Goal: Task Accomplishment & Management: Manage account settings

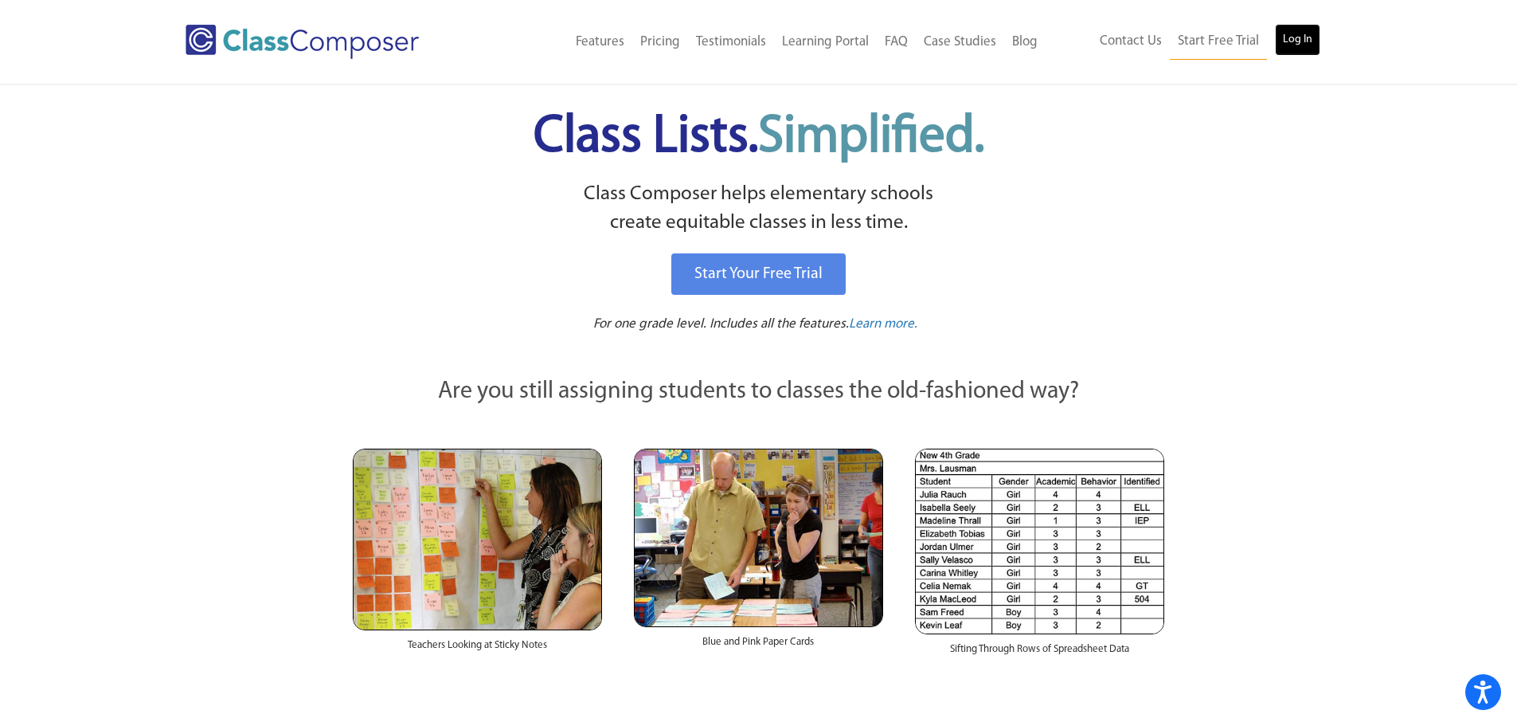
click at [1301, 46] on link "Log In" at bounding box center [1297, 40] width 45 height 32
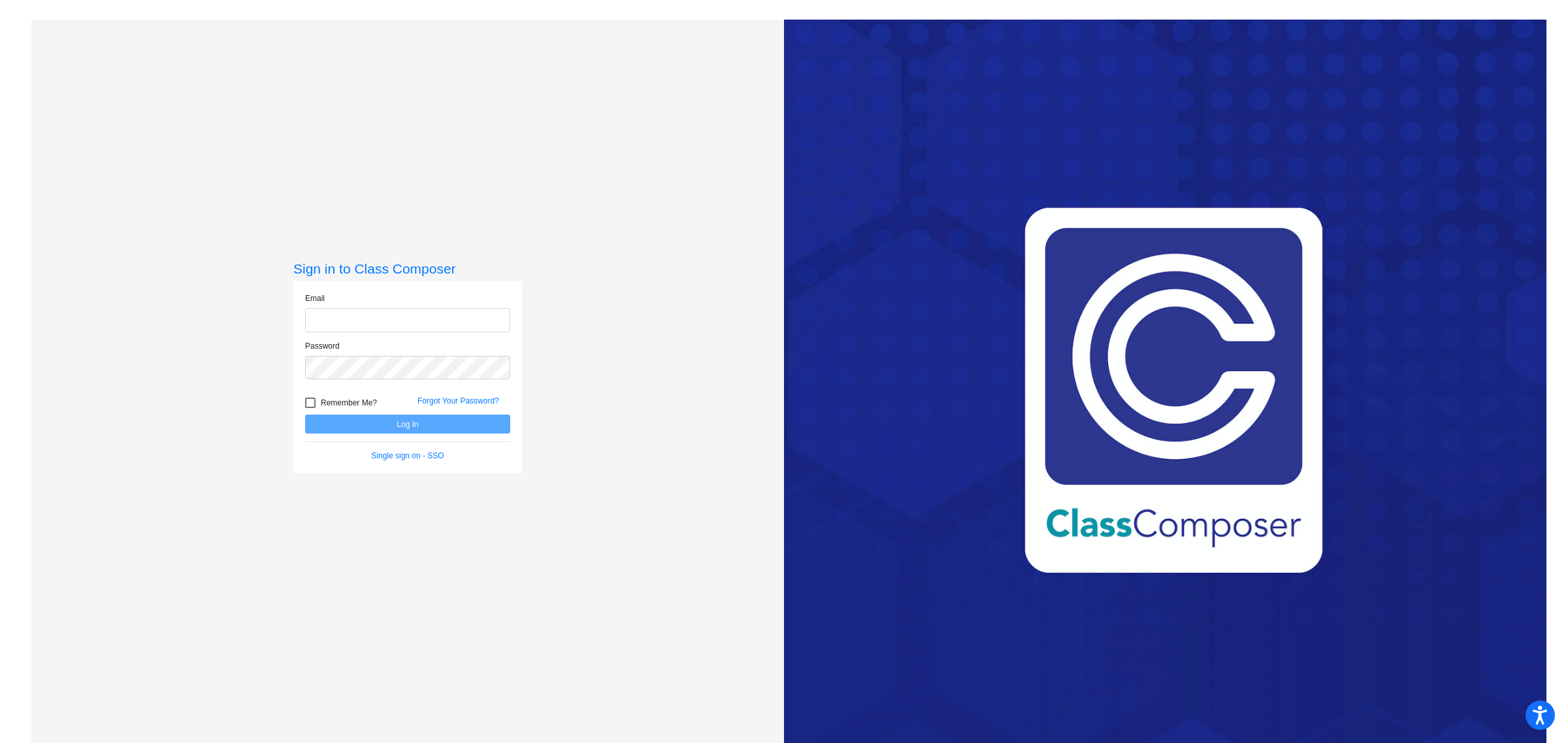
type input "kelly.lebedz@irsd.k12.de.us"
click at [400, 423] on button "Log In" at bounding box center [408, 424] width 205 height 19
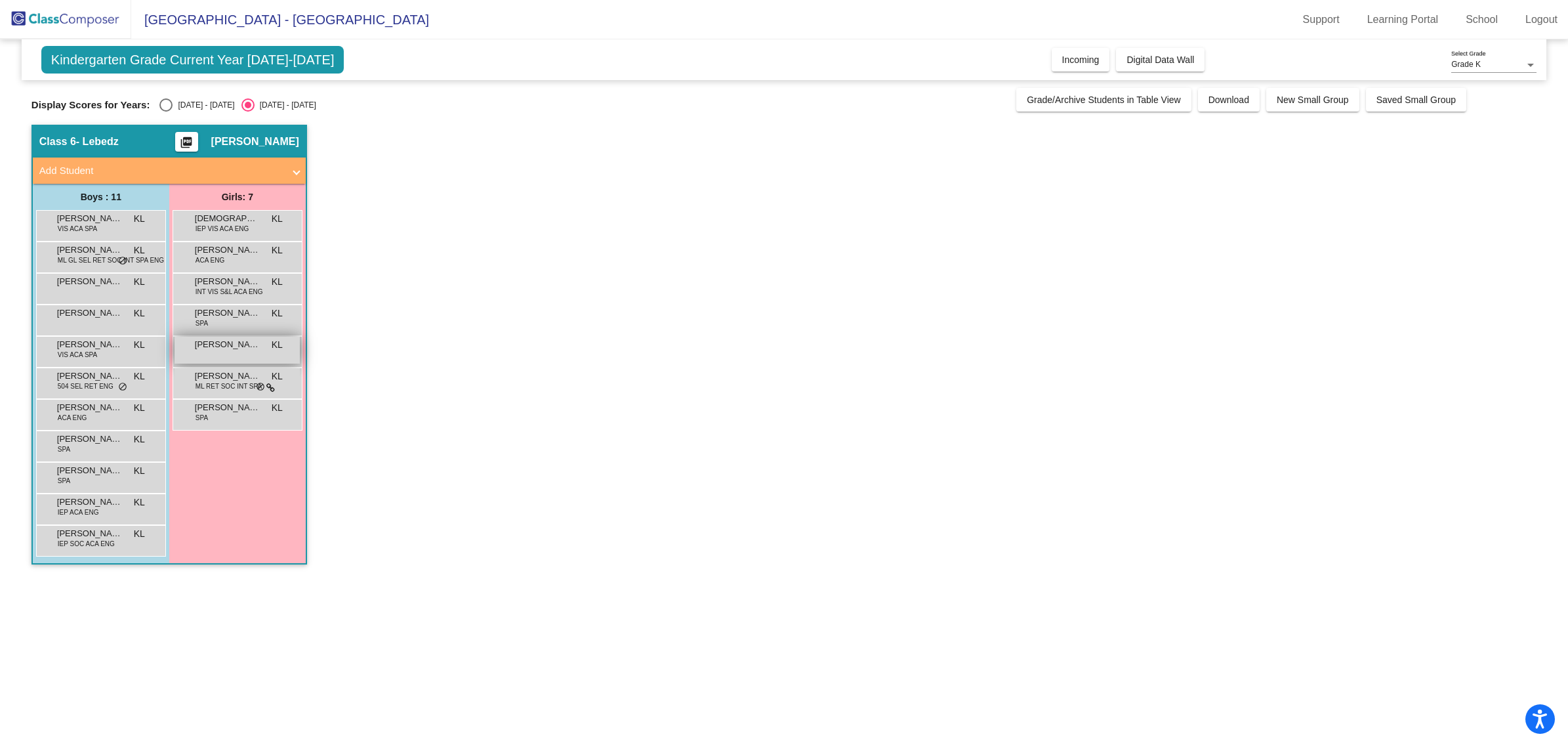
click at [221, 347] on span "[PERSON_NAME]" at bounding box center [228, 345] width 66 height 13
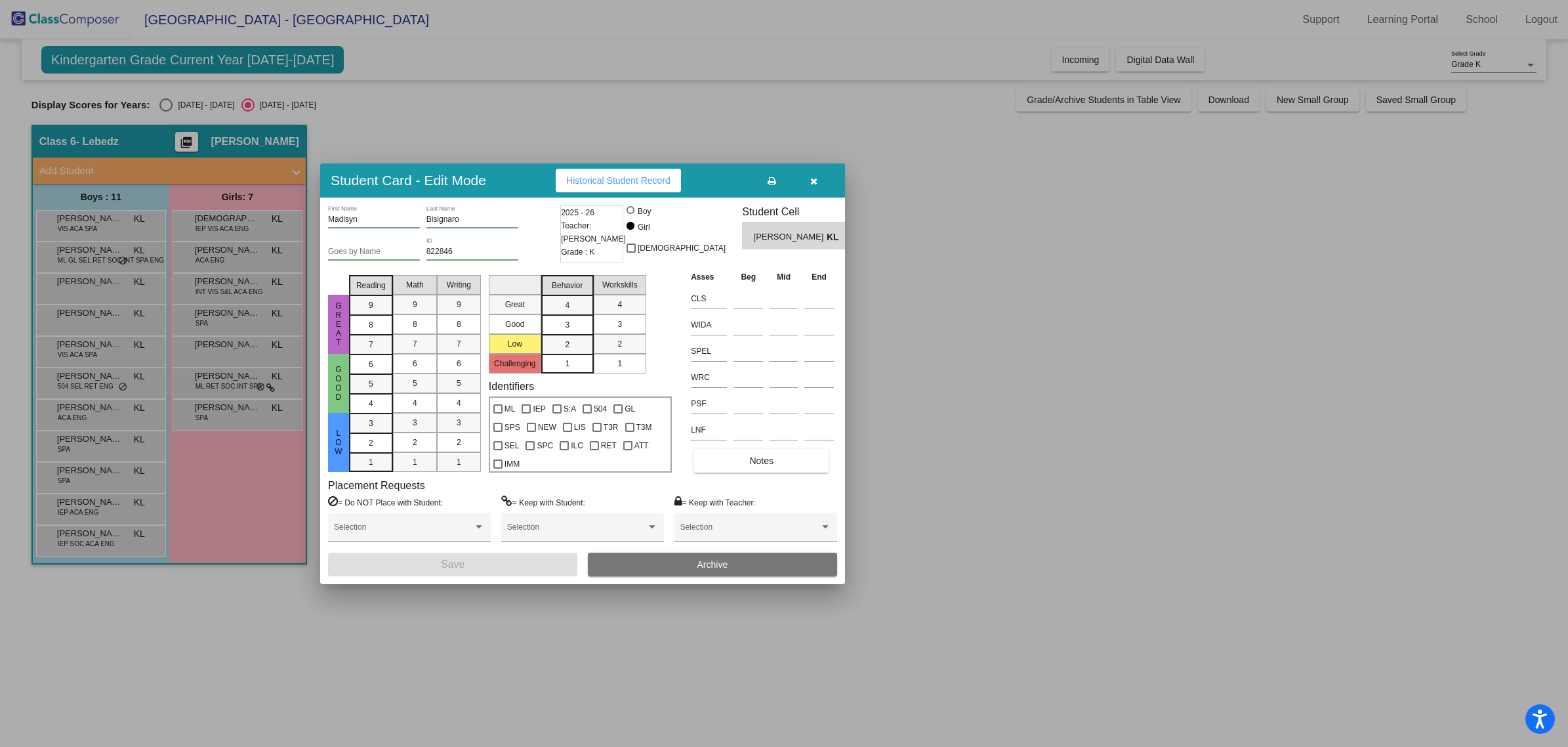
click at [1035, 401] on div at bounding box center [784, 374] width 1568 height 747
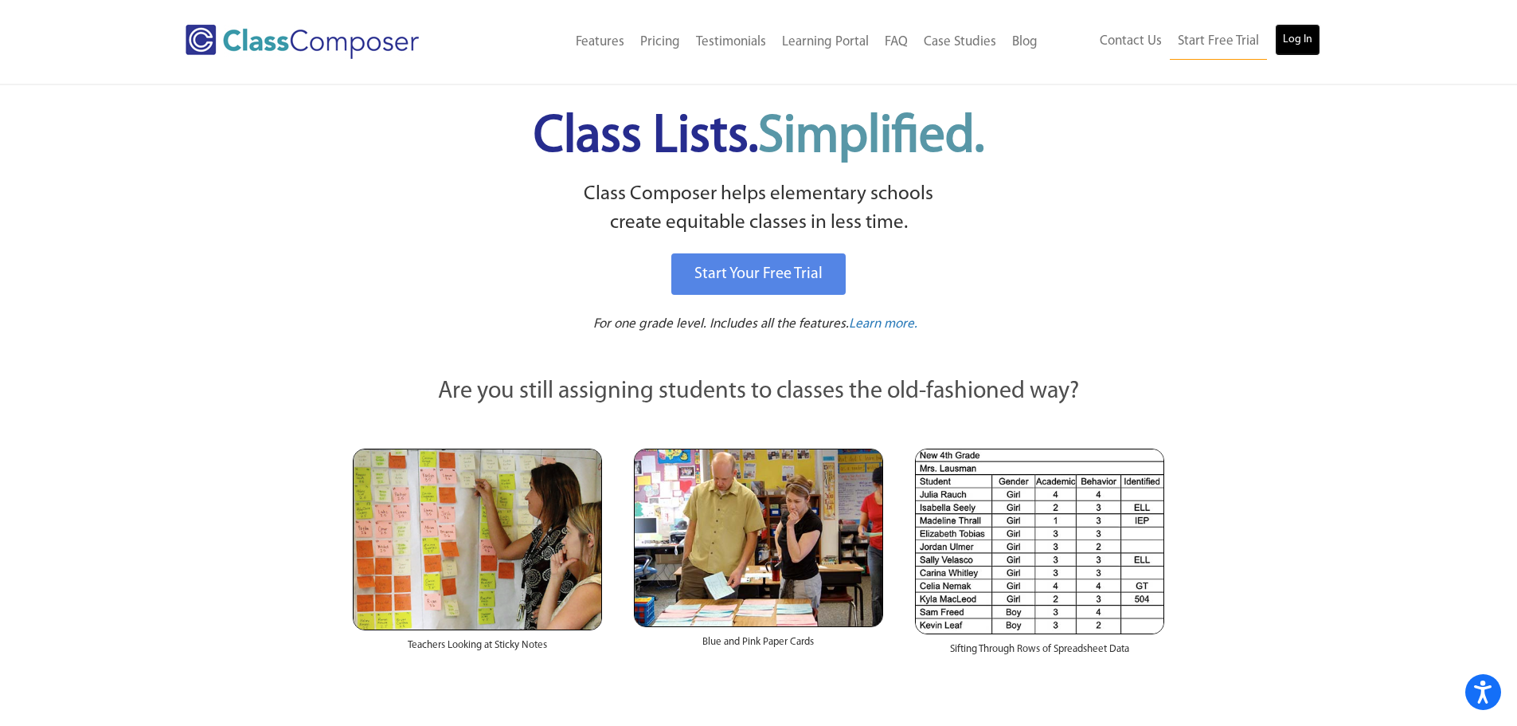
click at [1298, 34] on link "Log In" at bounding box center [1297, 40] width 45 height 32
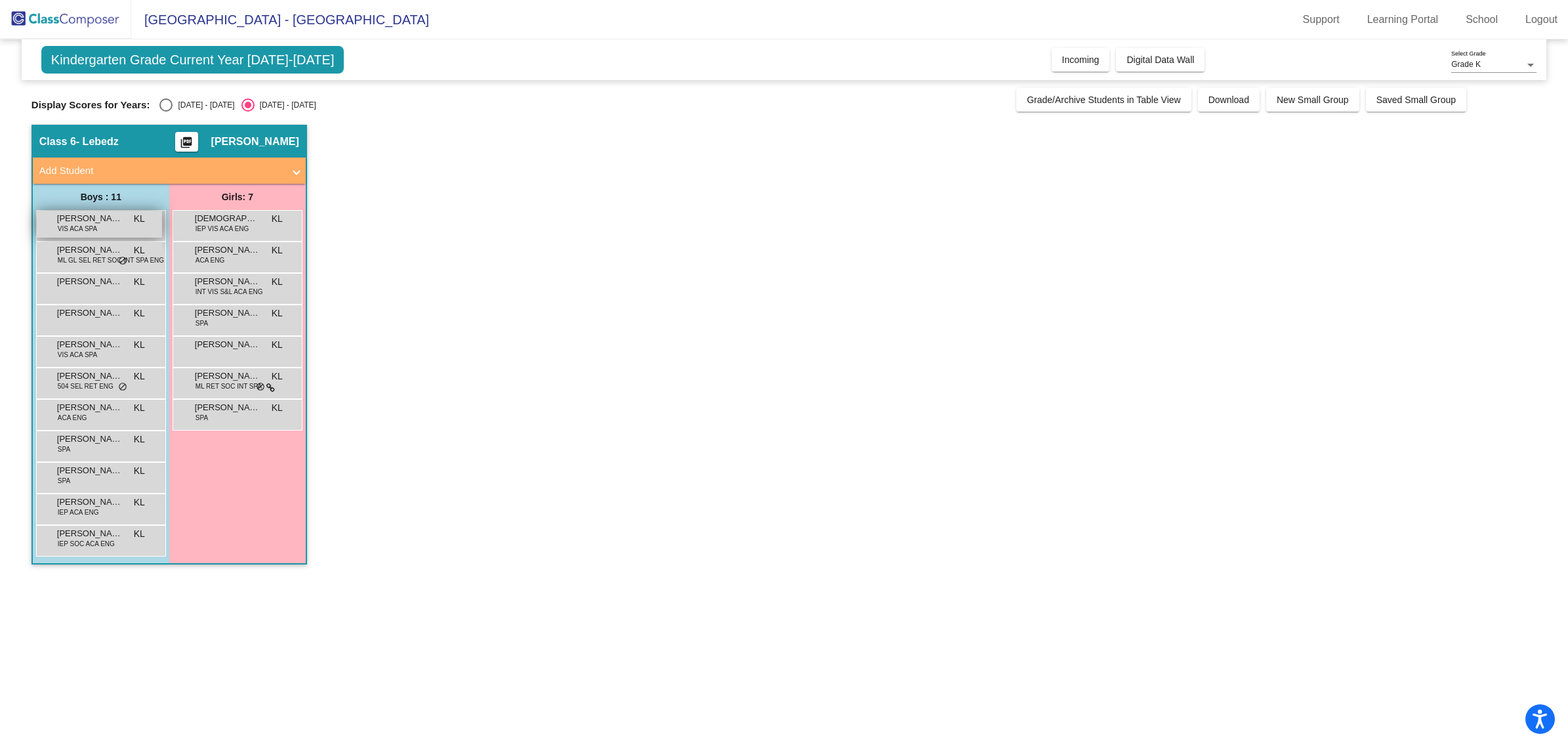
click at [110, 224] on span "[PERSON_NAME]" at bounding box center [90, 218] width 66 height 13
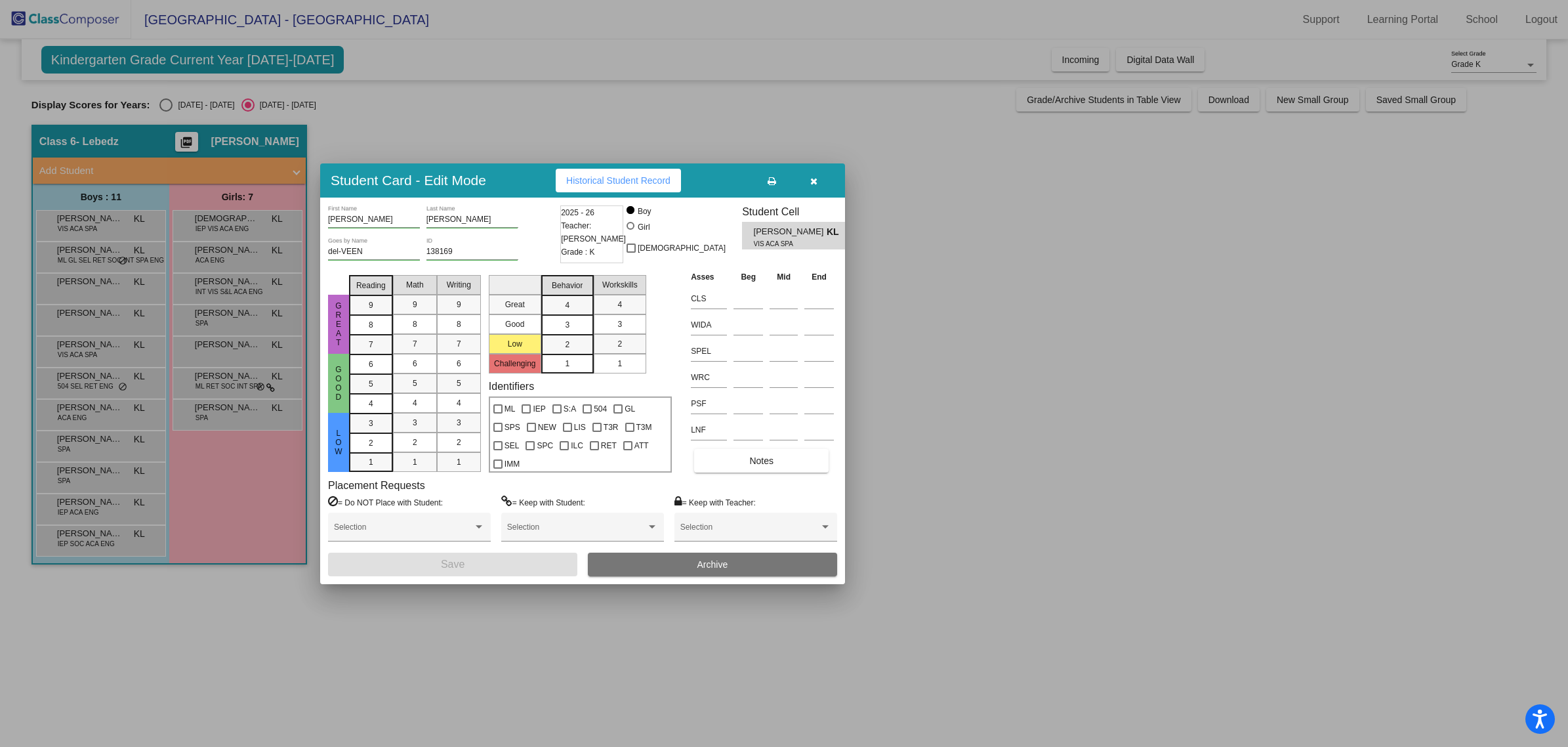
click at [644, 181] on span "Historical Student Record" at bounding box center [618, 181] width 105 height 11
click at [779, 464] on button "Notes" at bounding box center [761, 461] width 134 height 24
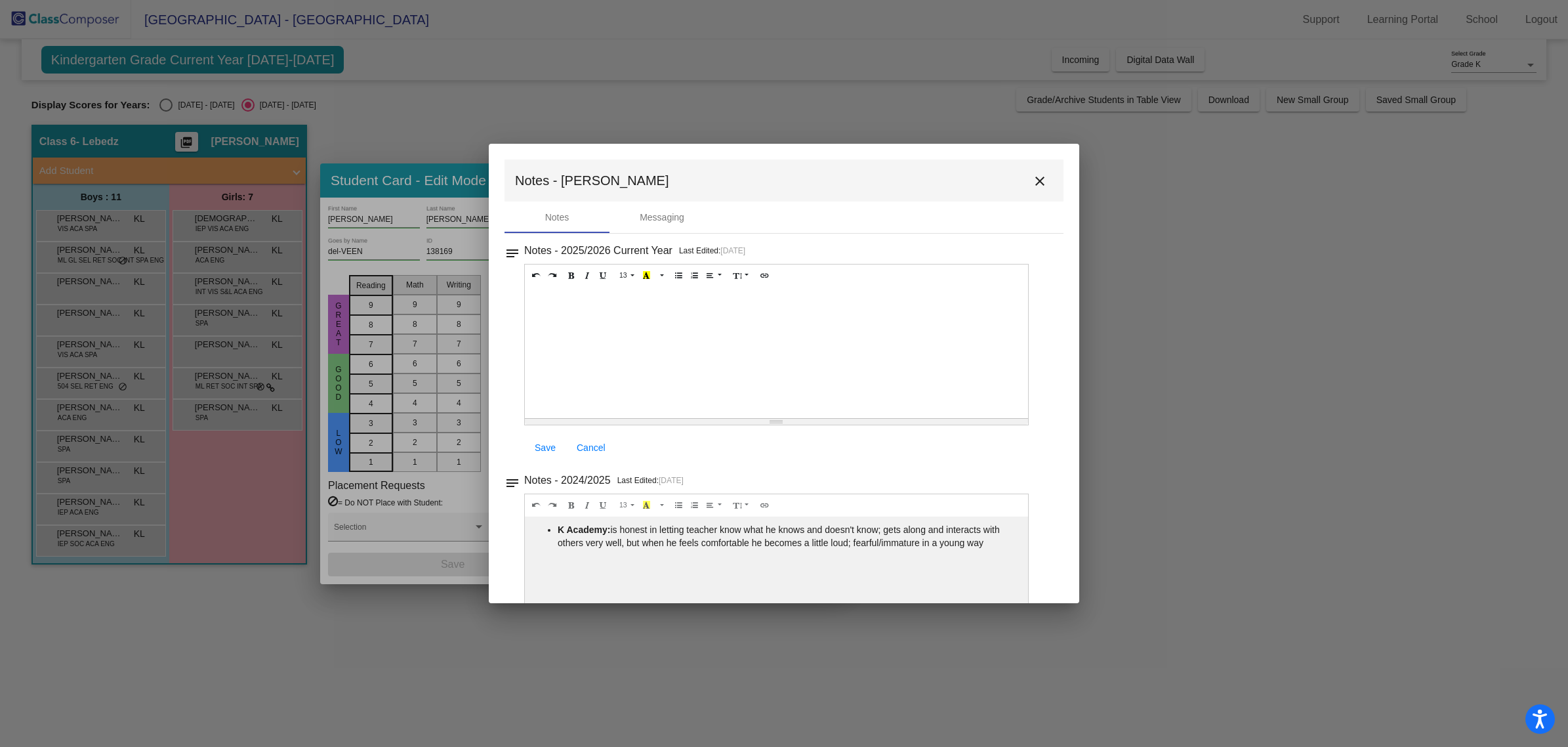
scroll to position [69, 0]
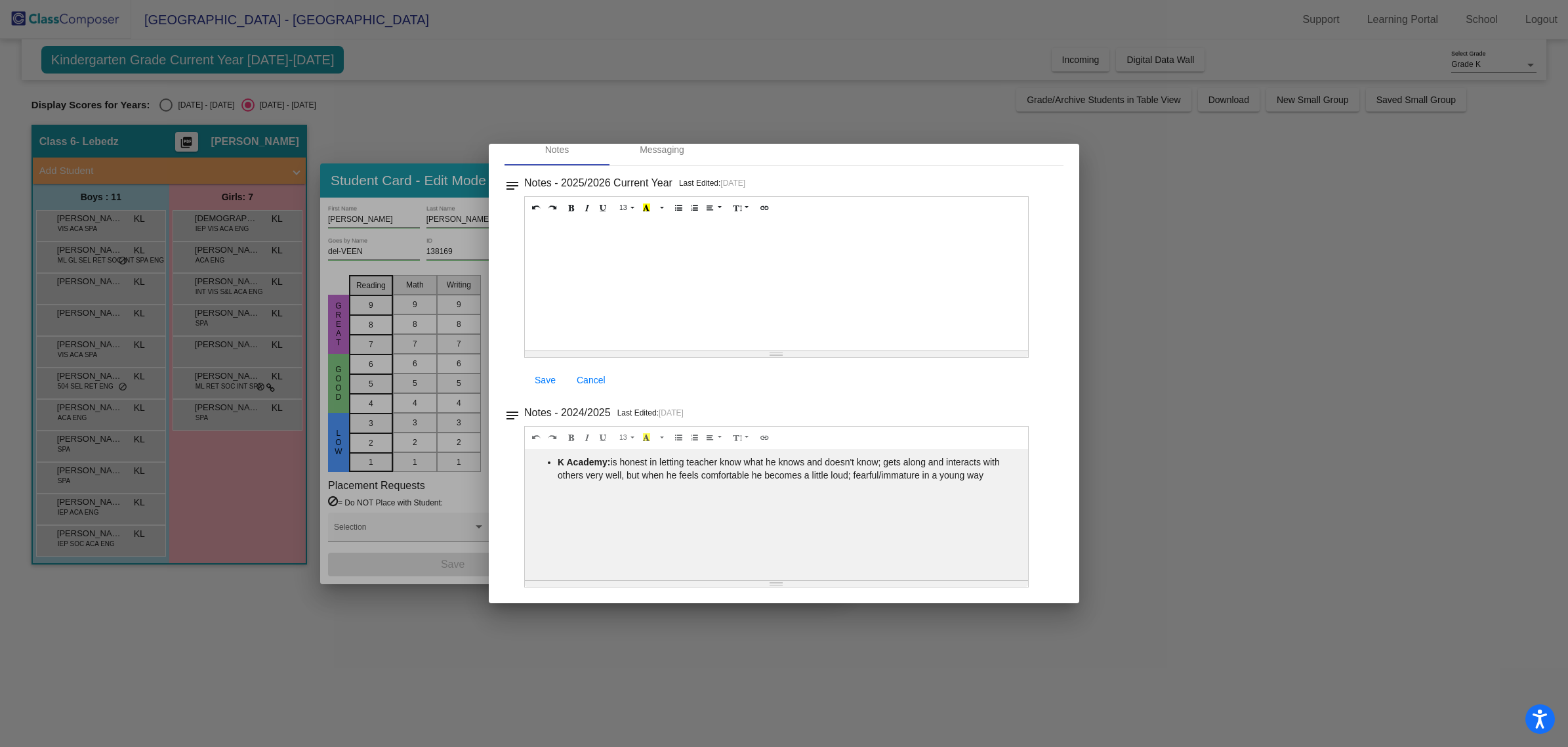
click at [171, 338] on div at bounding box center [784, 374] width 1568 height 747
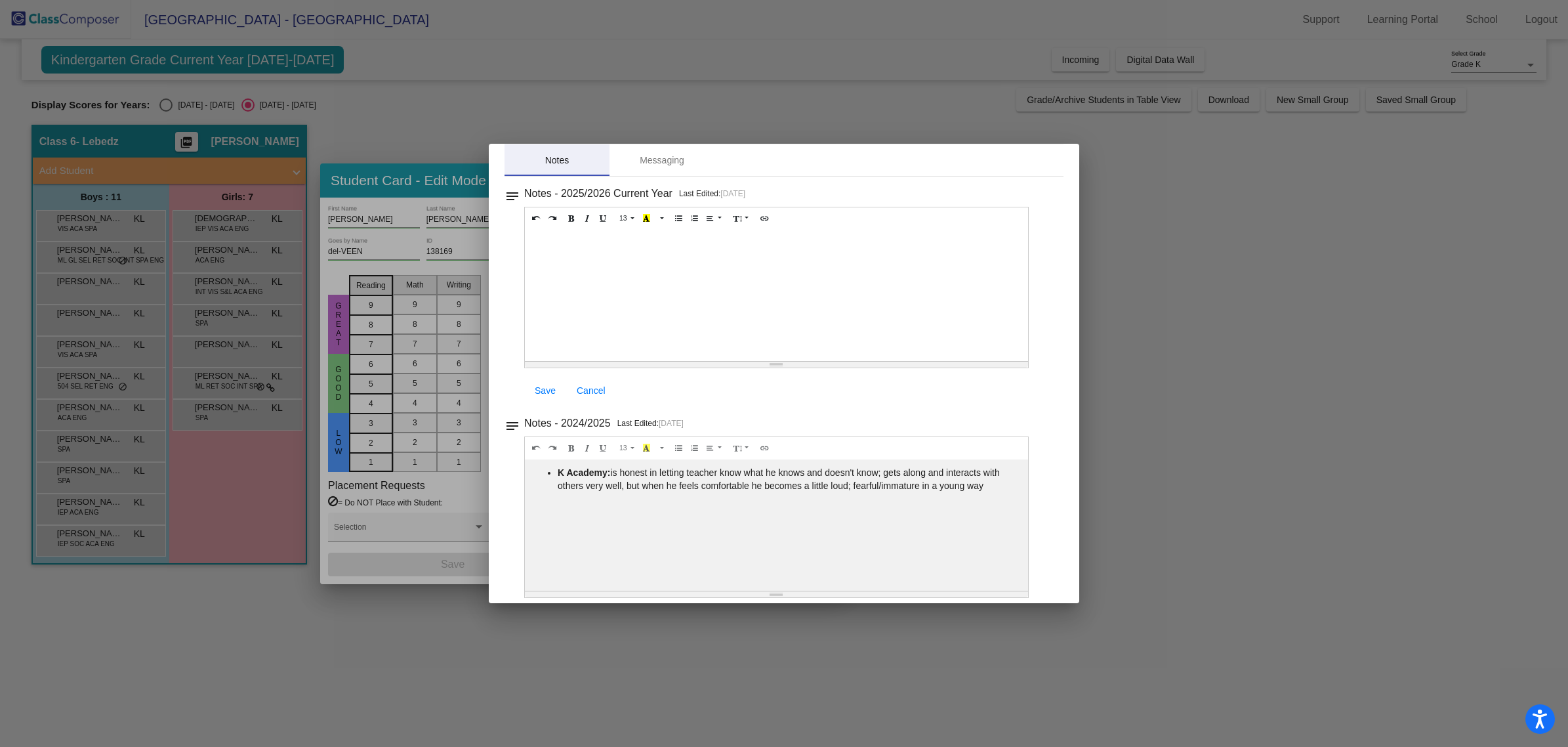
scroll to position [0, 0]
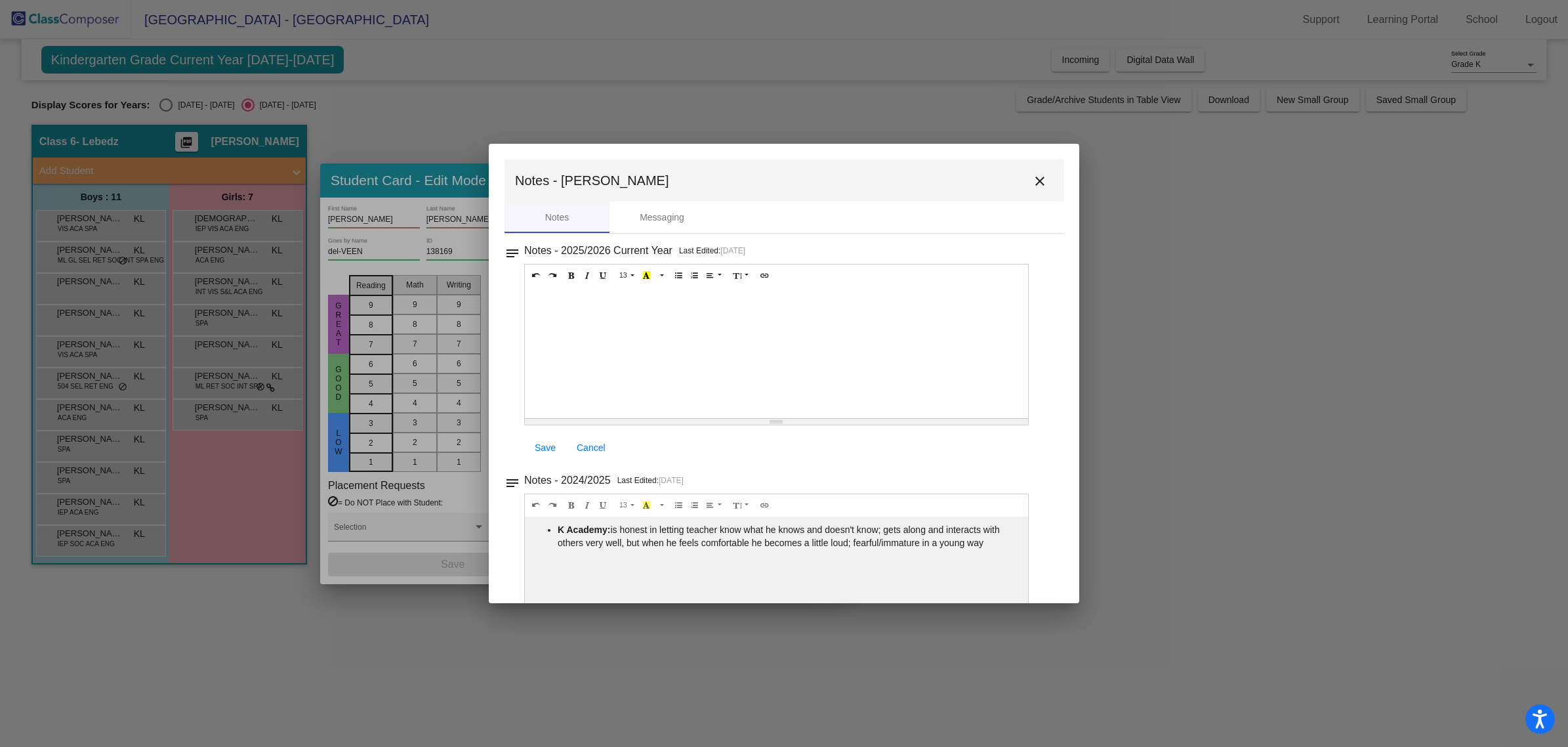
click at [1035, 181] on mat-icon "close" at bounding box center [1040, 181] width 16 height 16
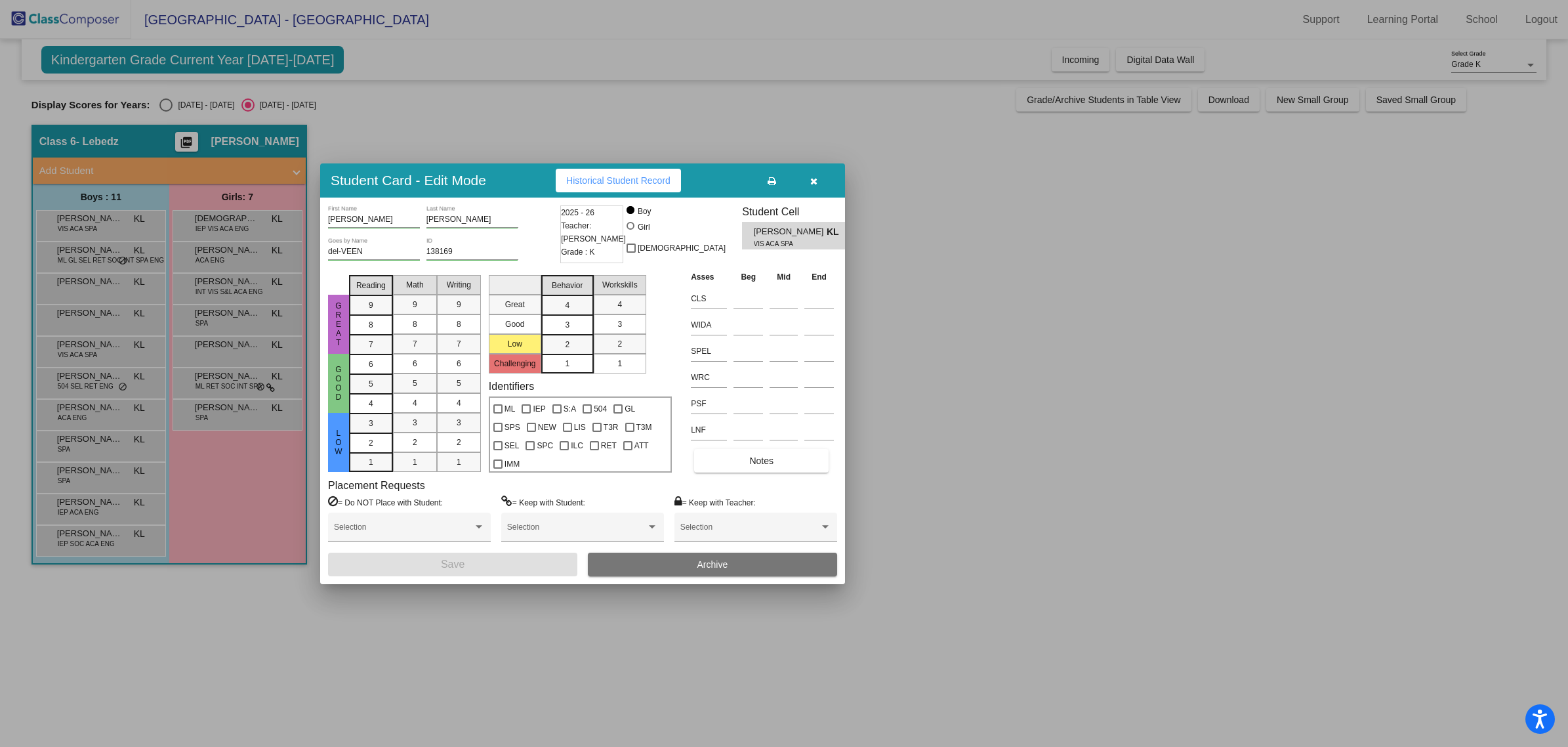
click at [81, 266] on div at bounding box center [784, 374] width 1568 height 747
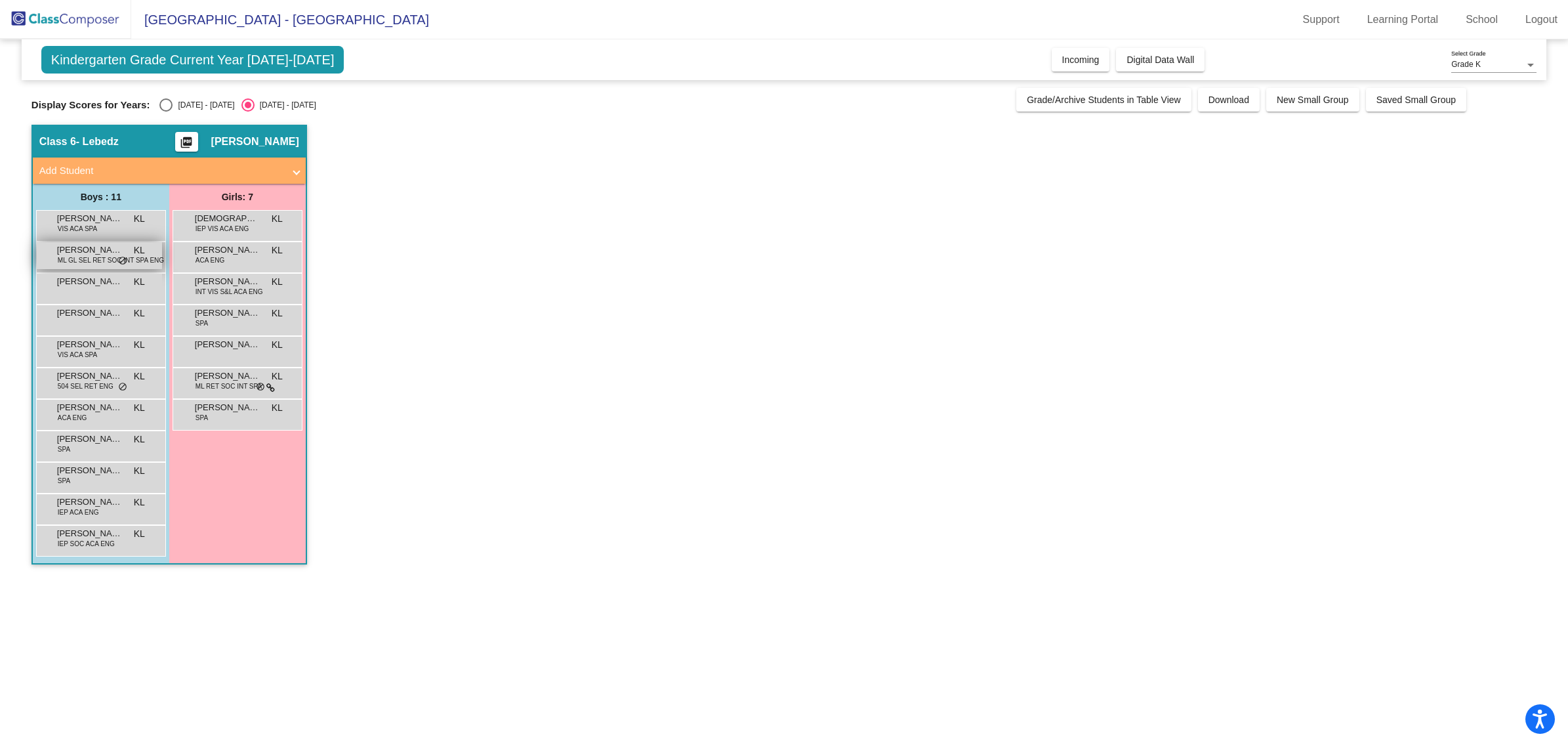
click at [82, 256] on span "ML GL SEL RET SOC INT SPA ENG" at bounding box center [110, 261] width 106 height 10
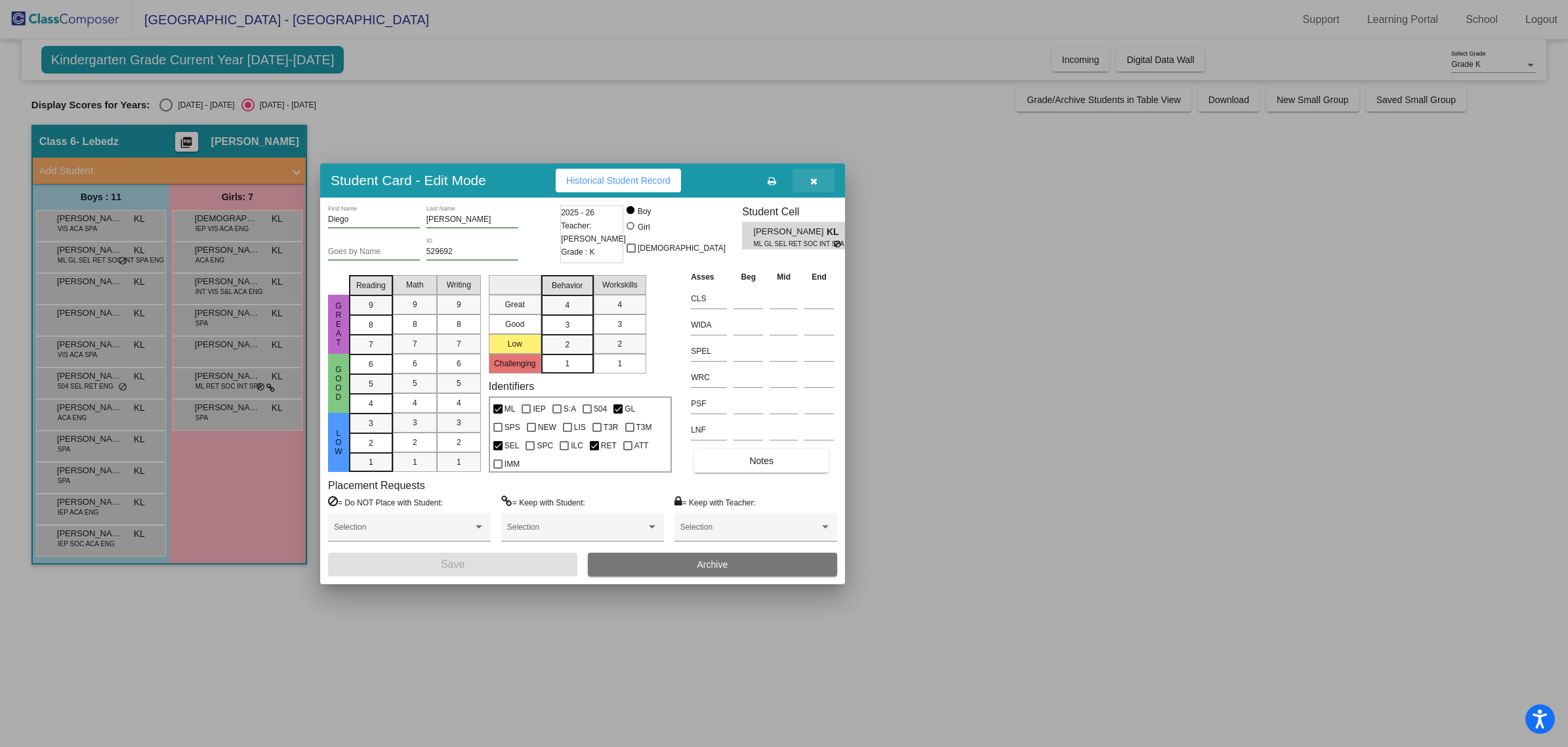
click at [817, 181] on button "button" at bounding box center [813, 181] width 42 height 24
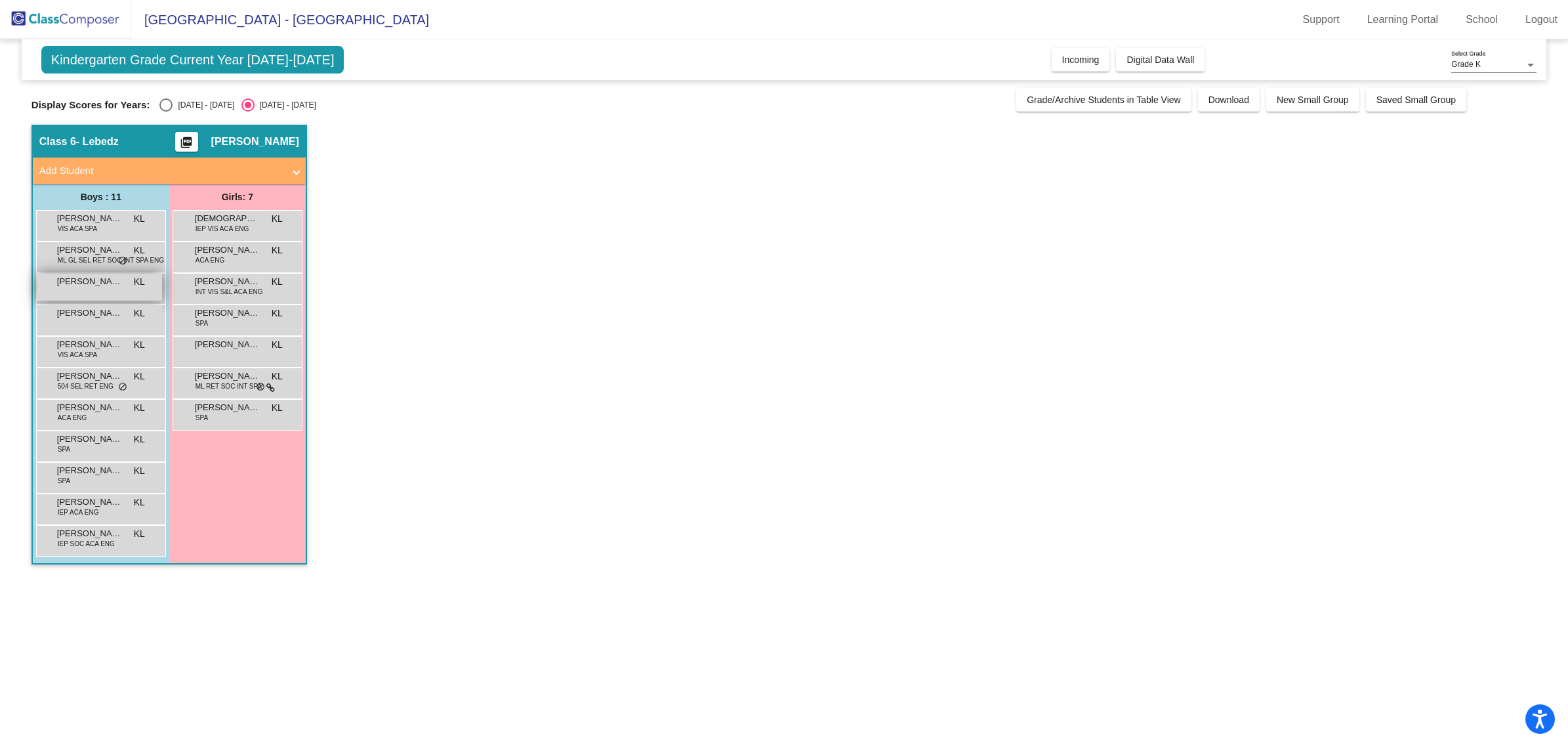
click at [116, 289] on div "[PERSON_NAME] [PERSON_NAME] lock do_not_disturb_alt" at bounding box center [100, 287] width 125 height 27
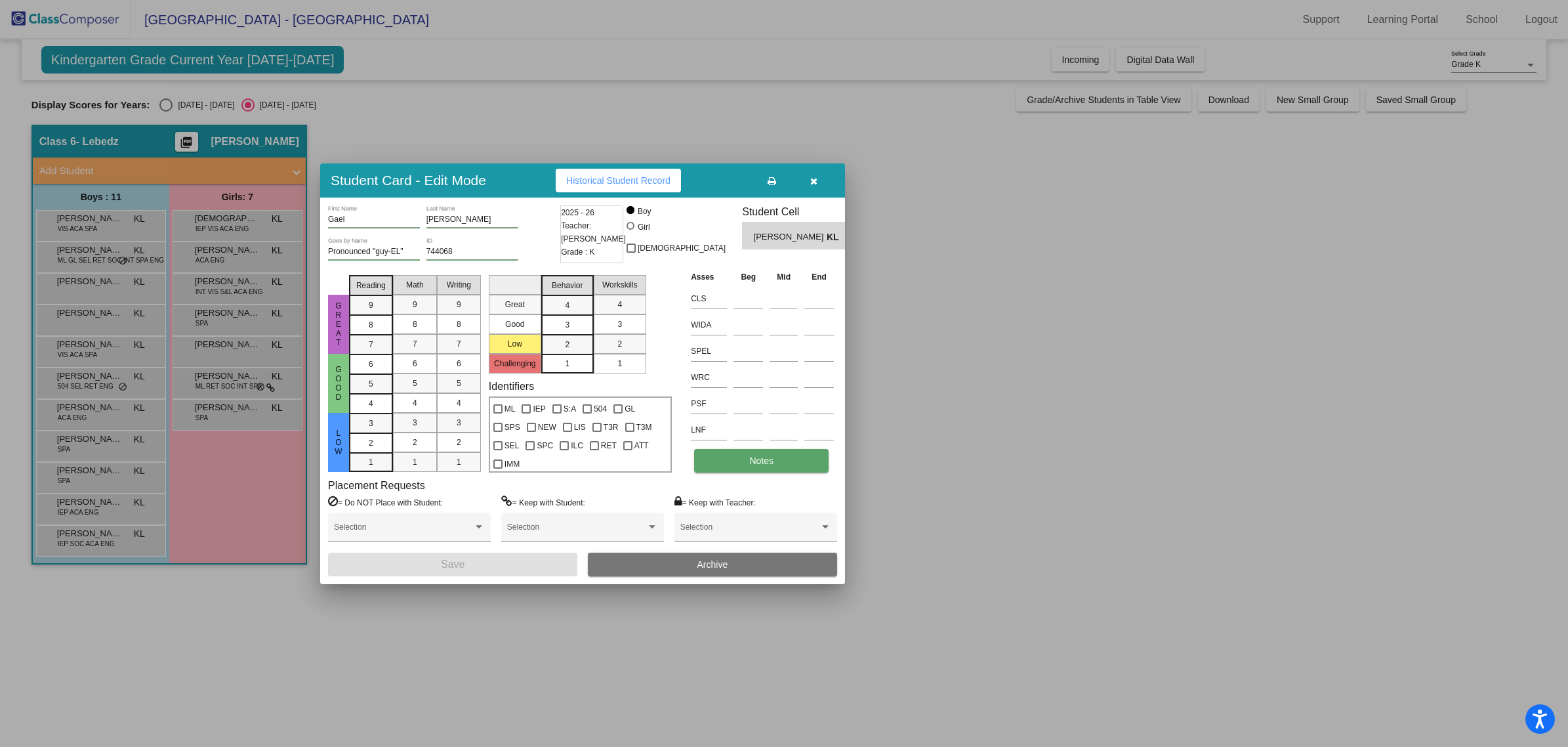
click at [773, 456] on span "Notes" at bounding box center [761, 461] width 24 height 11
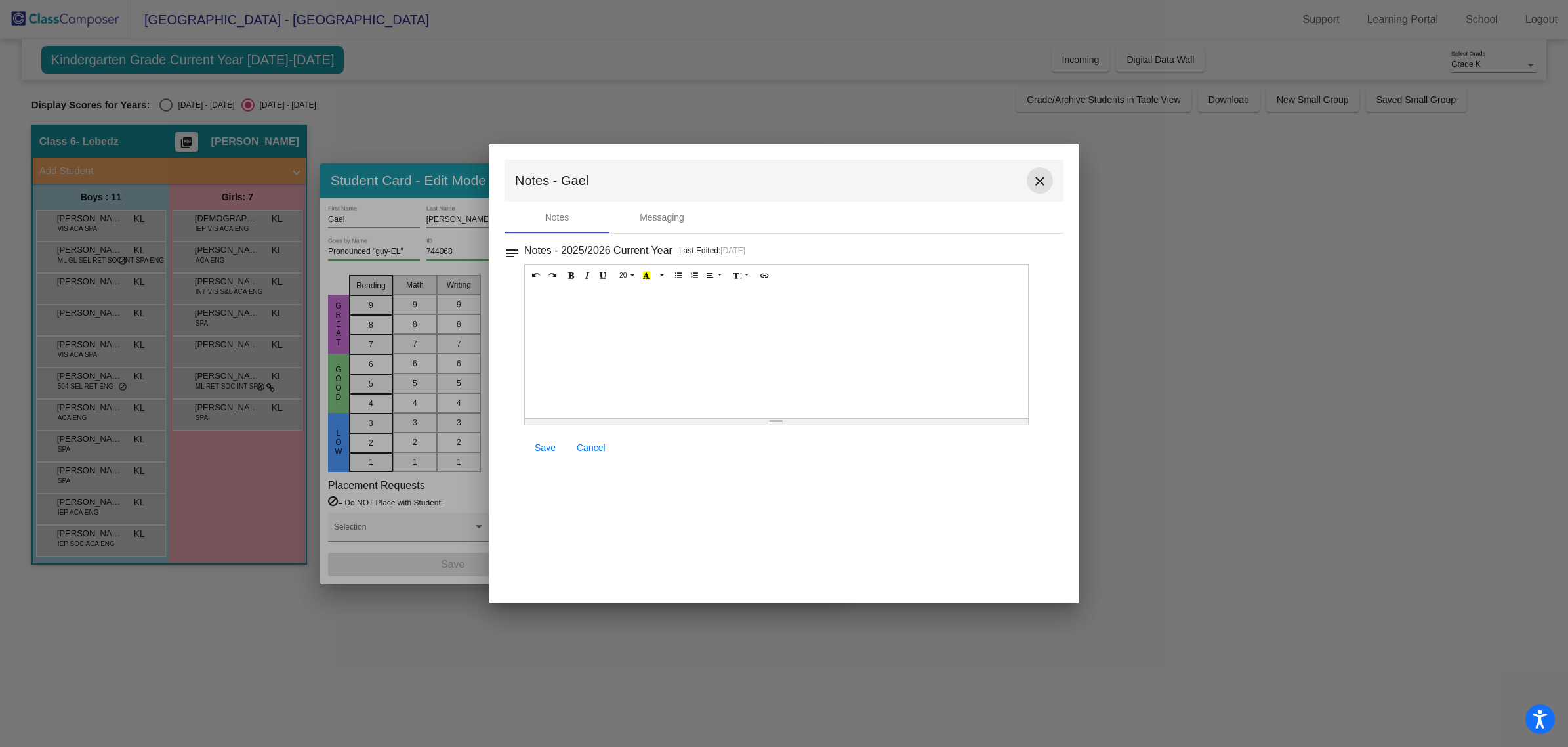
click at [1045, 179] on mat-icon "close" at bounding box center [1040, 181] width 16 height 16
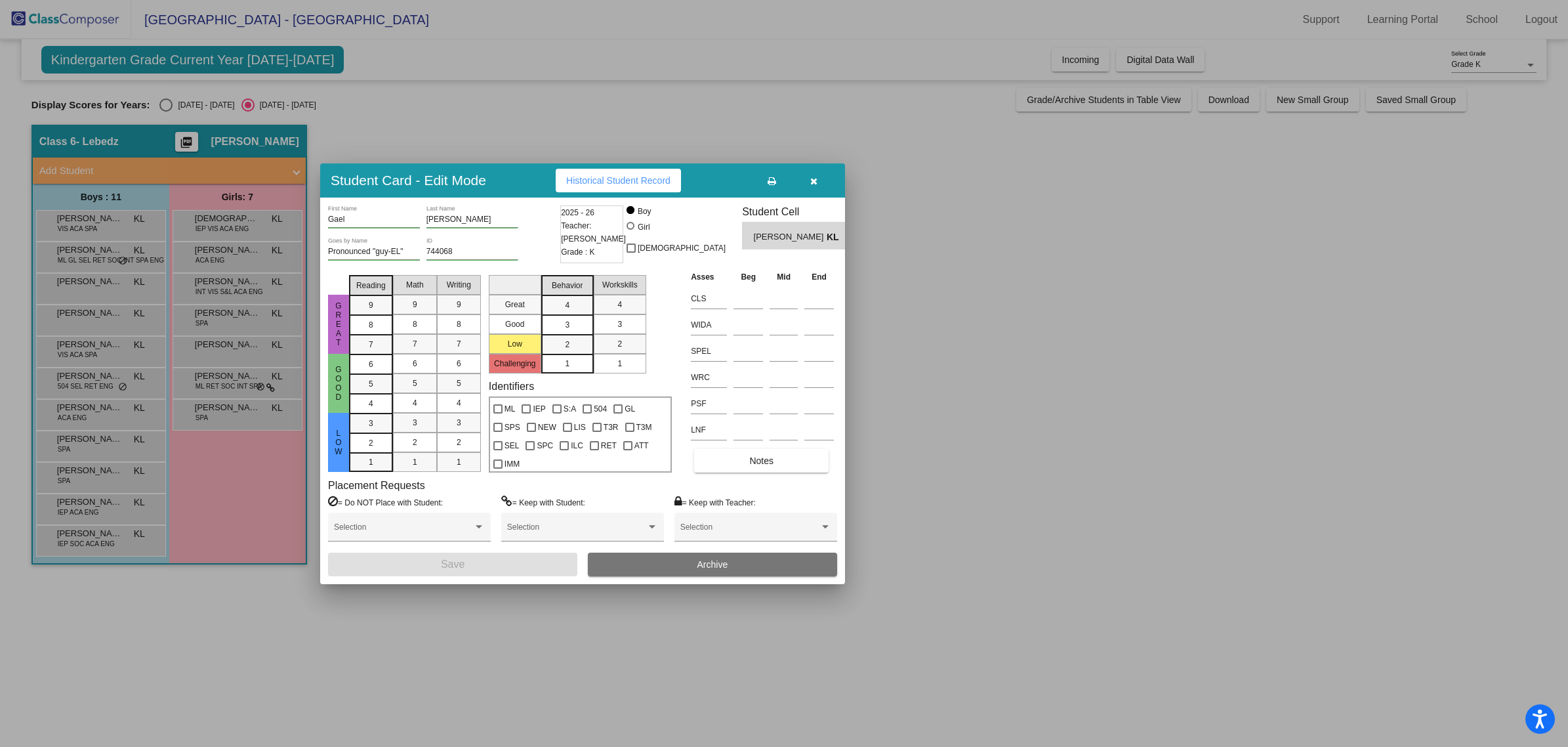
click at [96, 303] on div at bounding box center [784, 374] width 1568 height 747
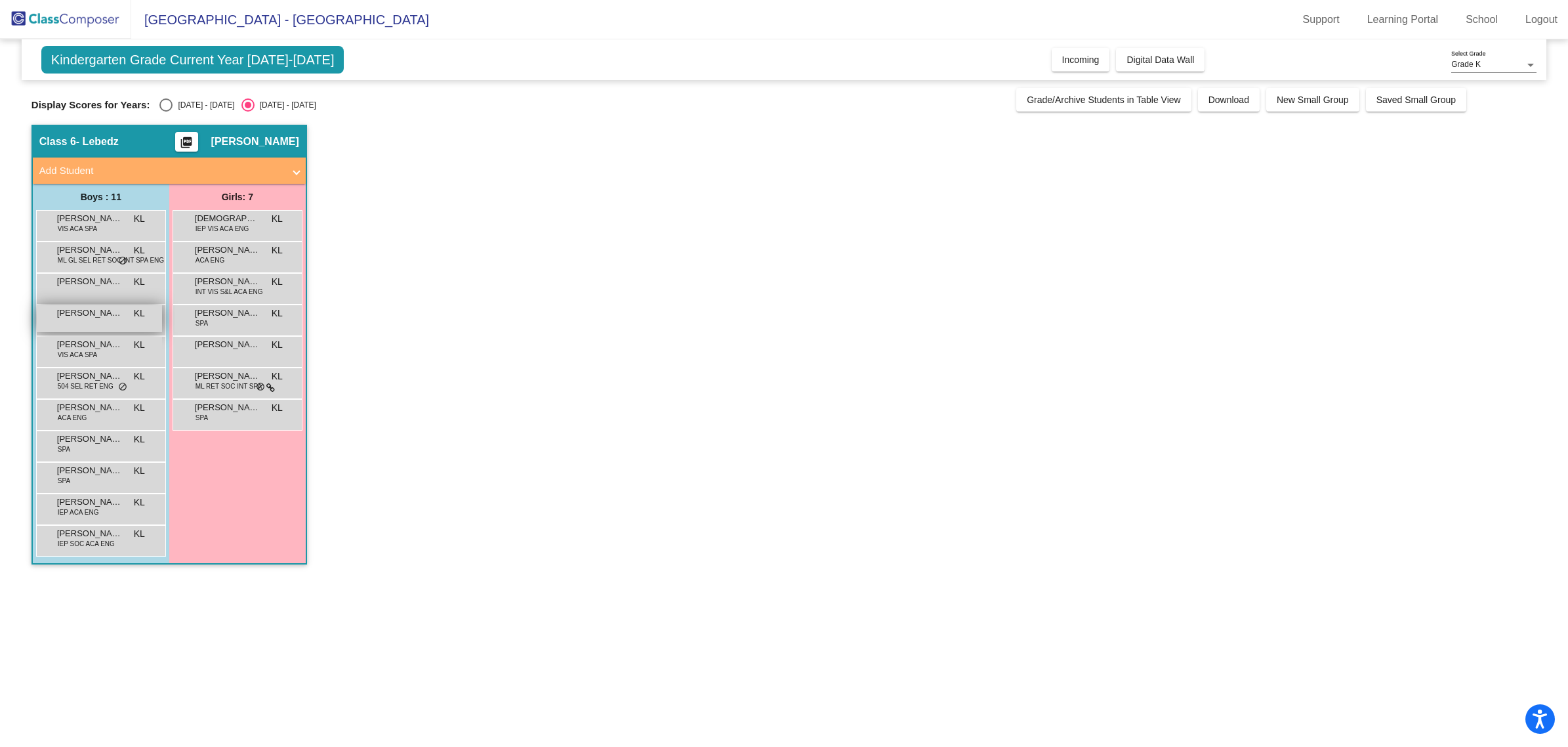
click at [100, 331] on div "[PERSON_NAME] lock do_not_disturb_alt" at bounding box center [100, 318] width 125 height 27
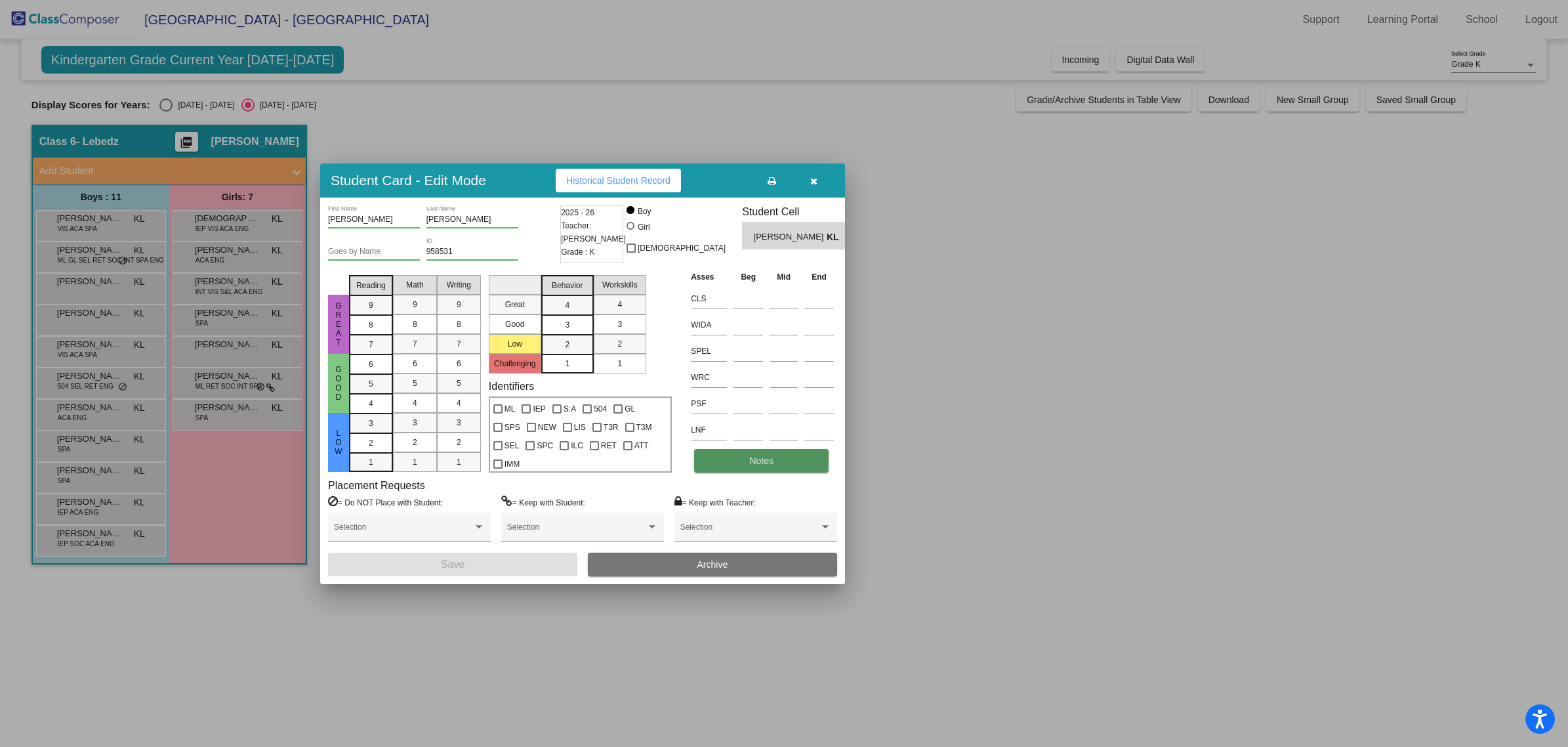
click at [765, 453] on button "Notes" at bounding box center [761, 461] width 134 height 24
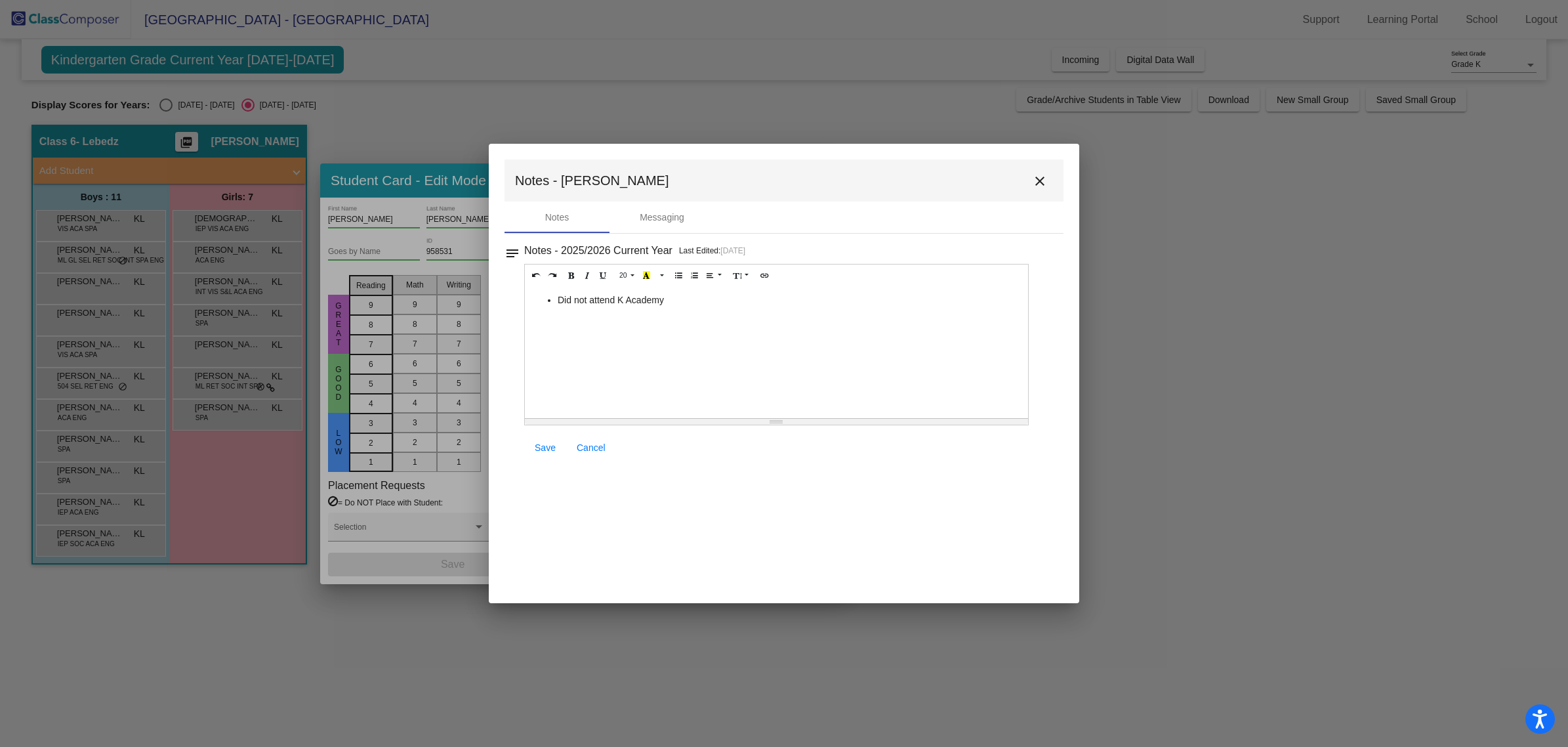
click at [1040, 190] on button "close" at bounding box center [1040, 181] width 26 height 26
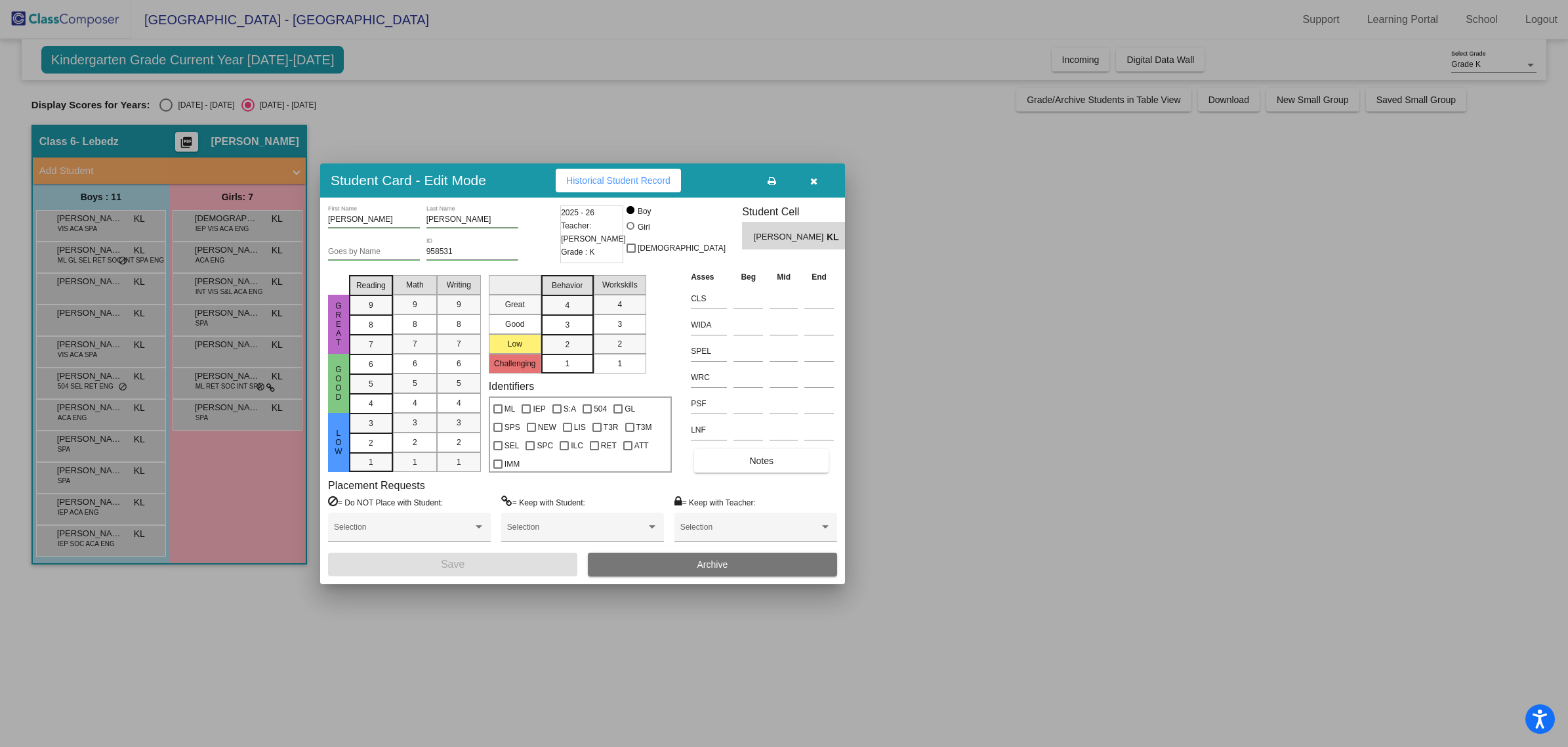
click at [96, 330] on div at bounding box center [784, 374] width 1568 height 747
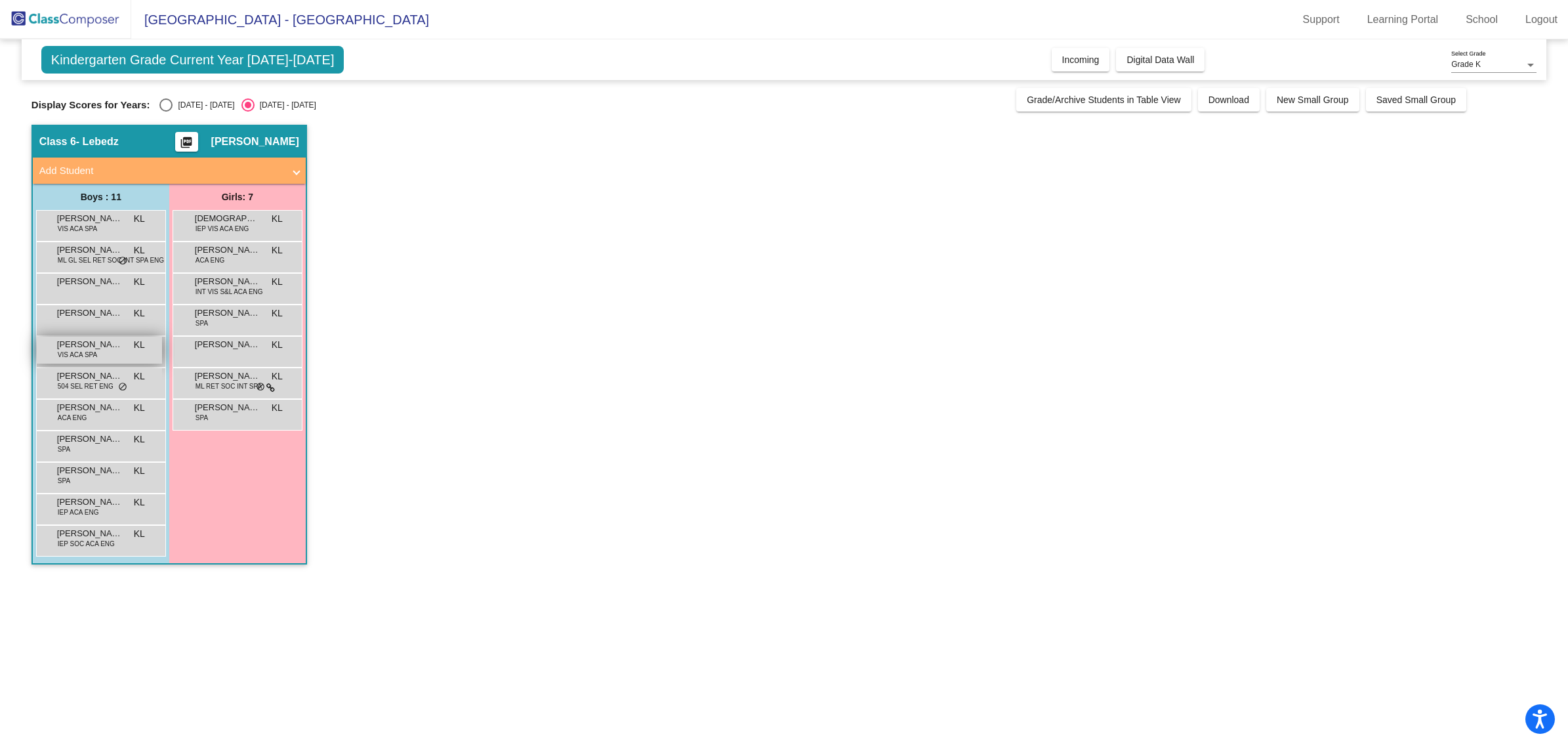
click at [101, 353] on div "[PERSON_NAME] [PERSON_NAME] VIS ACA SPA KL lock do_not_disturb_alt" at bounding box center [100, 350] width 125 height 27
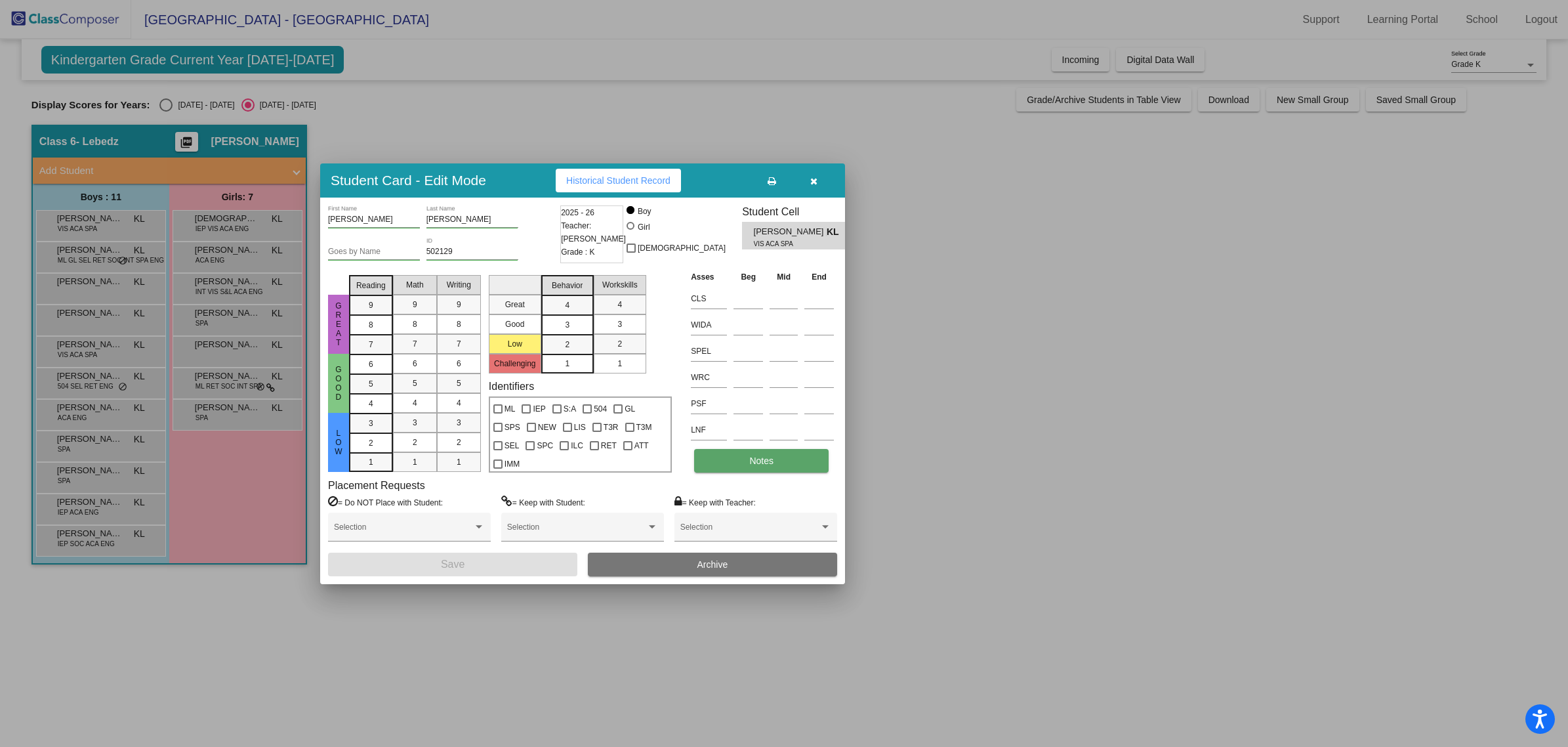
click at [768, 472] on button "Notes" at bounding box center [761, 461] width 134 height 24
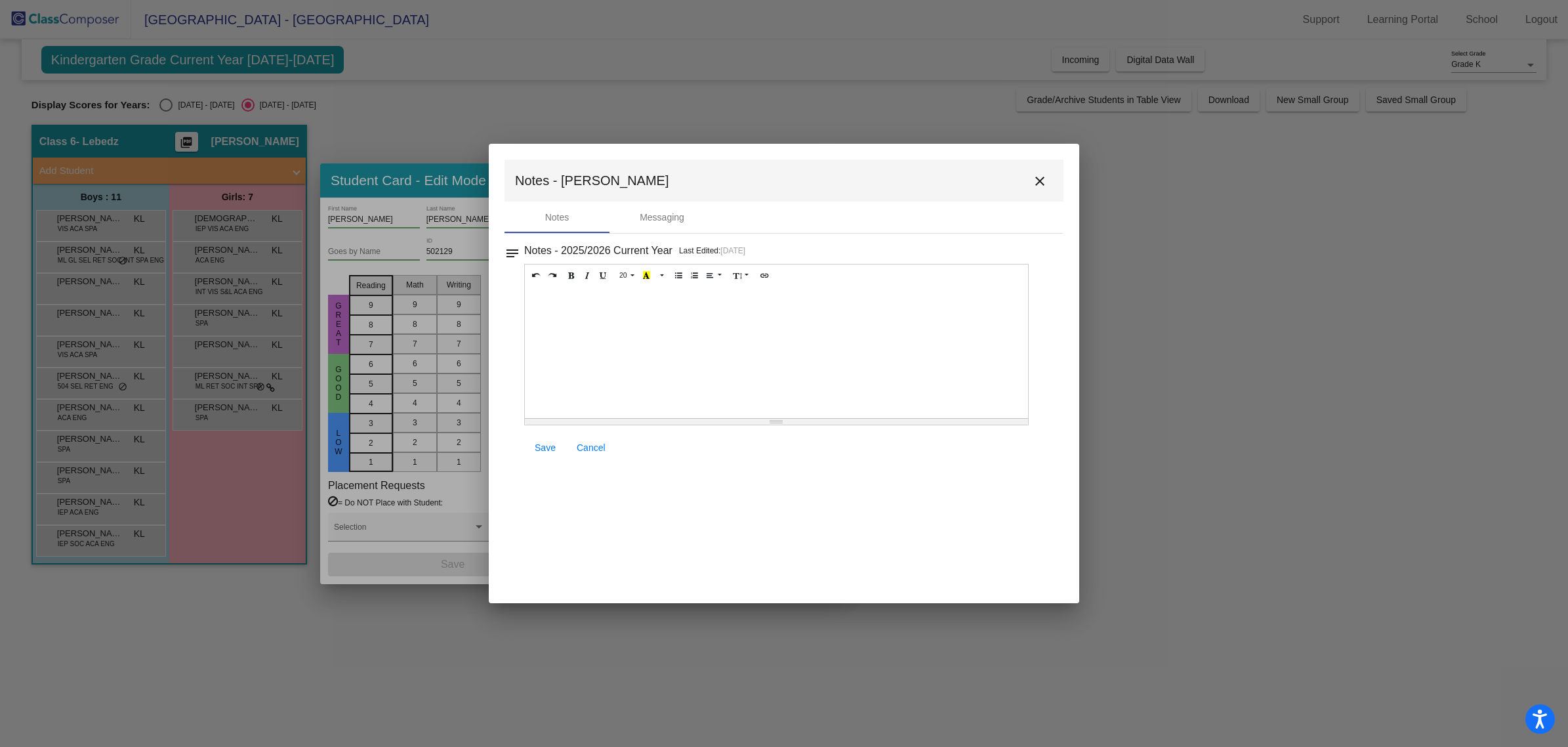
click at [1043, 179] on mat-icon "close" at bounding box center [1040, 181] width 16 height 16
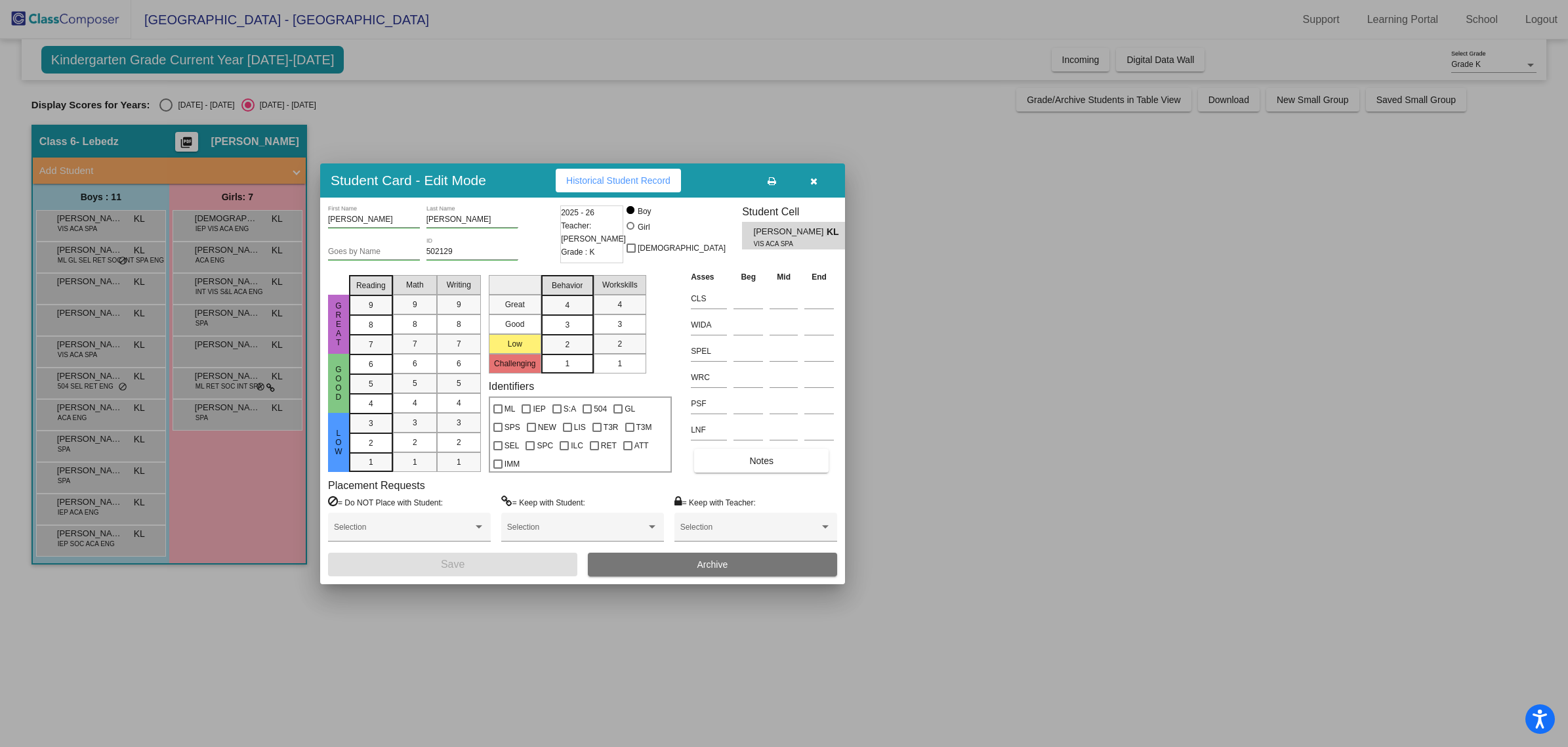
click at [138, 404] on div at bounding box center [784, 374] width 1568 height 747
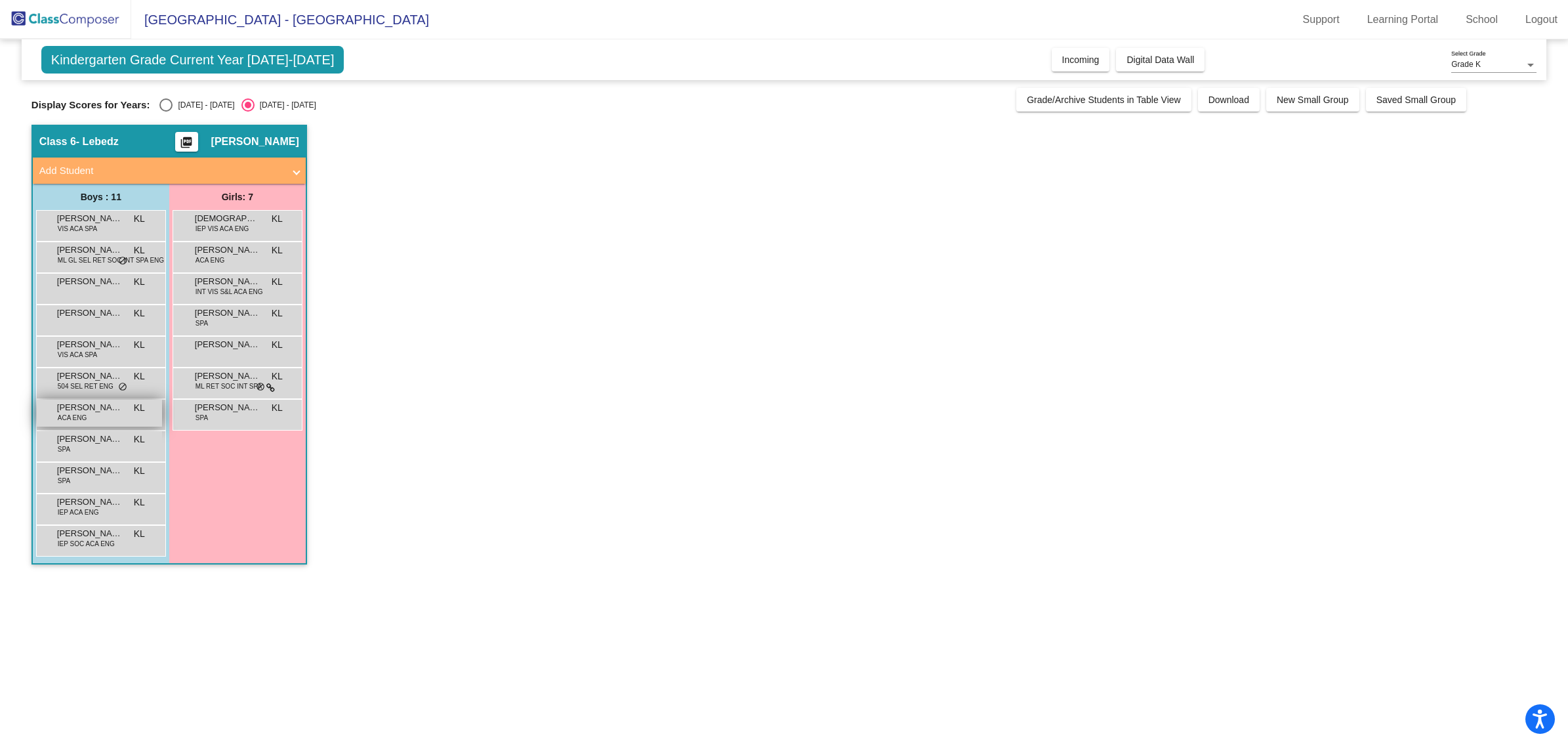
click at [109, 424] on div "[PERSON_NAME] ACA ENG KL lock do_not_disturb_alt" at bounding box center [100, 413] width 125 height 27
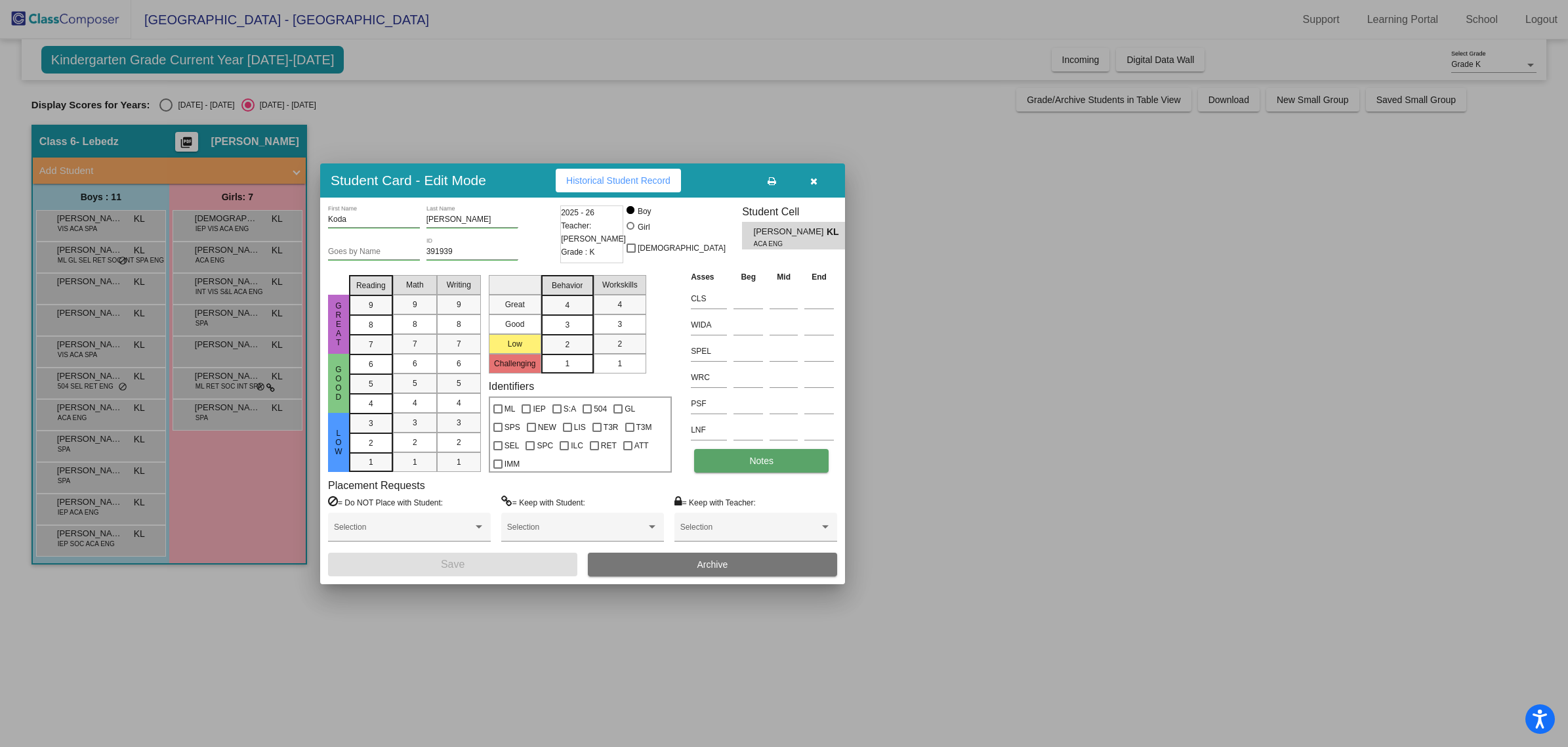
click at [743, 457] on button "Notes" at bounding box center [761, 461] width 134 height 24
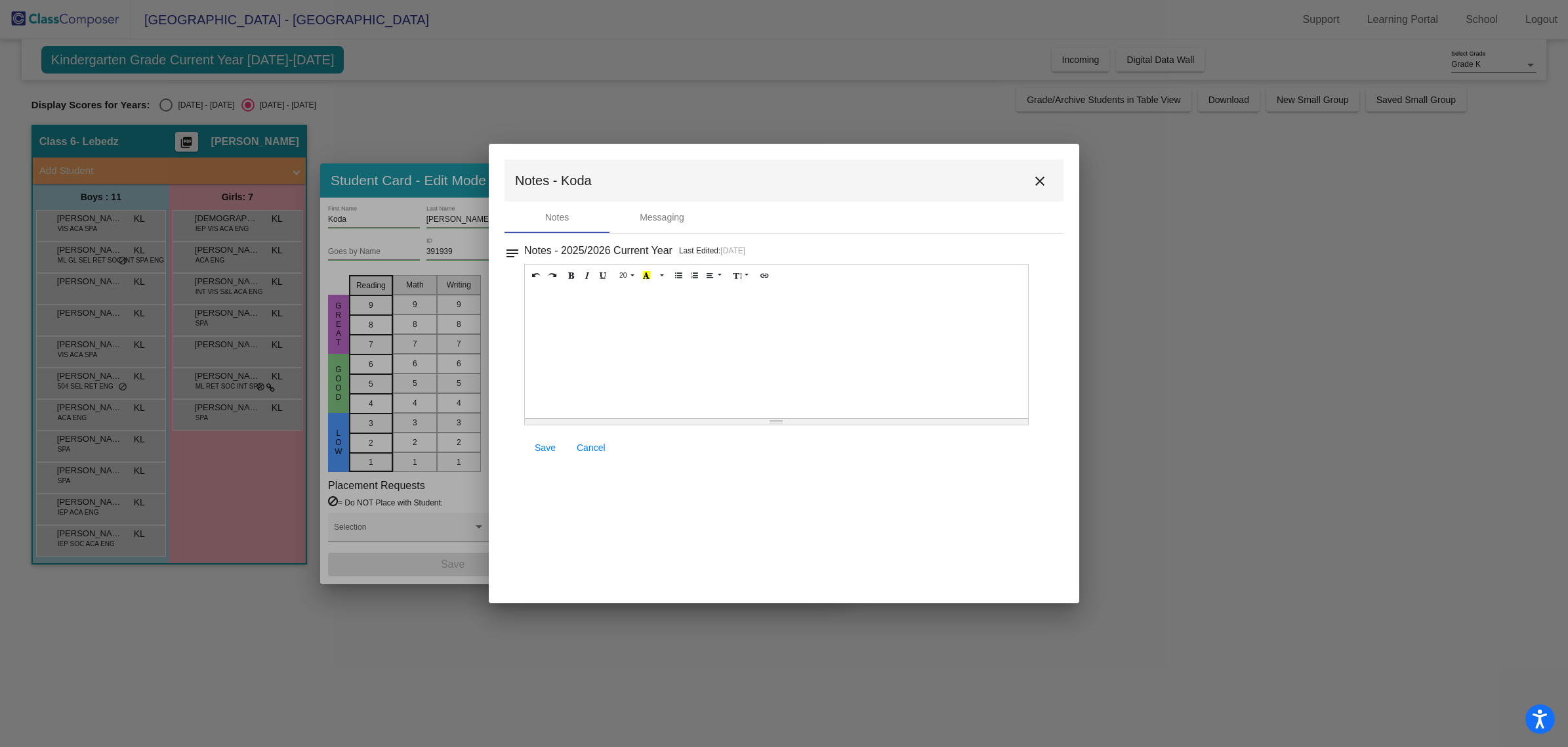
click at [1038, 190] on button "close" at bounding box center [1040, 181] width 26 height 26
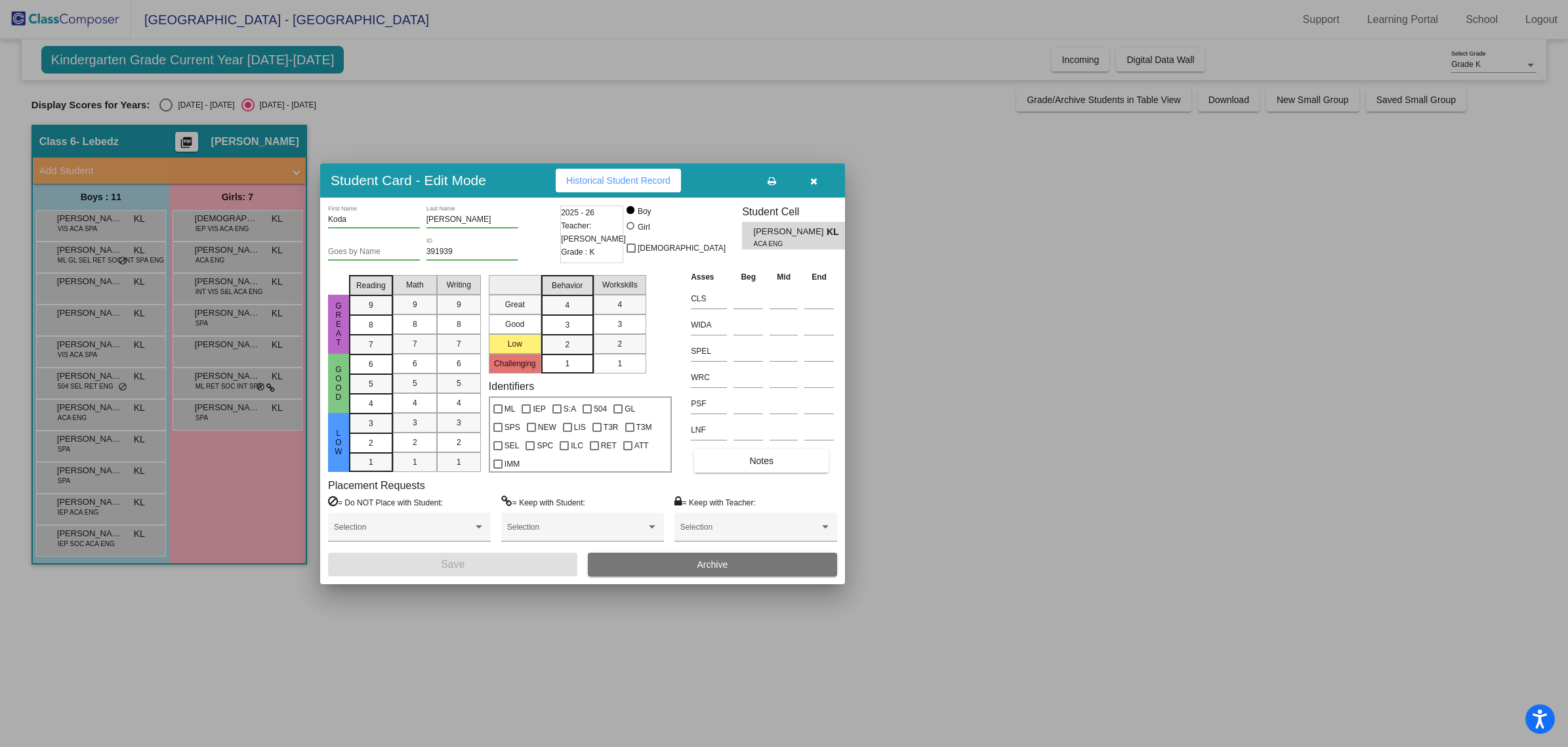
click at [817, 184] on icon "button" at bounding box center [814, 181] width 7 height 9
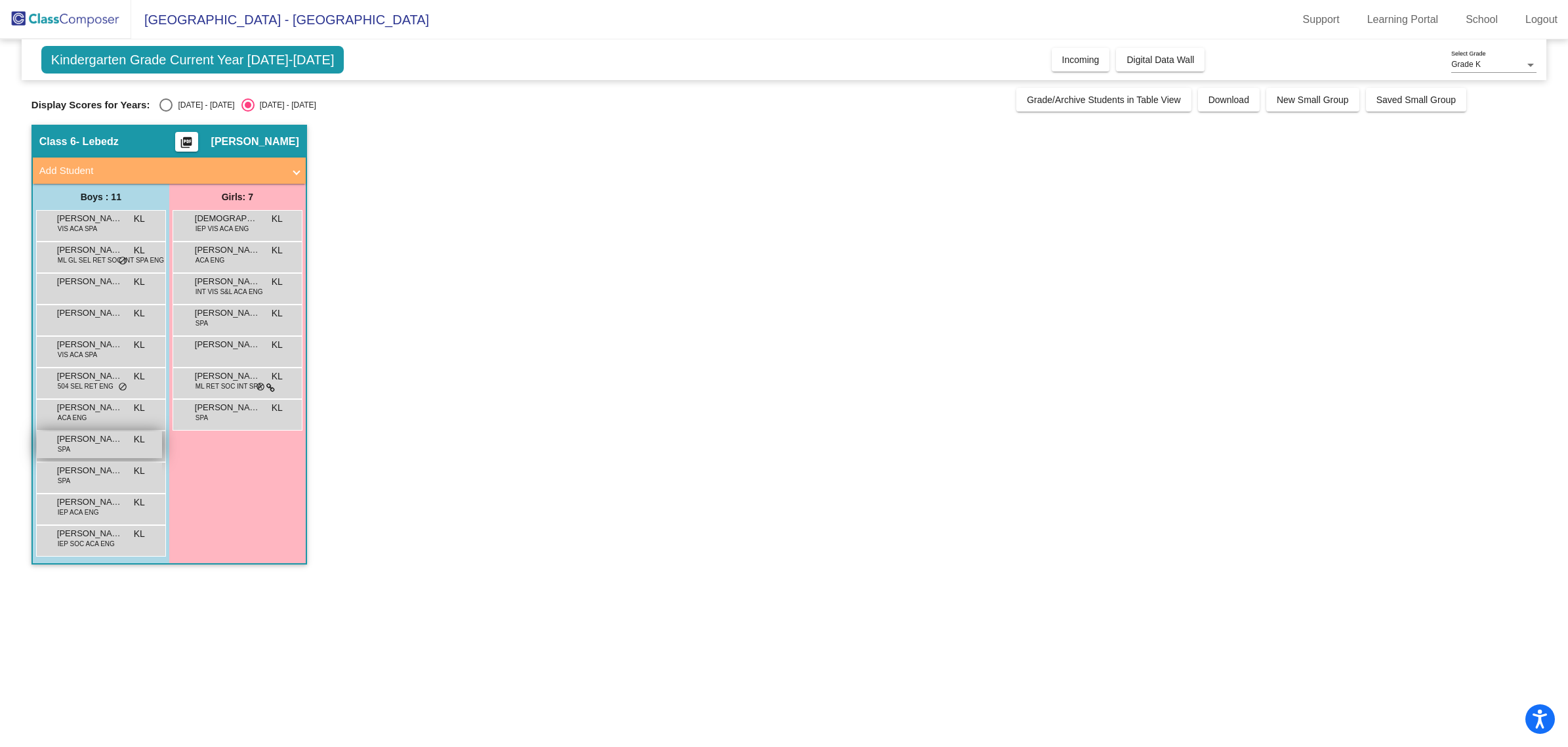
click at [70, 440] on span "[PERSON_NAME]" at bounding box center [90, 439] width 66 height 13
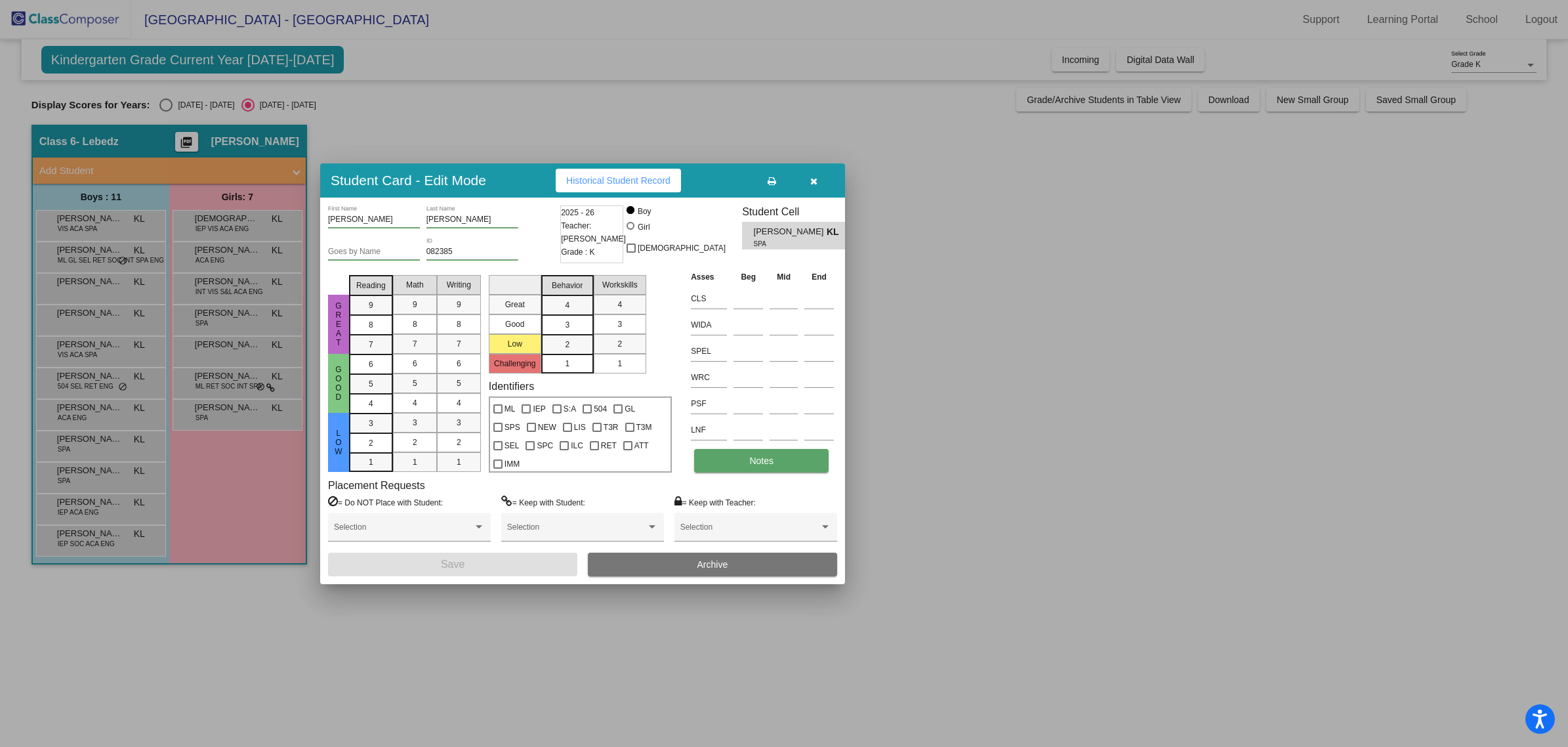
click at [733, 459] on button "Notes" at bounding box center [761, 461] width 134 height 24
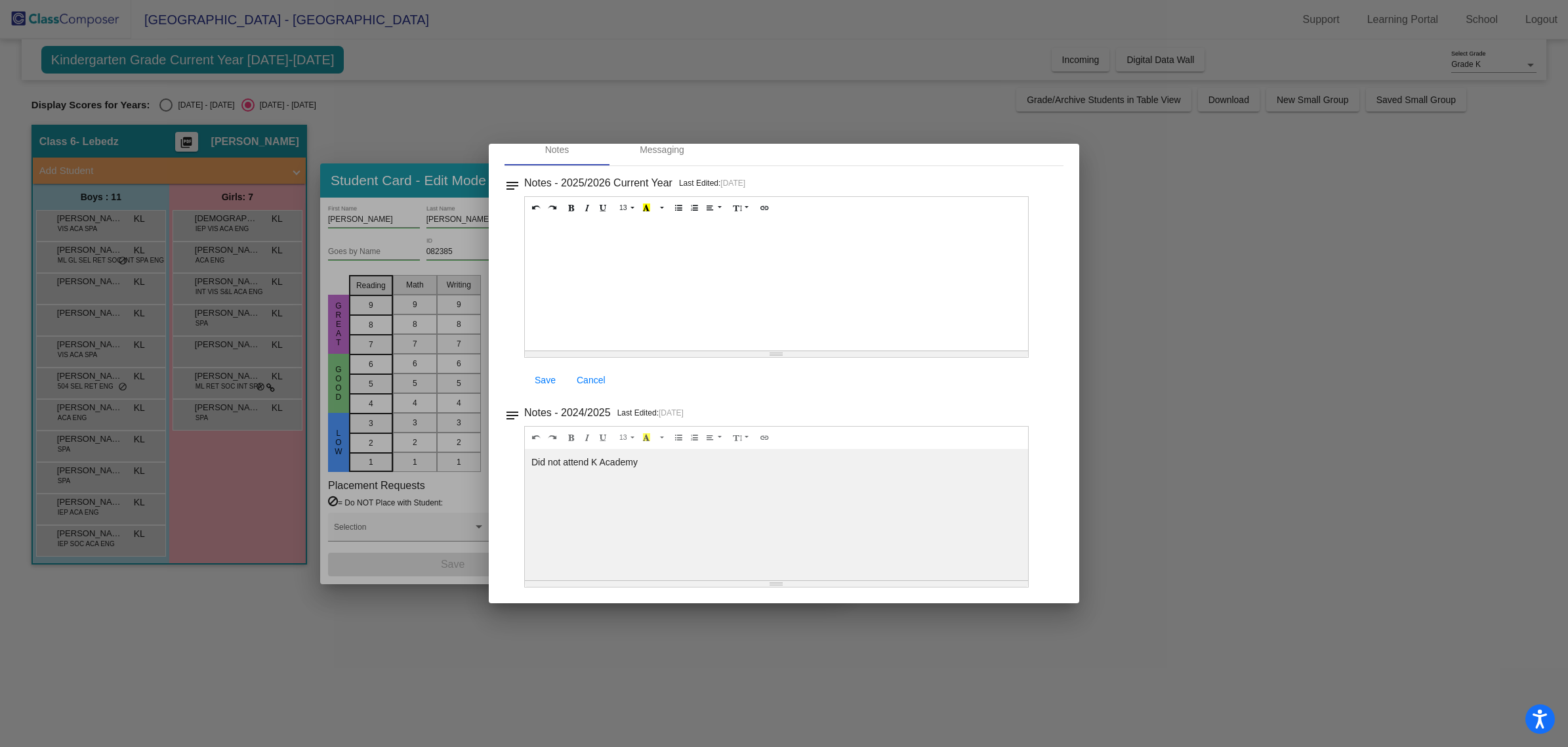
click at [260, 374] on div at bounding box center [784, 374] width 1568 height 747
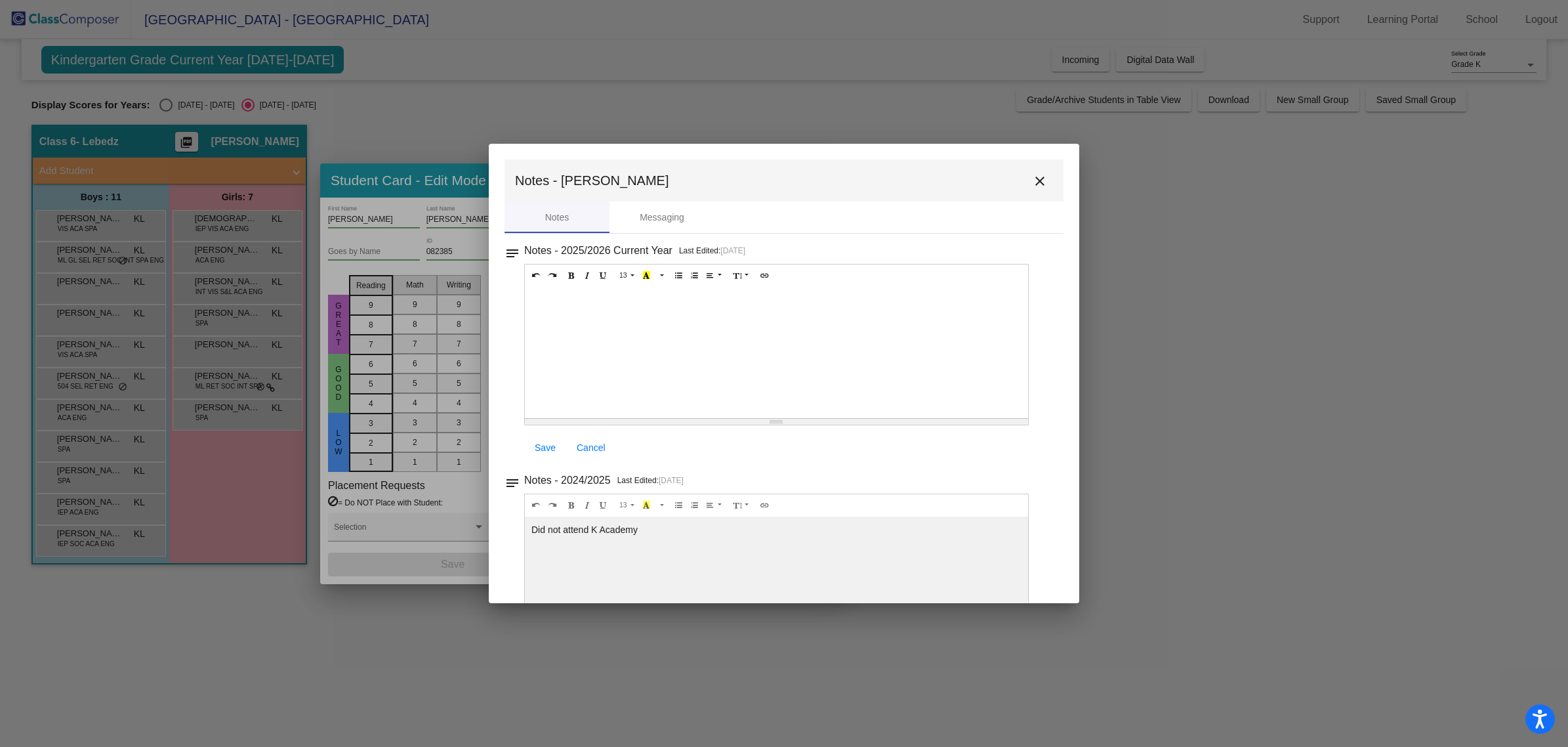
click at [1035, 173] on mat-icon "close" at bounding box center [1040, 181] width 16 height 16
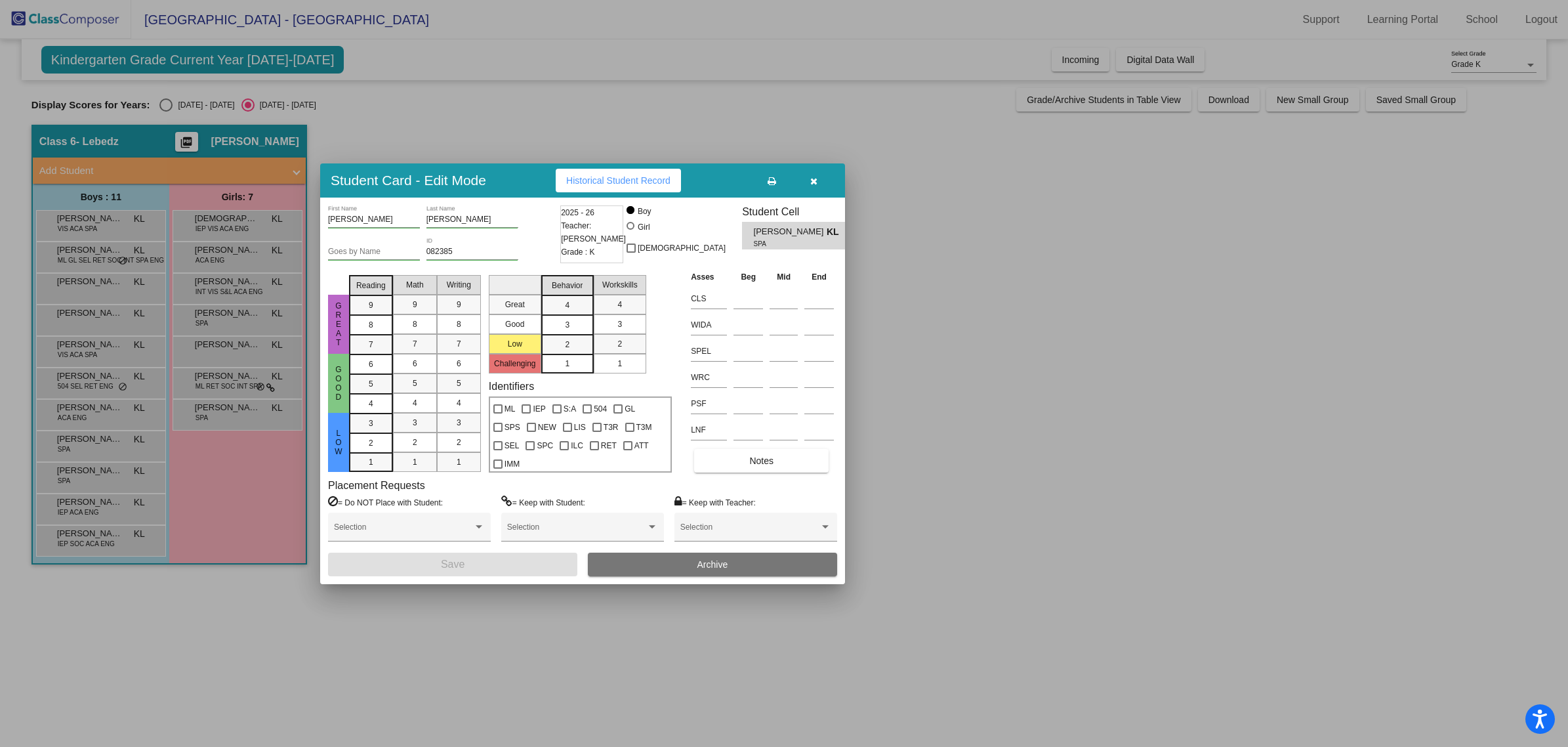
click at [215, 362] on div at bounding box center [784, 374] width 1568 height 747
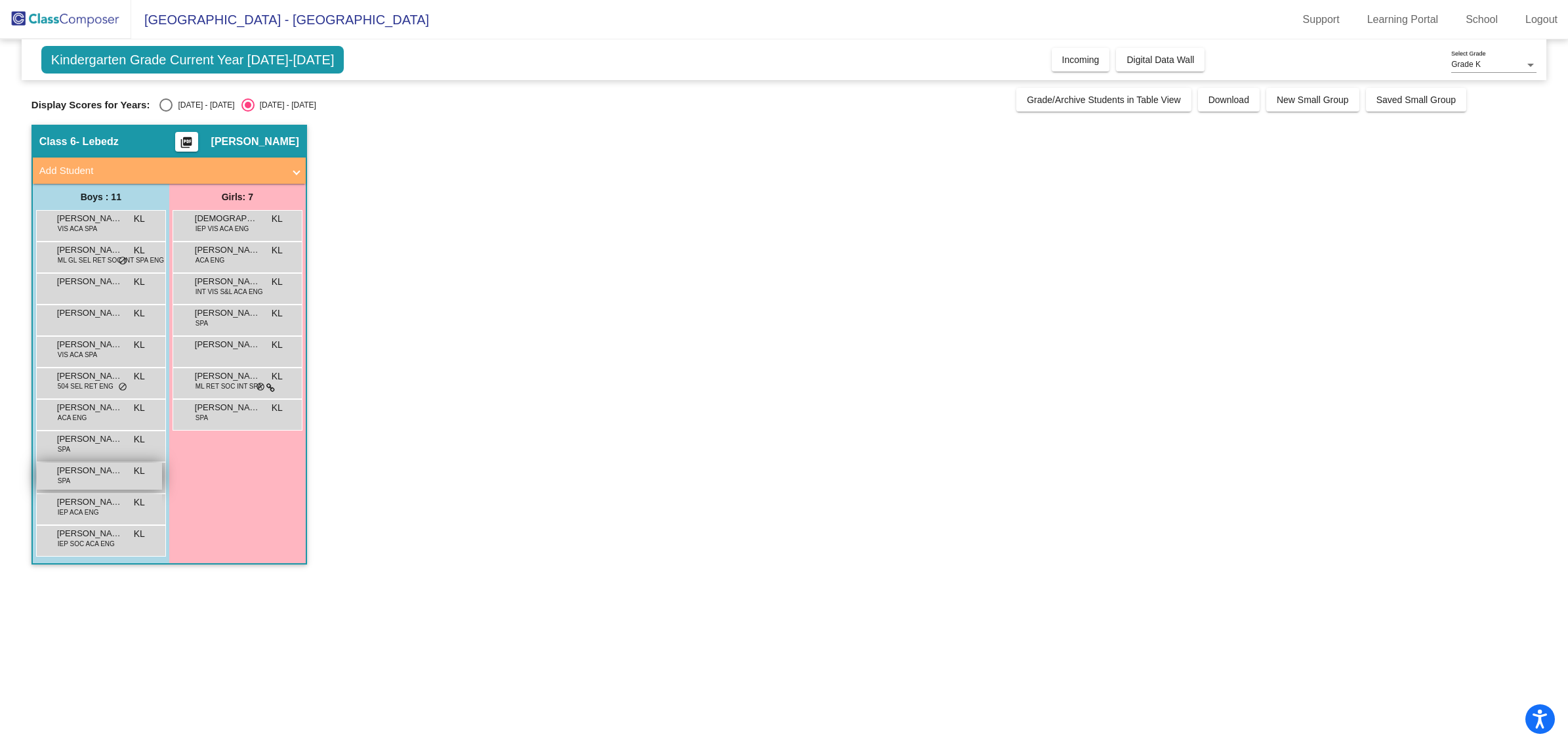
click at [89, 476] on span "[PERSON_NAME]" at bounding box center [90, 471] width 66 height 13
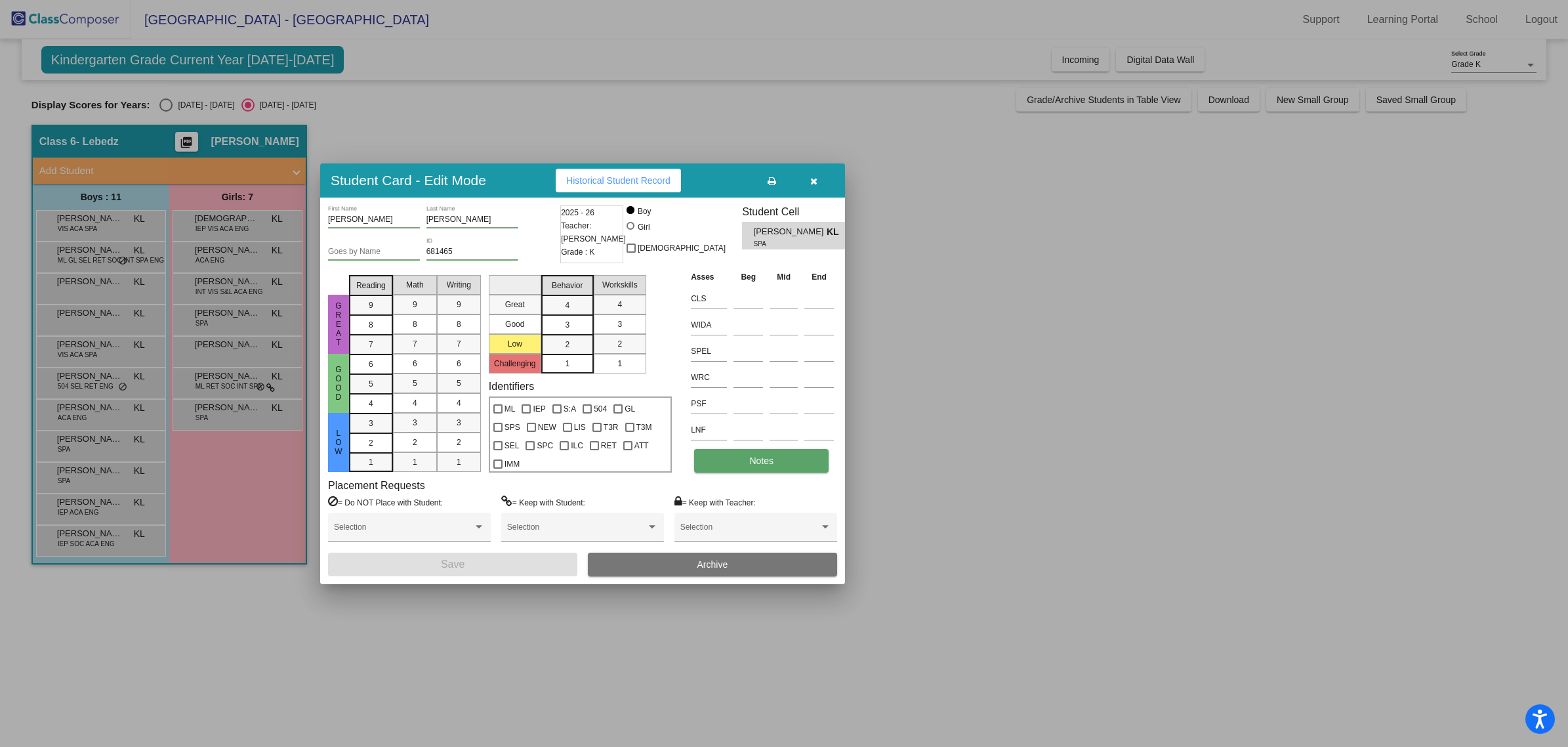
click at [772, 453] on button "Notes" at bounding box center [761, 461] width 134 height 24
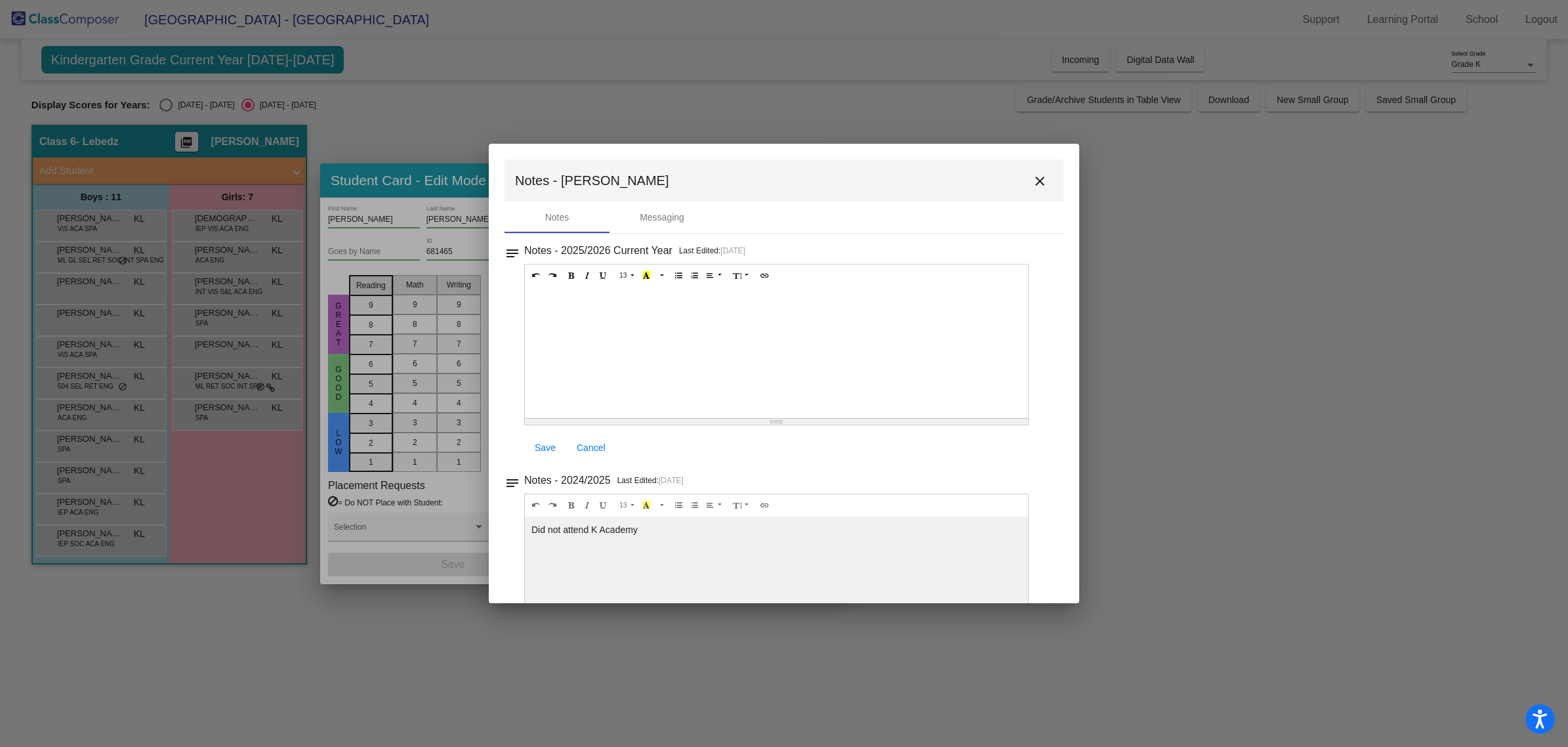
click at [1032, 187] on mat-icon "close" at bounding box center [1040, 181] width 16 height 16
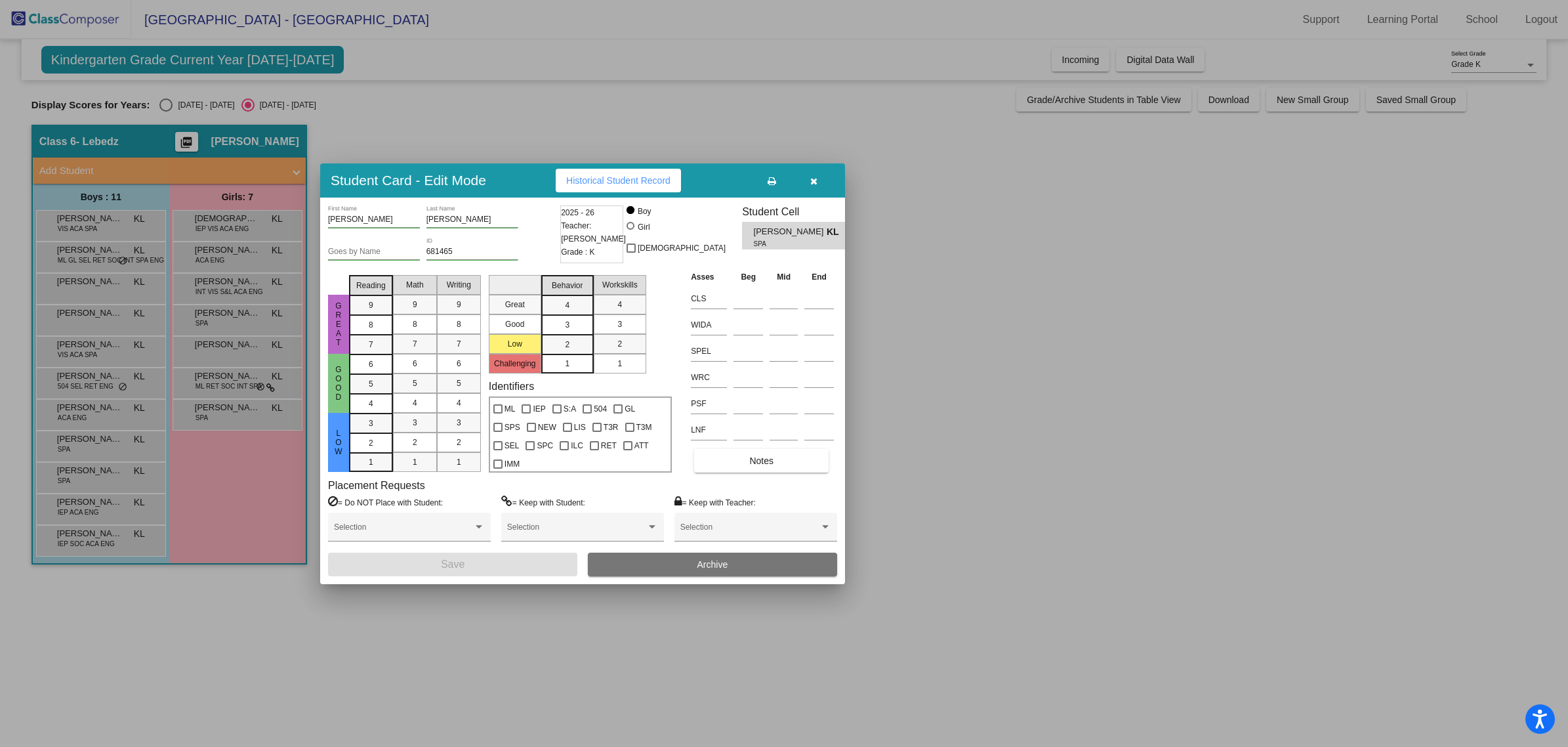
click at [818, 189] on button "button" at bounding box center [813, 181] width 42 height 24
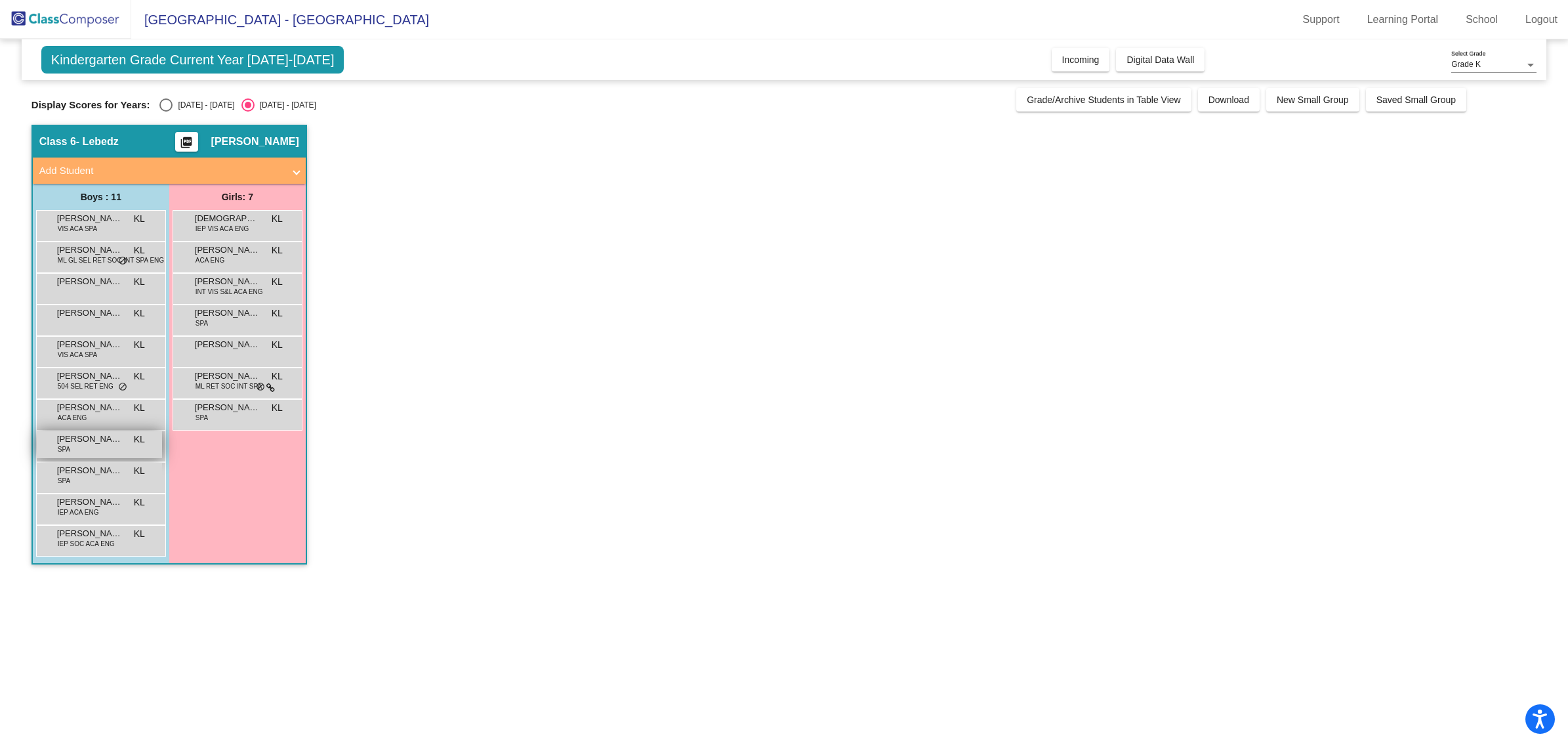
click at [83, 455] on div "[PERSON_NAME] SPA KL lock do_not_disturb_alt" at bounding box center [100, 444] width 125 height 27
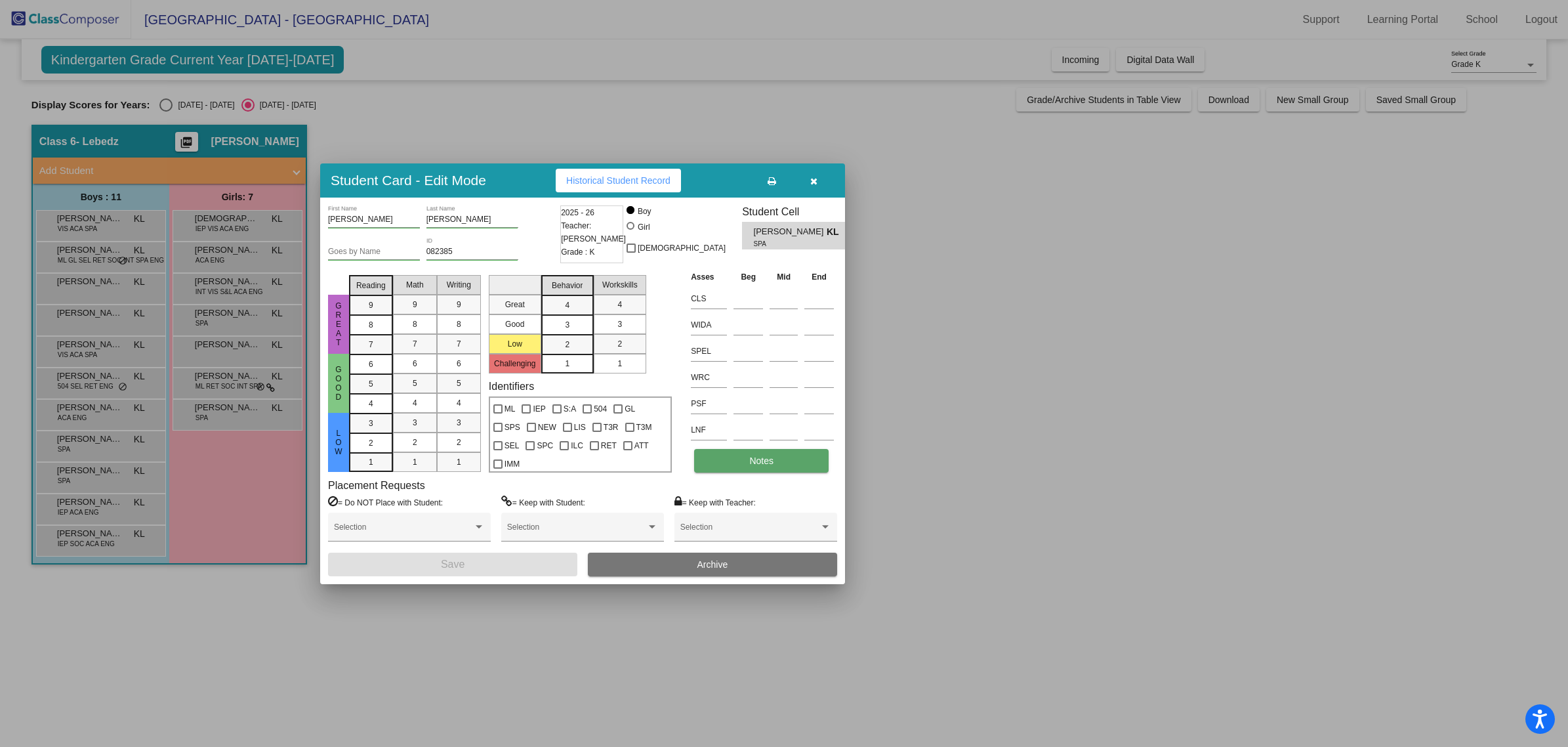
click at [728, 464] on button "Notes" at bounding box center [761, 461] width 134 height 24
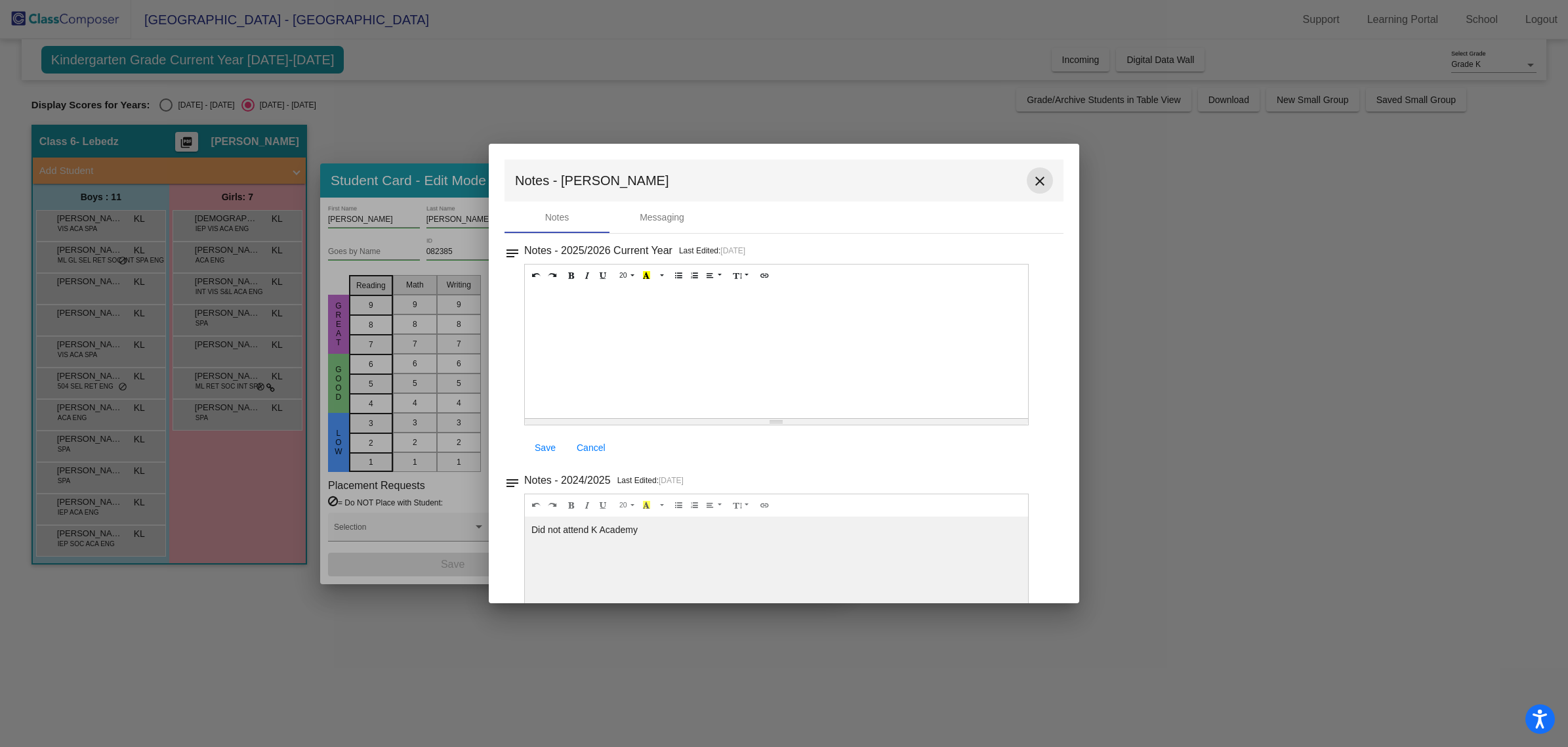
click at [1037, 182] on mat-icon "close" at bounding box center [1040, 181] width 16 height 16
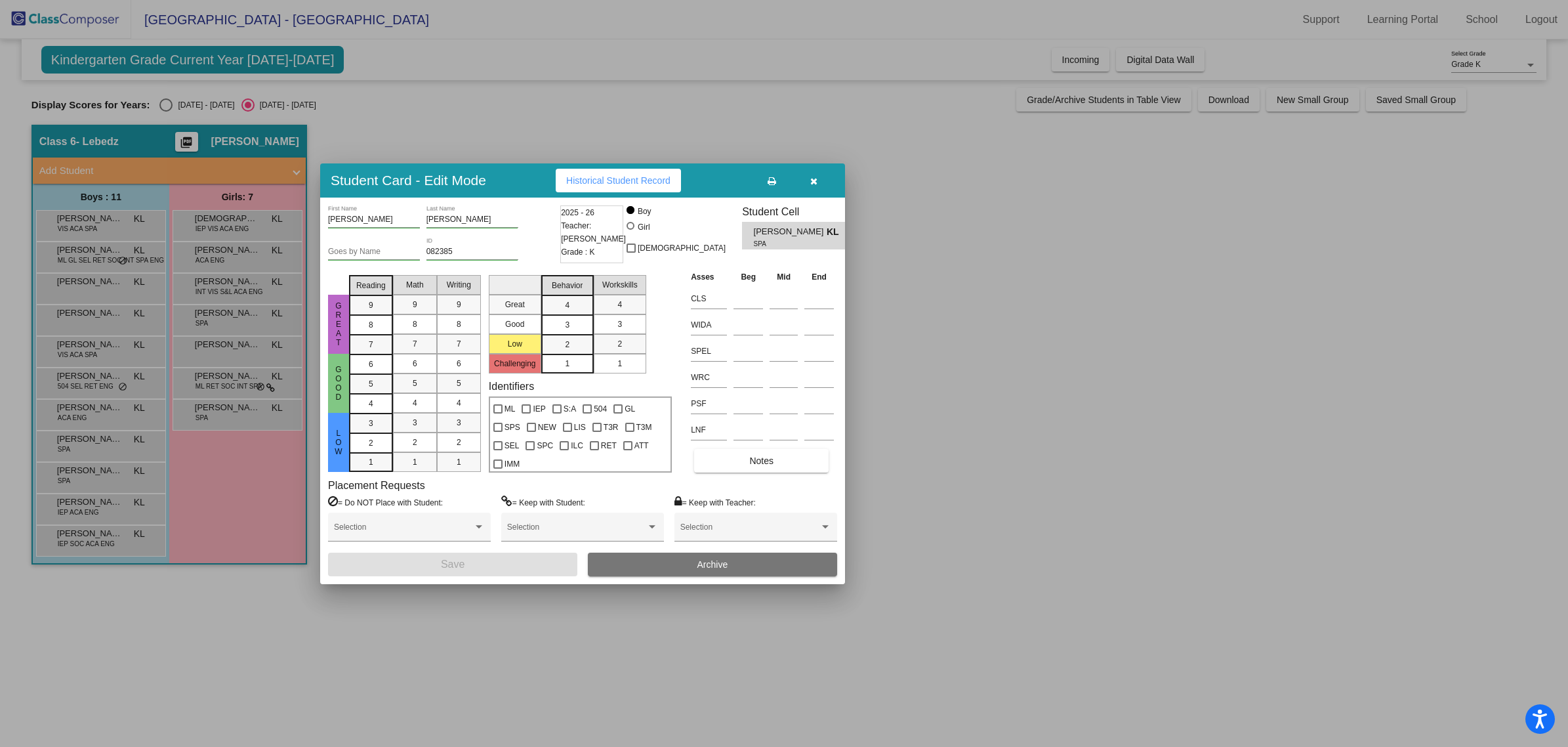
click at [814, 187] on button "button" at bounding box center [813, 181] width 42 height 24
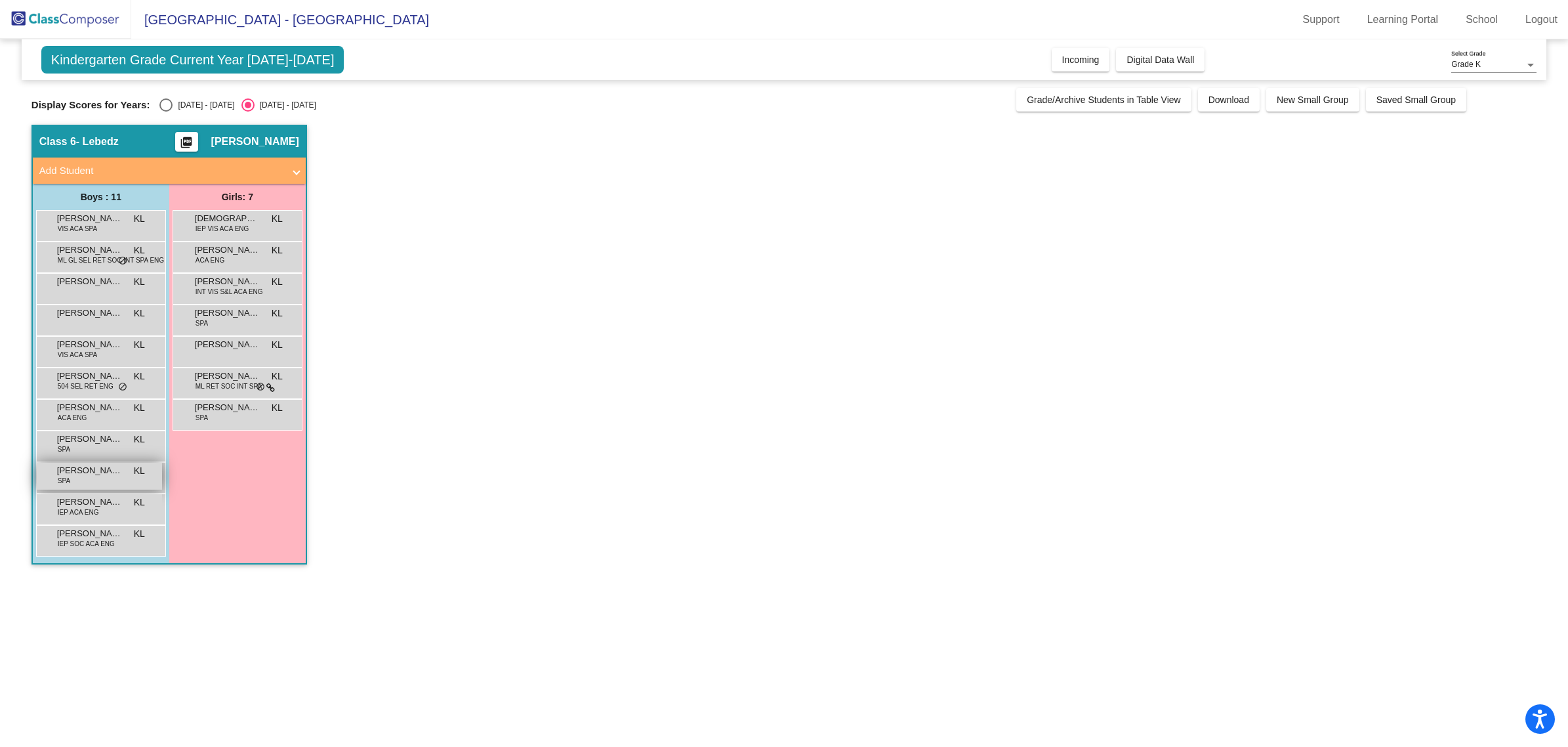
click at [110, 477] on div "[PERSON_NAME] SPA KL lock do_not_disturb_alt" at bounding box center [100, 476] width 125 height 27
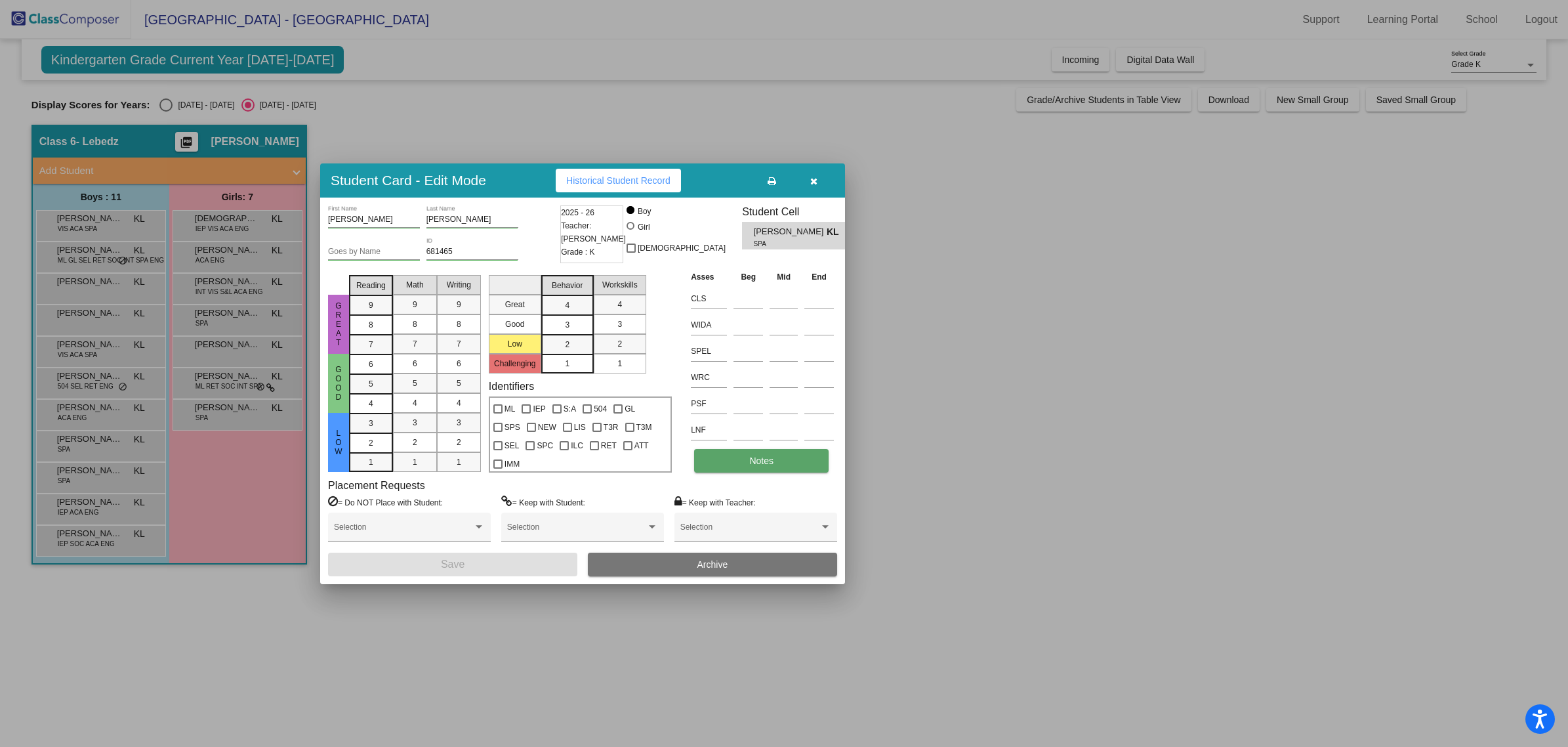
click at [730, 465] on button "Notes" at bounding box center [761, 461] width 134 height 24
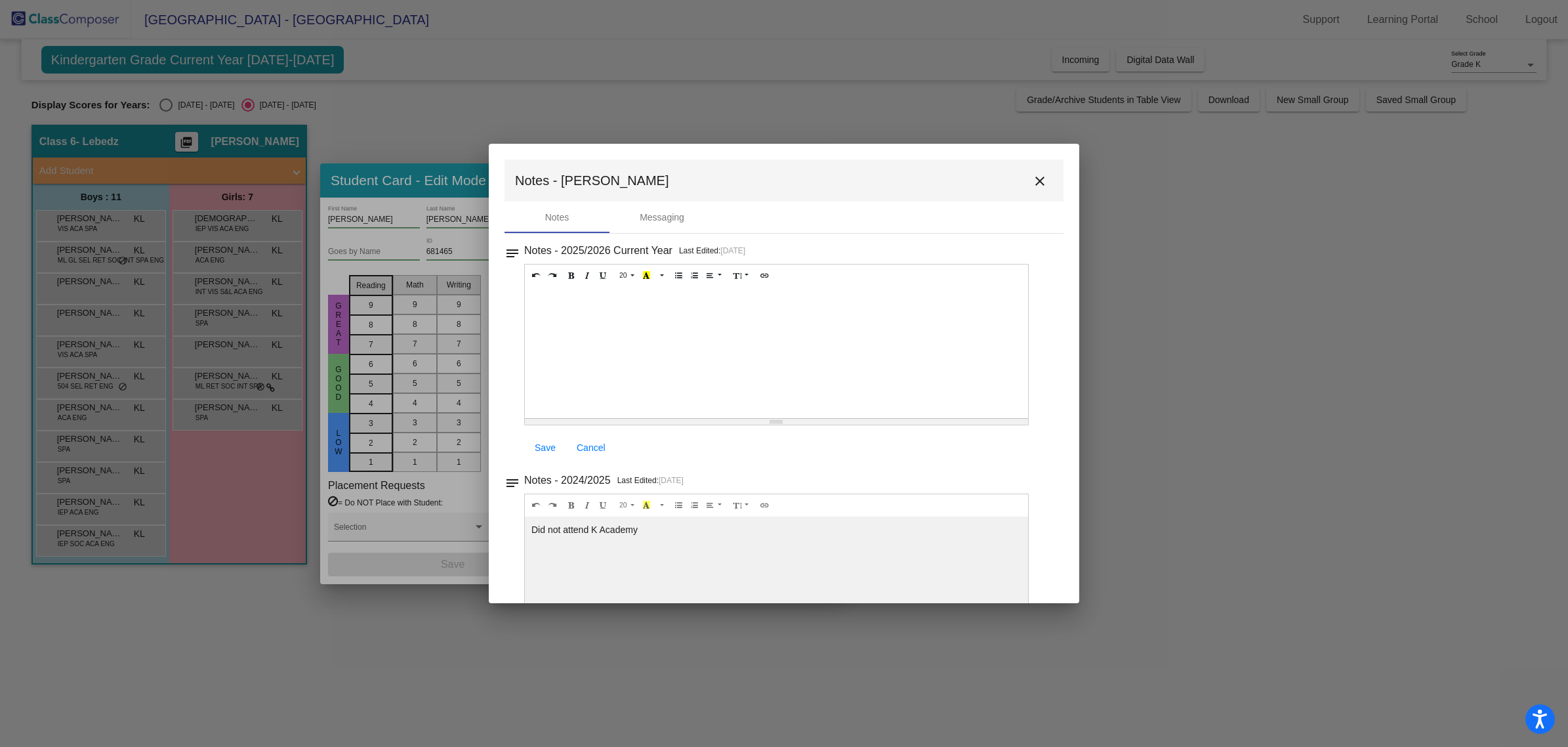
click at [1032, 187] on mat-icon "close" at bounding box center [1040, 181] width 16 height 16
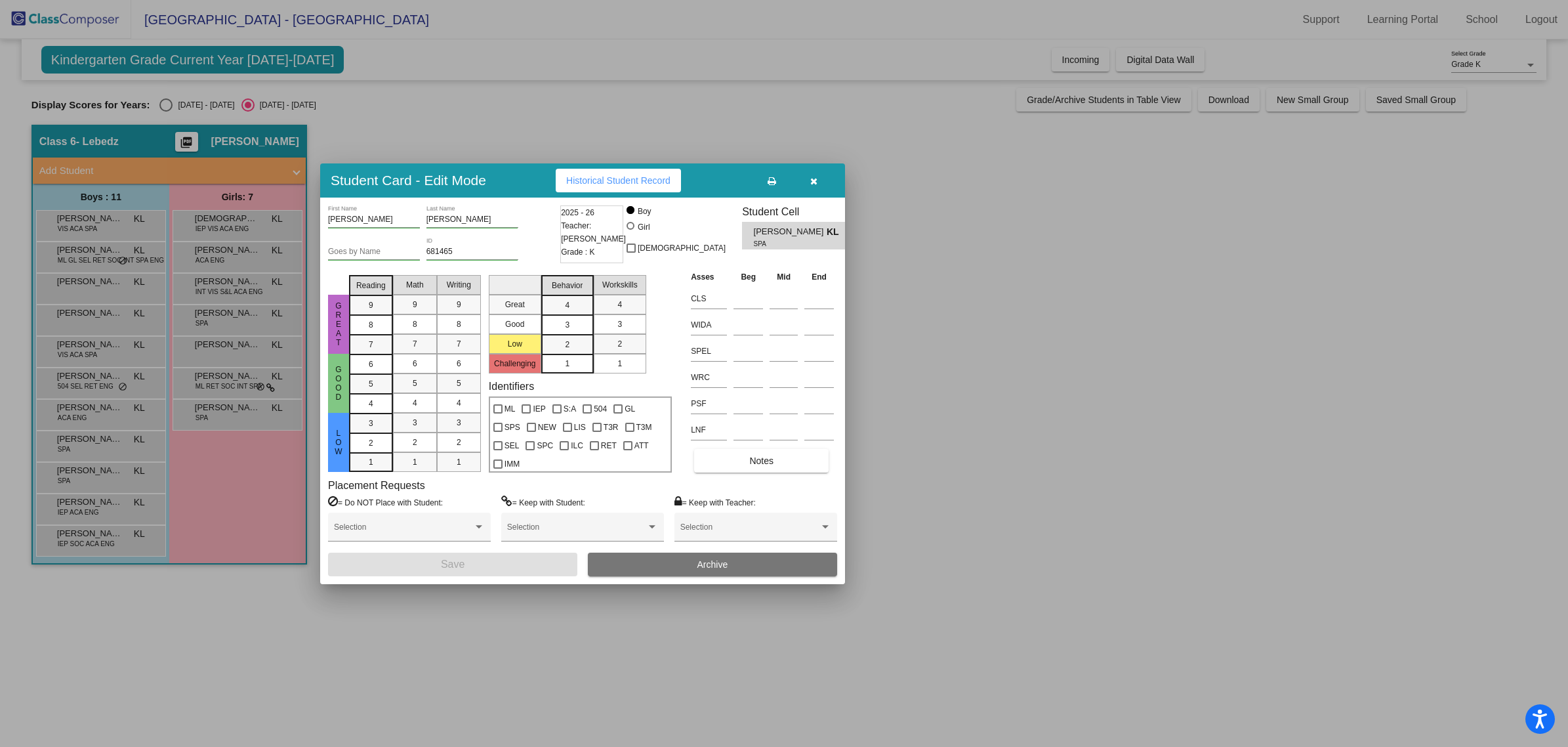
click at [807, 171] on button "button" at bounding box center [813, 181] width 42 height 24
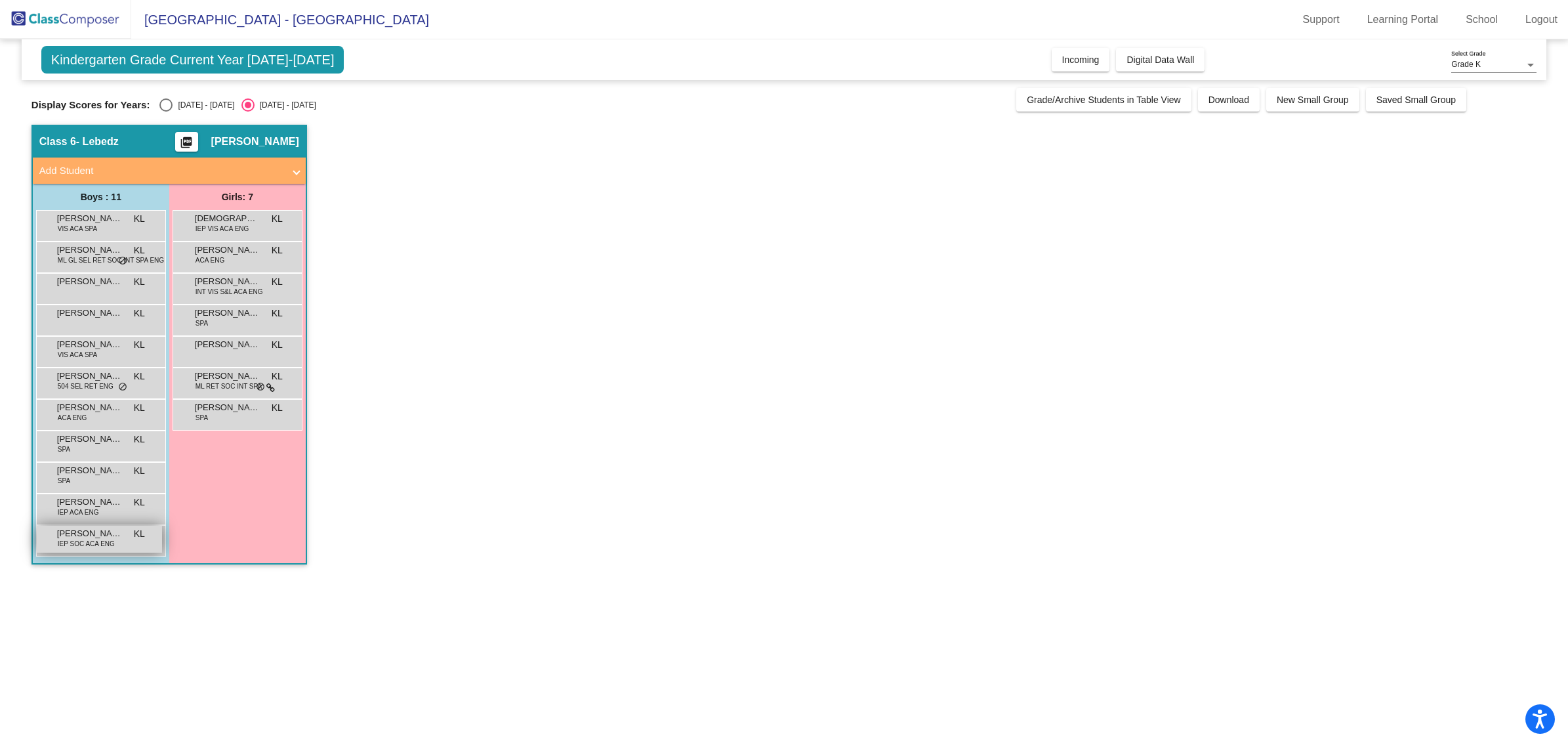
click at [100, 542] on span "IEP SOC ACA ENG" at bounding box center [86, 544] width 57 height 10
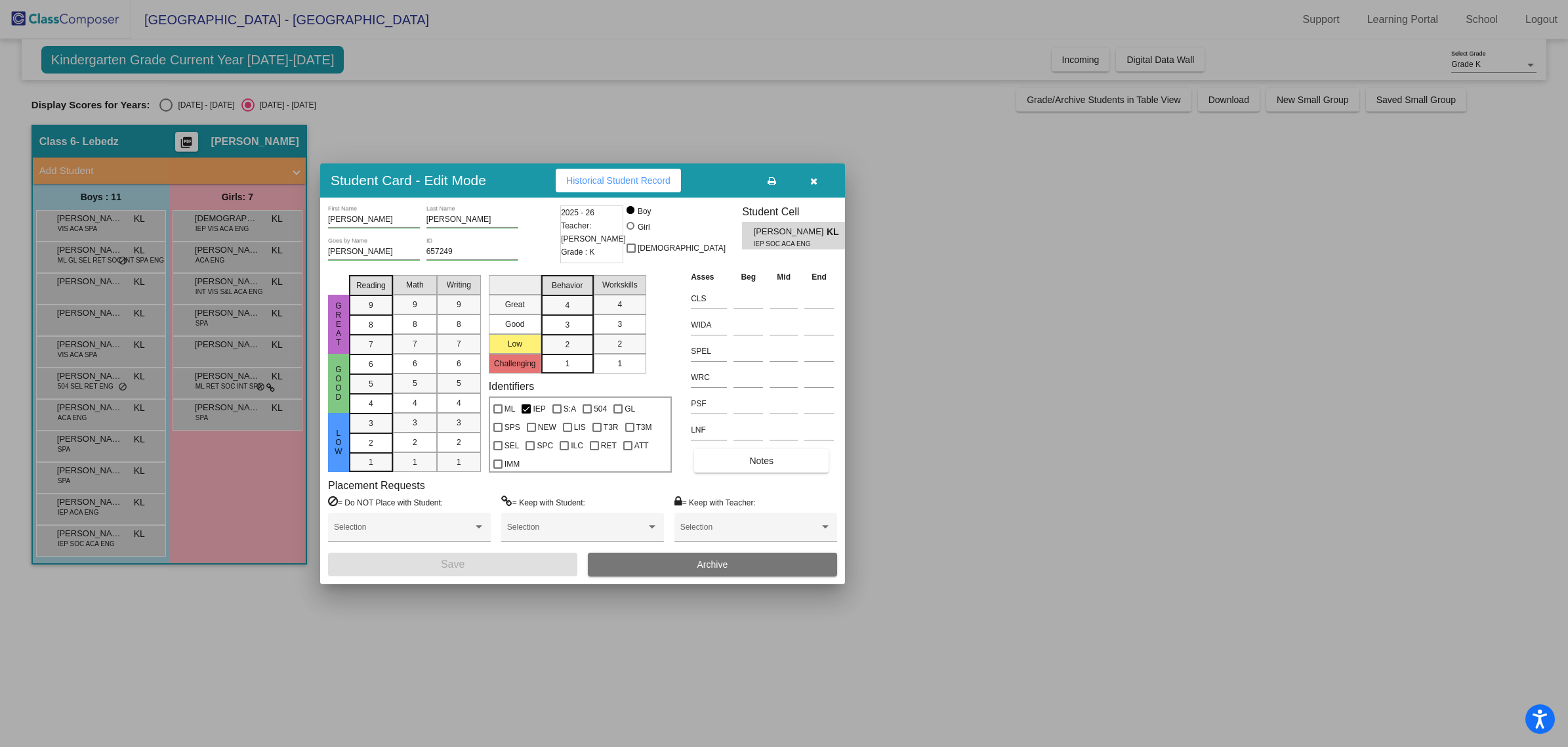
click at [815, 177] on icon "button" at bounding box center [814, 181] width 7 height 9
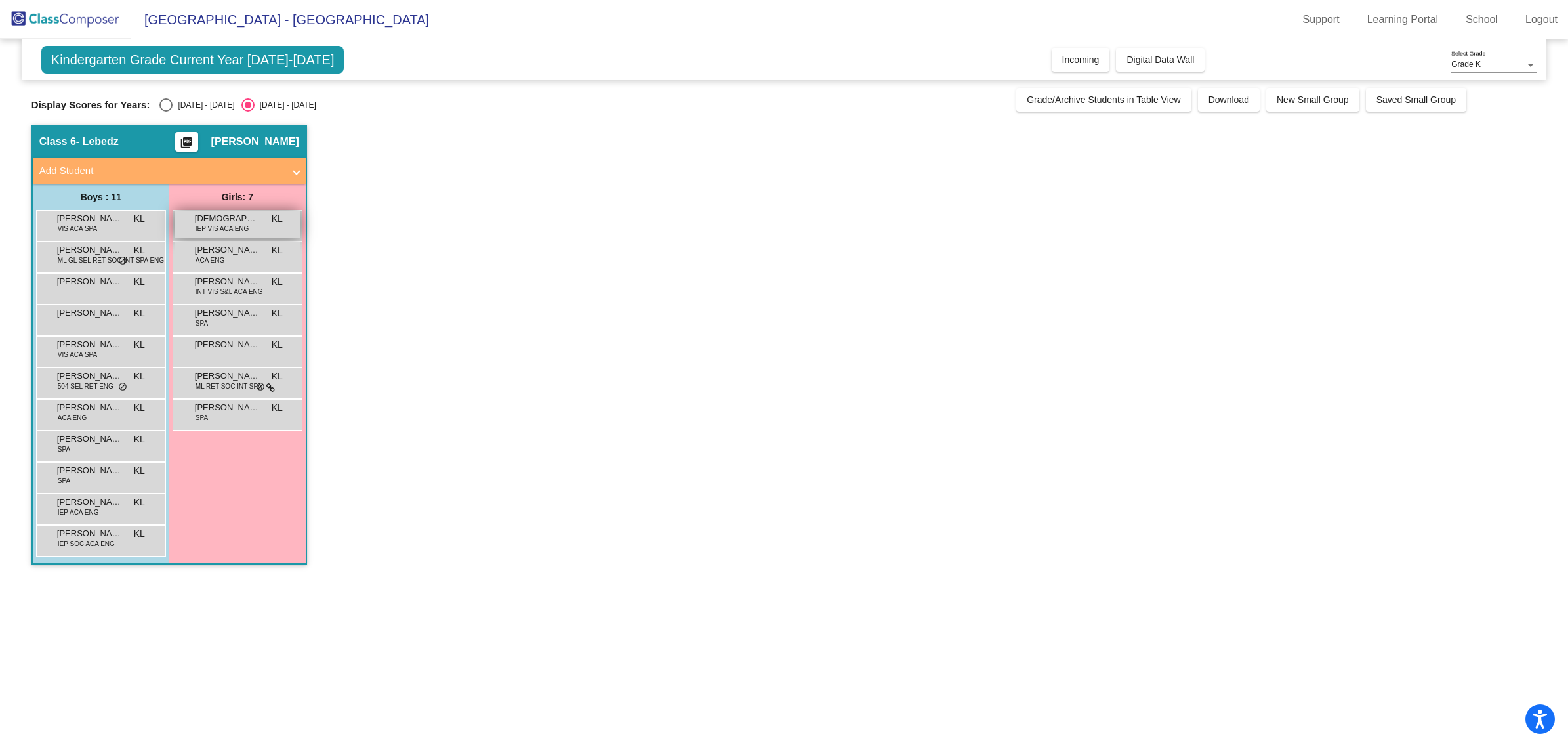
click at [213, 237] on div "[DEMOGRAPHIC_DATA][PERSON_NAME] IEP VIS ACA ENG KL lock do_not_disturb_alt" at bounding box center [237, 224] width 125 height 27
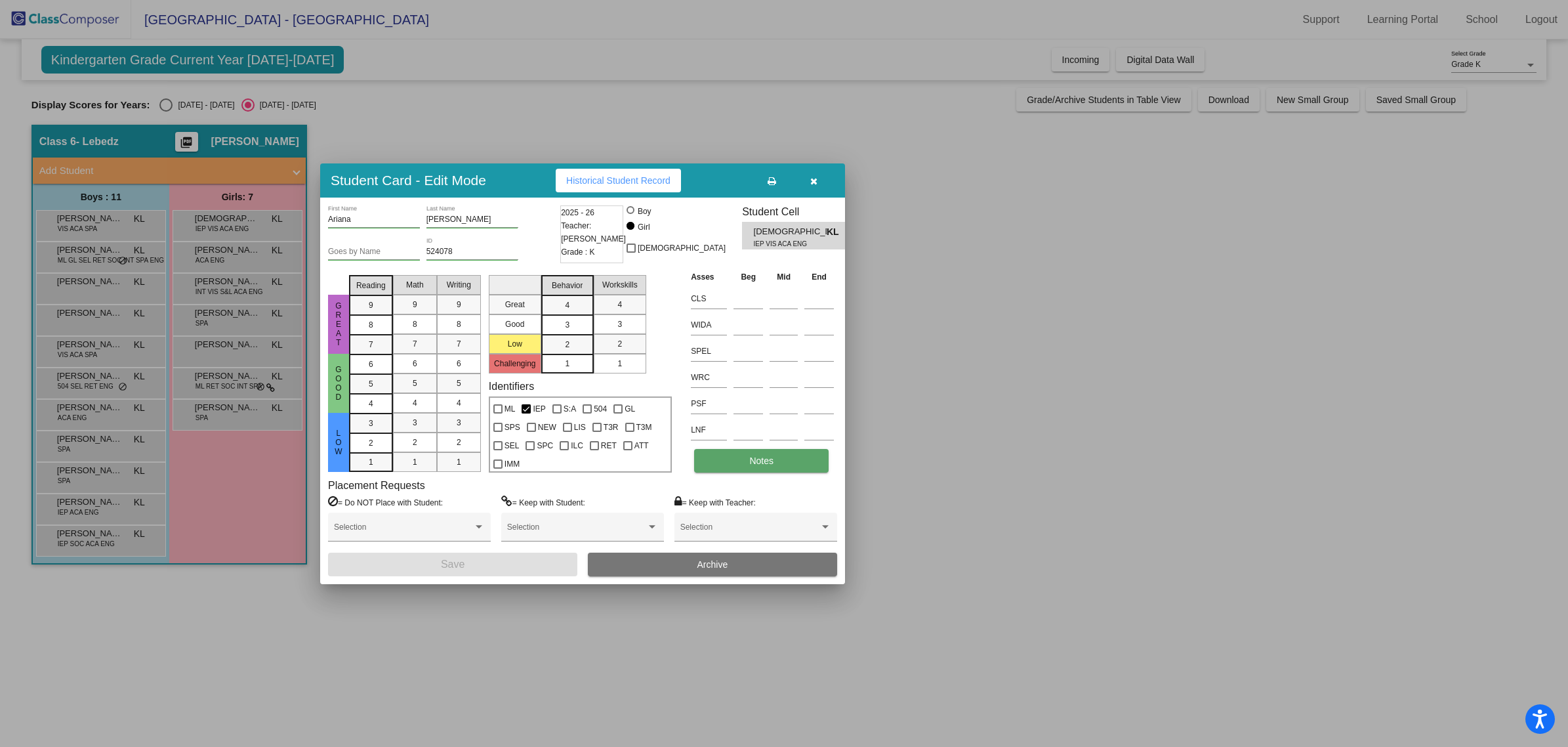
click at [730, 457] on button "Notes" at bounding box center [761, 461] width 134 height 24
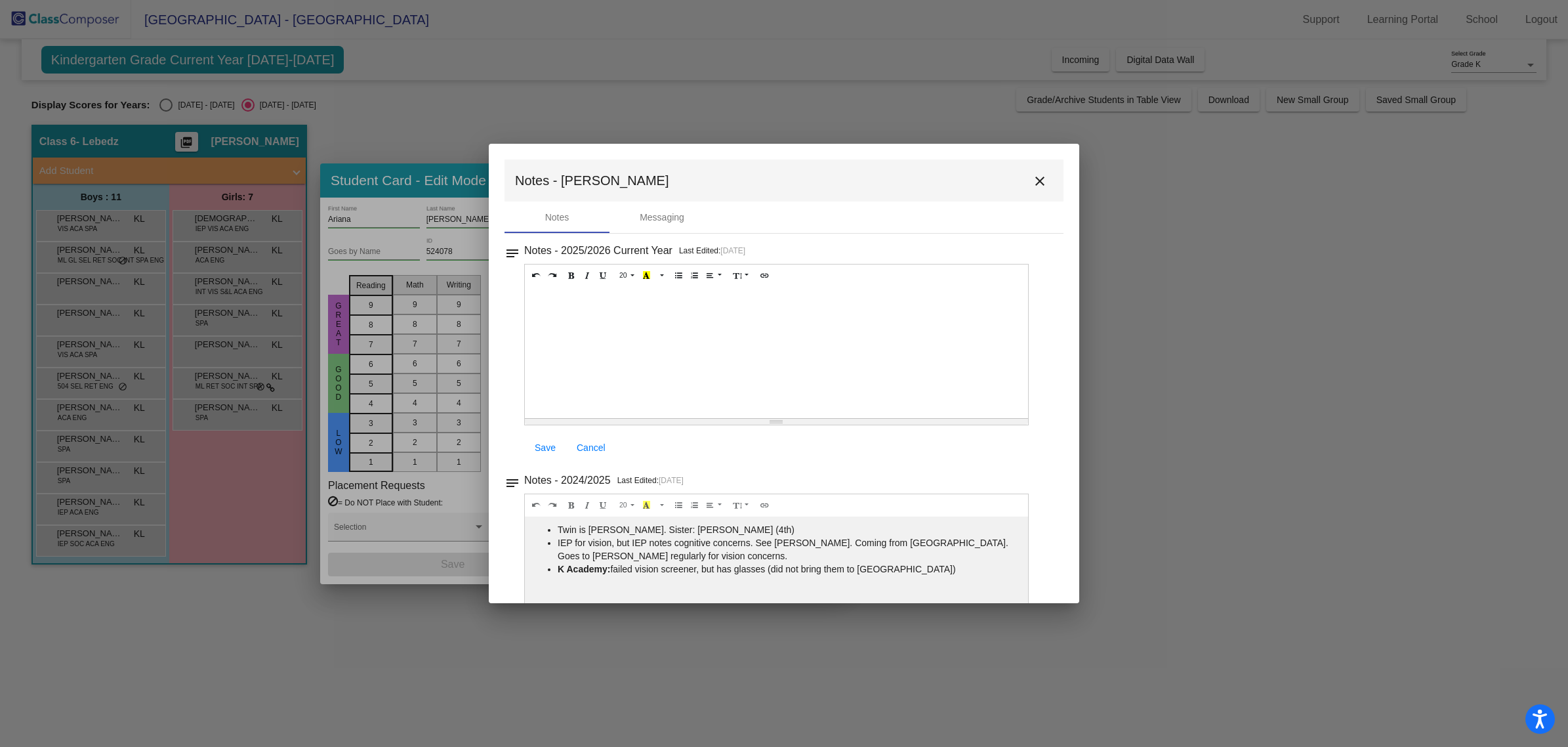
click at [1037, 187] on mat-icon "close" at bounding box center [1040, 181] width 16 height 16
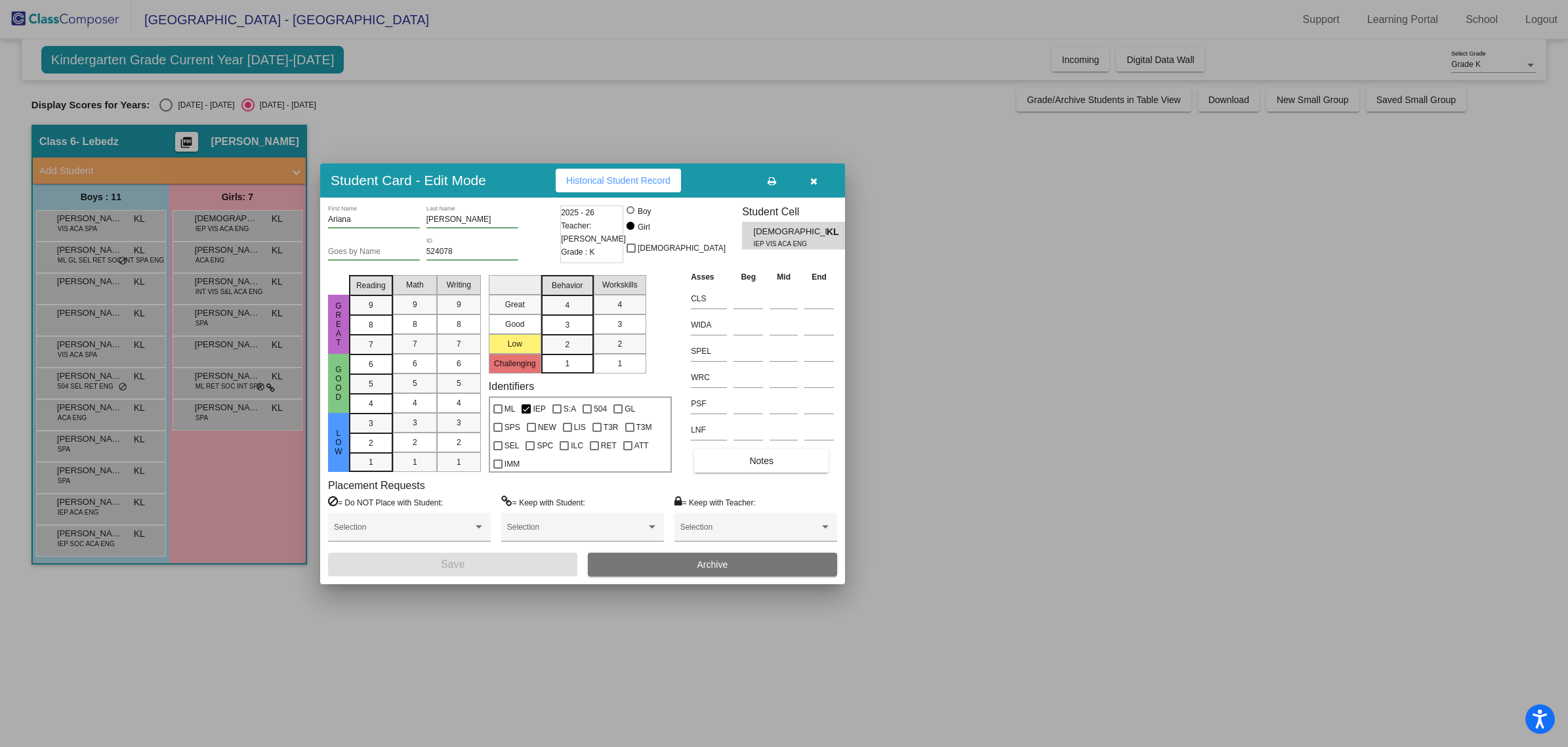
click at [815, 186] on button "button" at bounding box center [813, 181] width 42 height 24
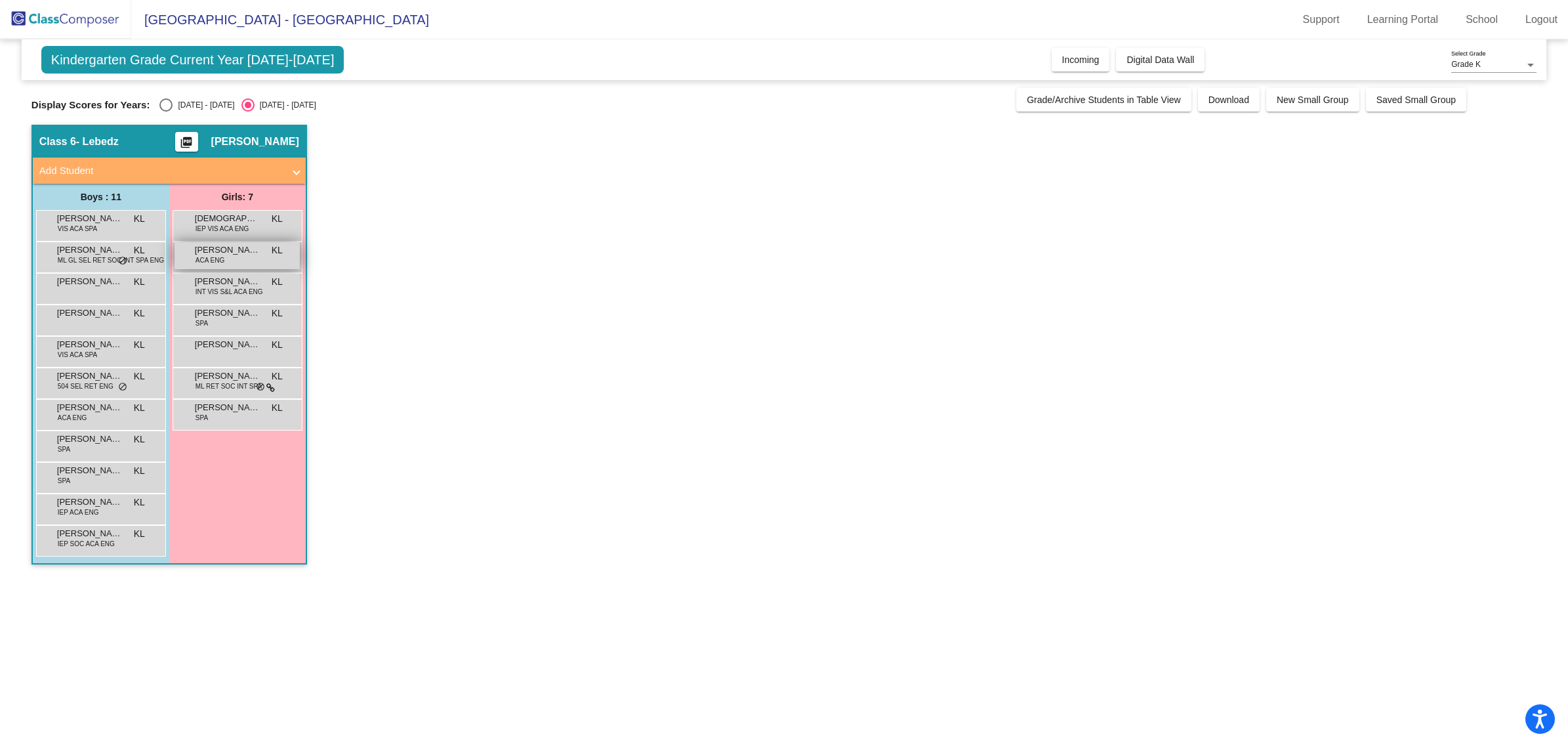
click at [227, 251] on span "[PERSON_NAME]" at bounding box center [228, 250] width 66 height 13
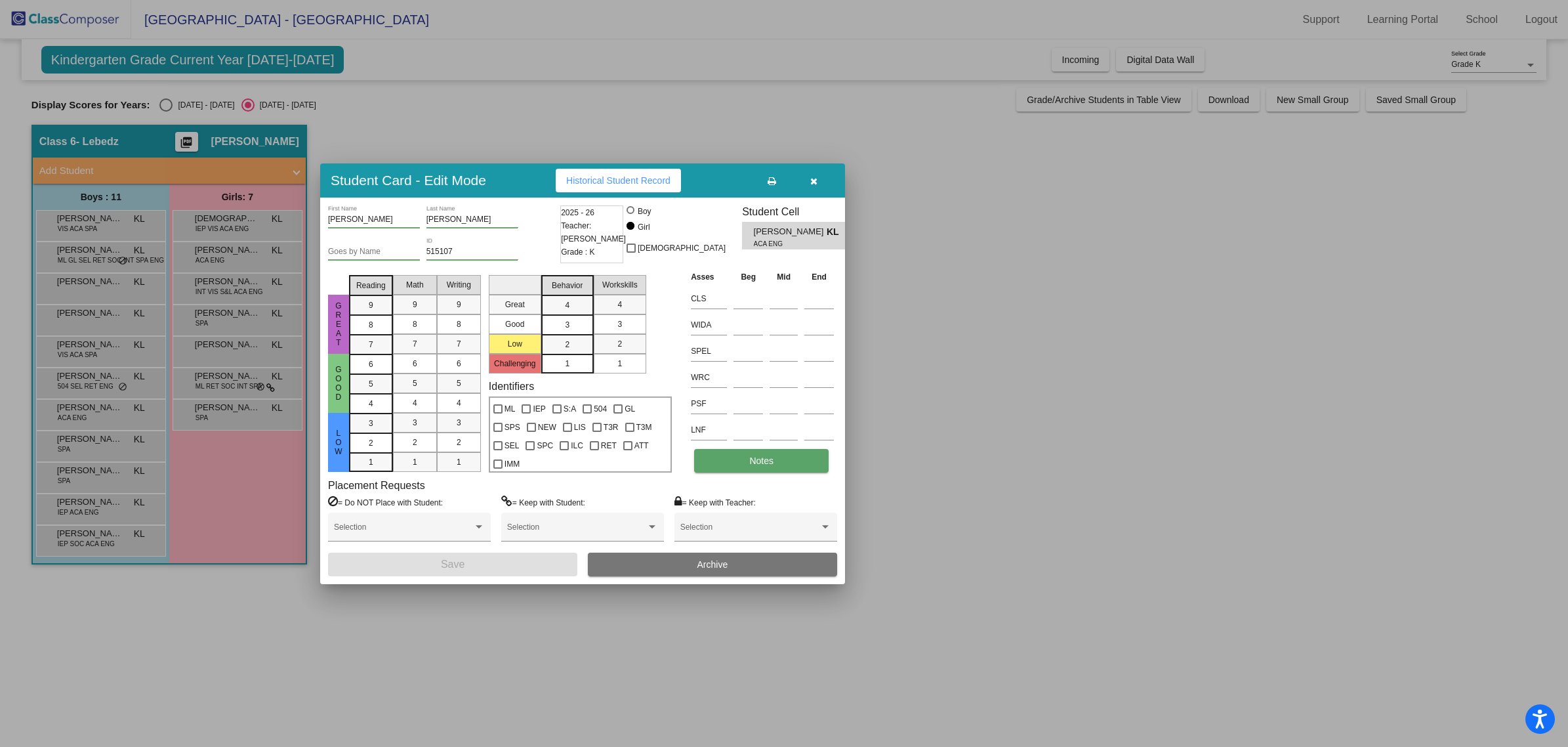
click at [762, 453] on button "Notes" at bounding box center [761, 461] width 134 height 24
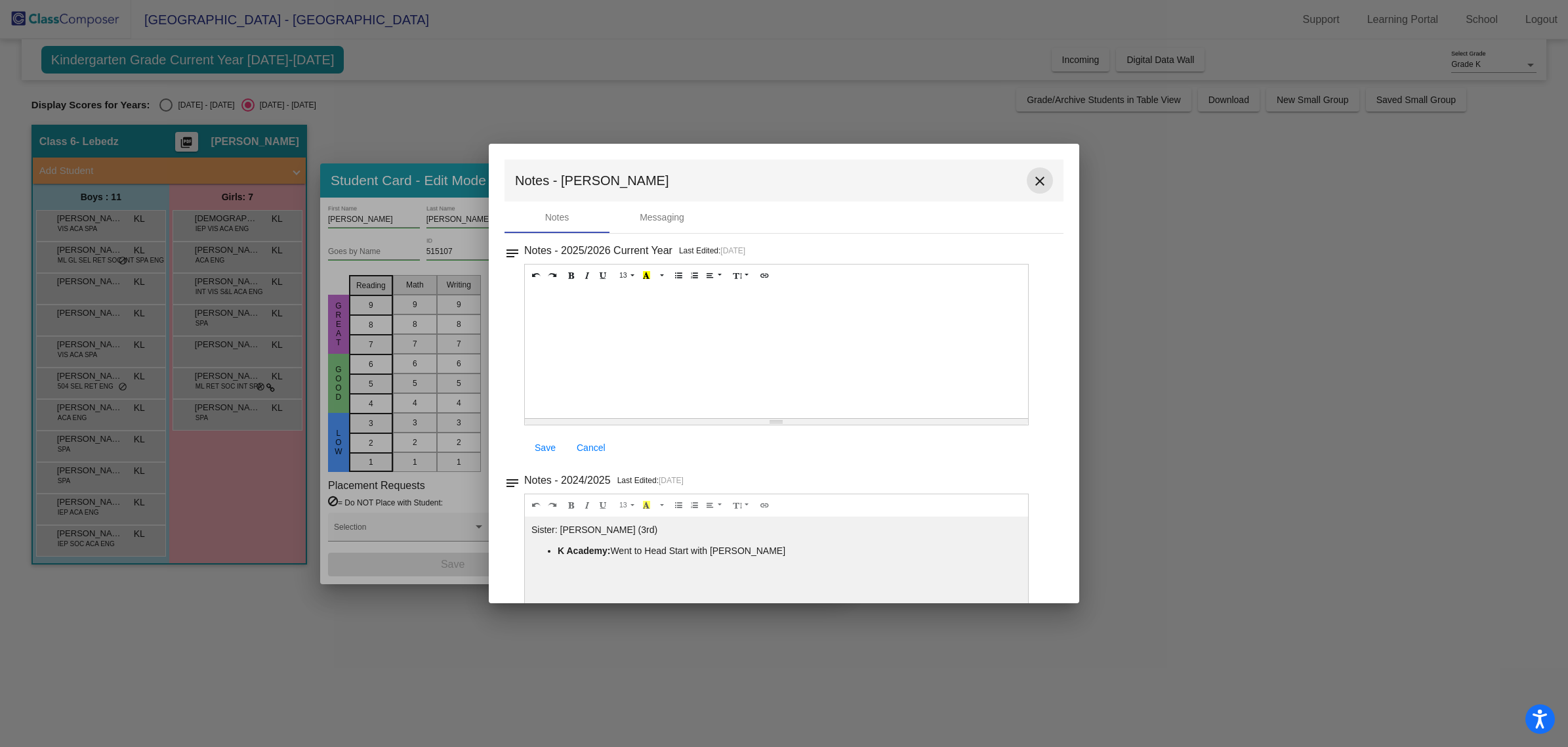
click at [1032, 188] on mat-icon "close" at bounding box center [1040, 181] width 16 height 16
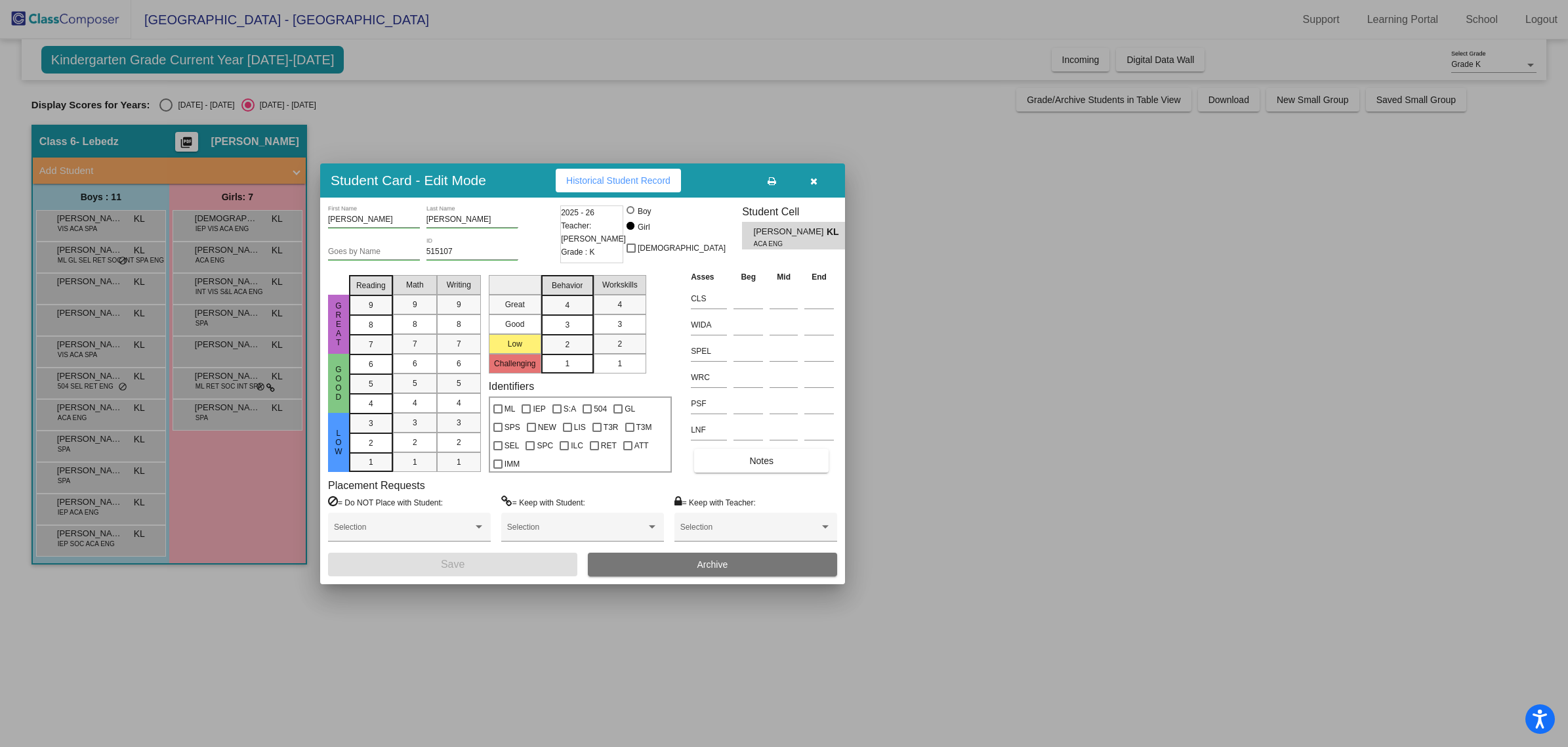
click at [817, 182] on button "button" at bounding box center [813, 181] width 42 height 24
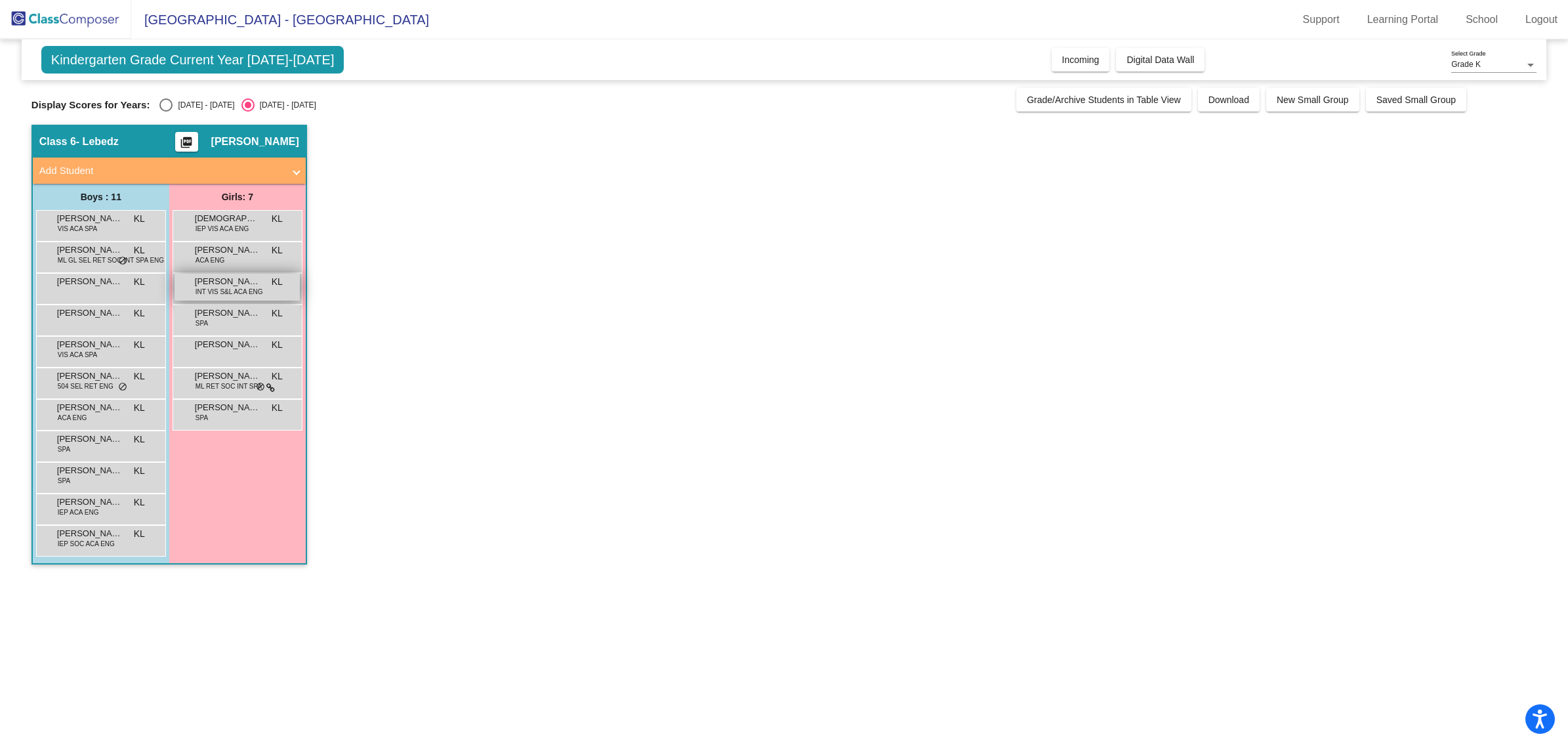
click at [238, 289] on span "INT VIS S&L ACA ENG" at bounding box center [229, 292] width 68 height 10
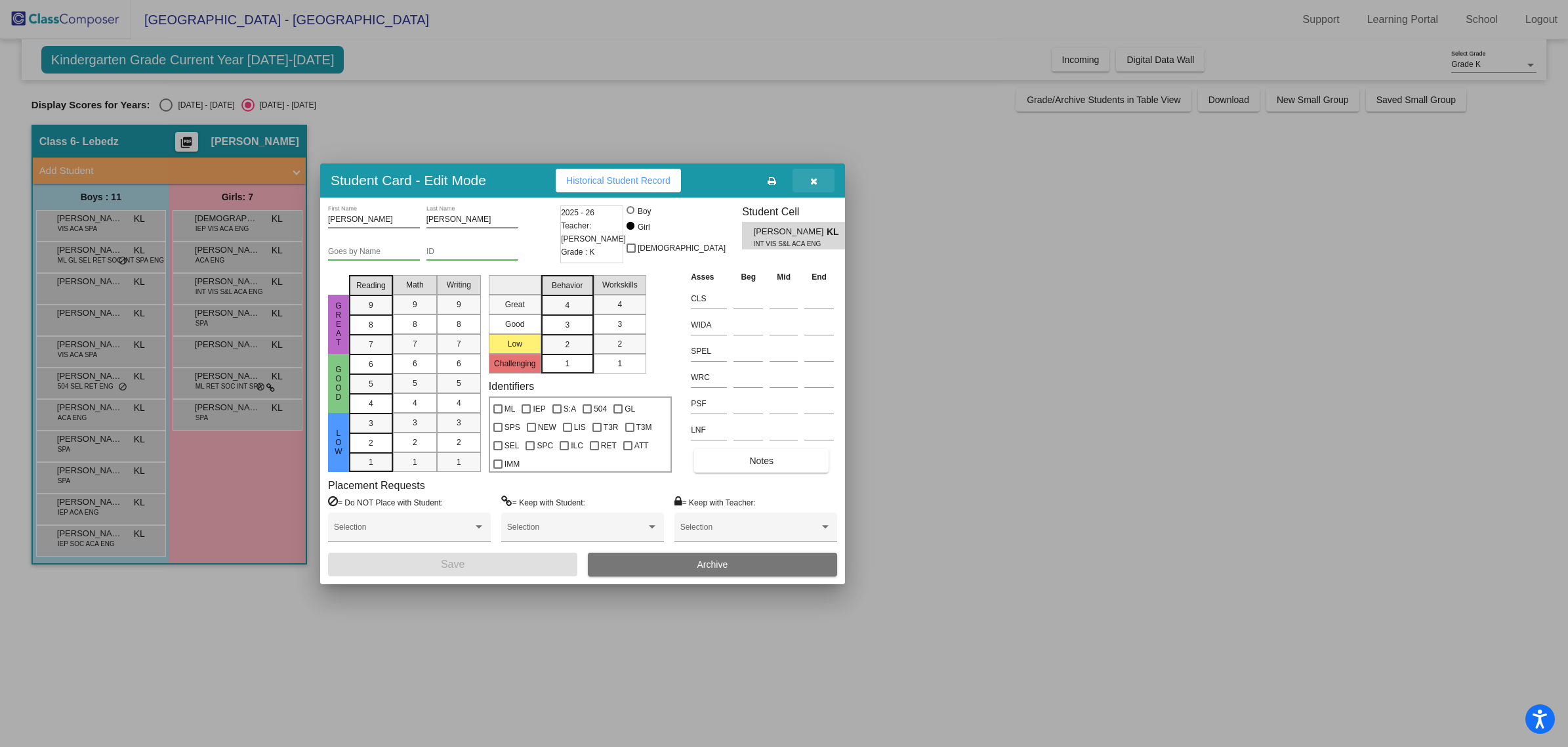
click at [819, 184] on button "button" at bounding box center [813, 181] width 42 height 24
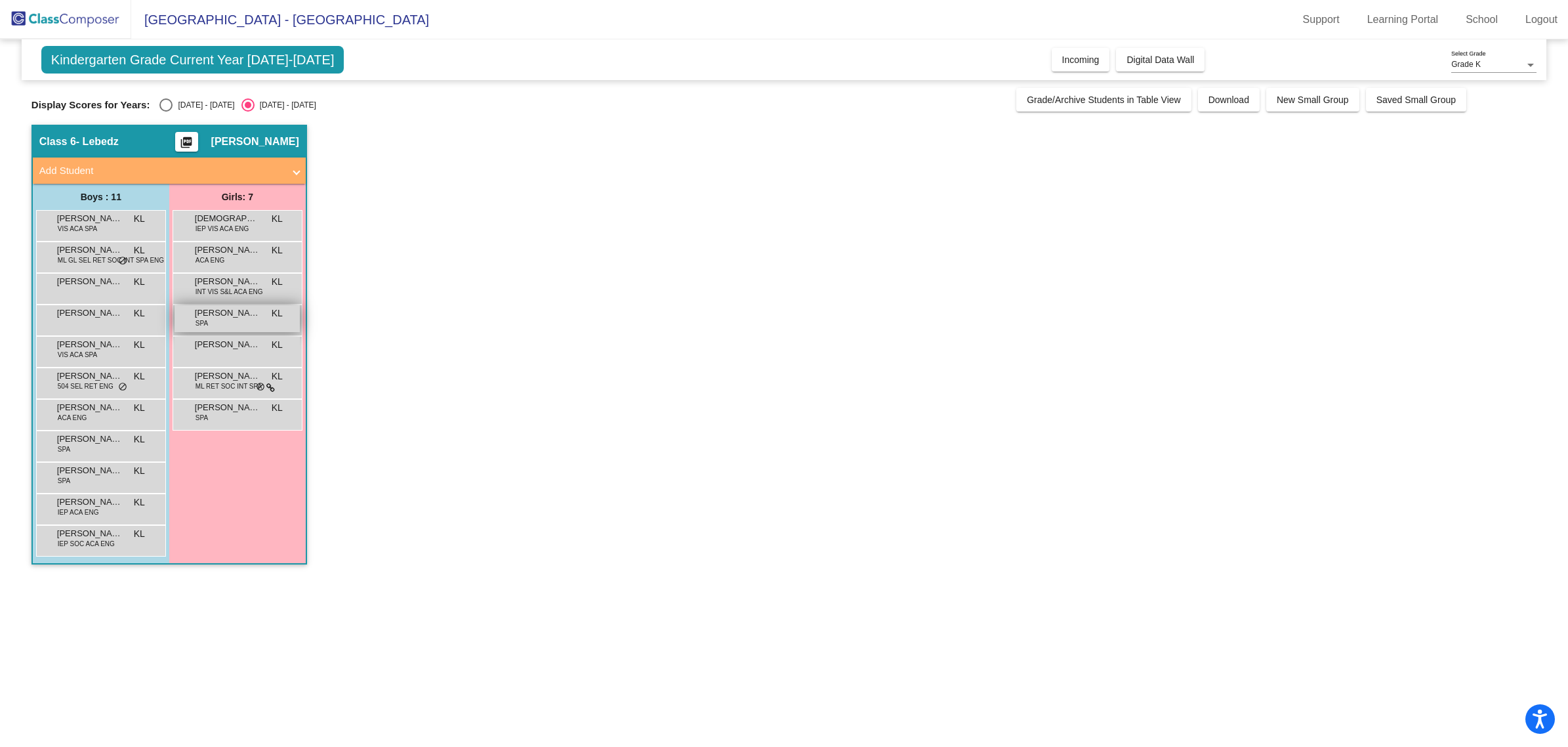
click at [243, 324] on div "[PERSON_NAME] SPA KL lock do_not_disturb_alt" at bounding box center [237, 318] width 125 height 27
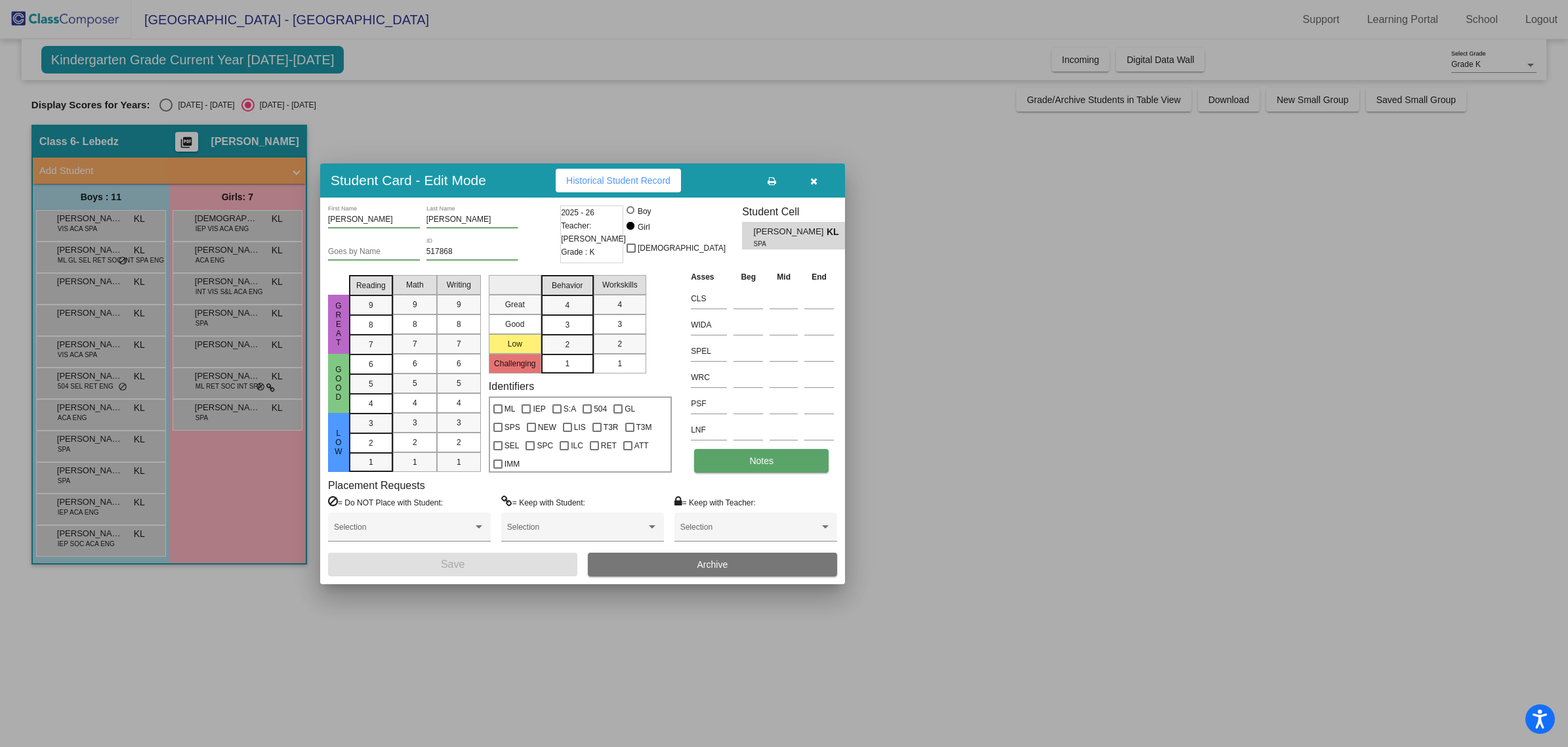
click at [750, 465] on button "Notes" at bounding box center [761, 461] width 134 height 24
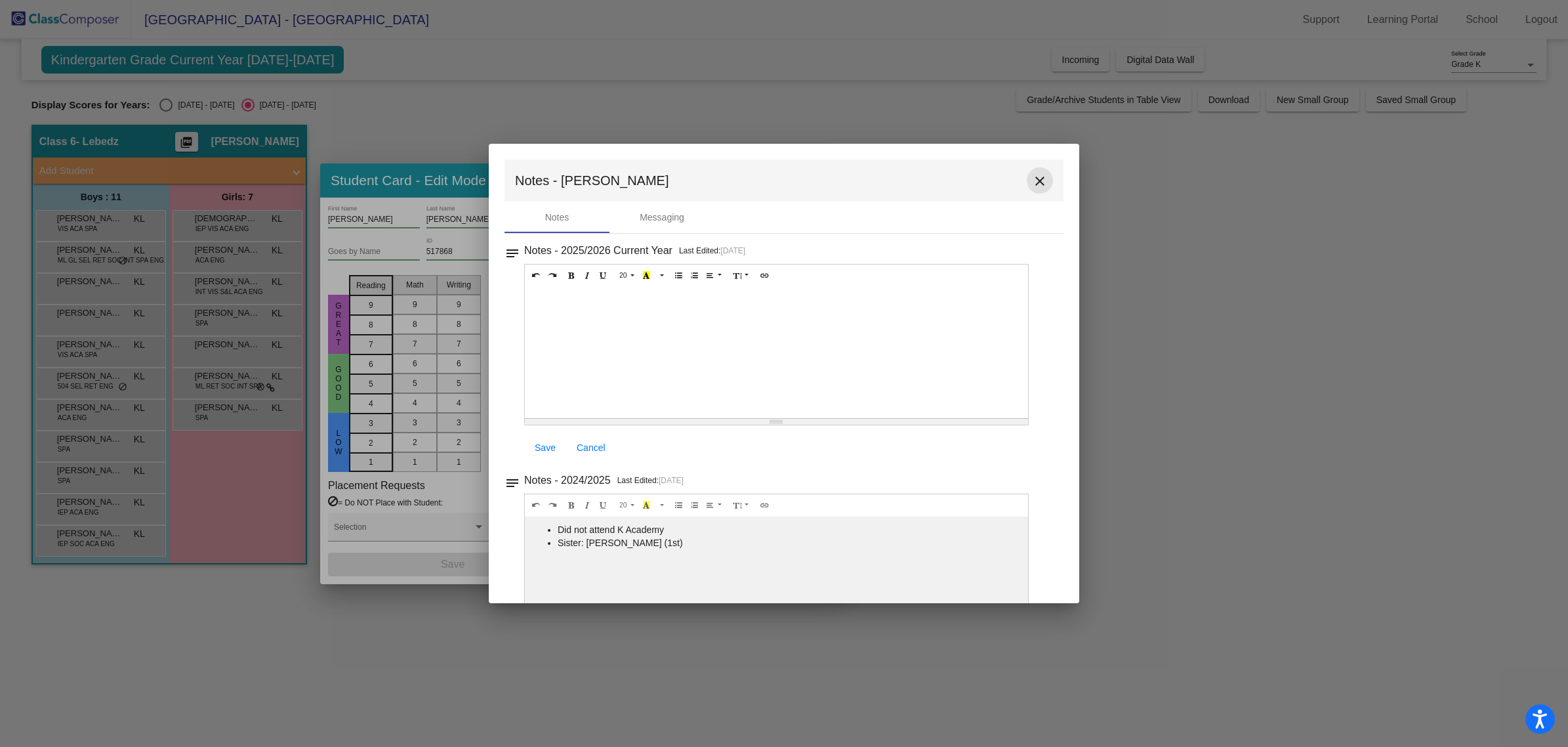
click at [1033, 179] on mat-icon "close" at bounding box center [1040, 181] width 16 height 16
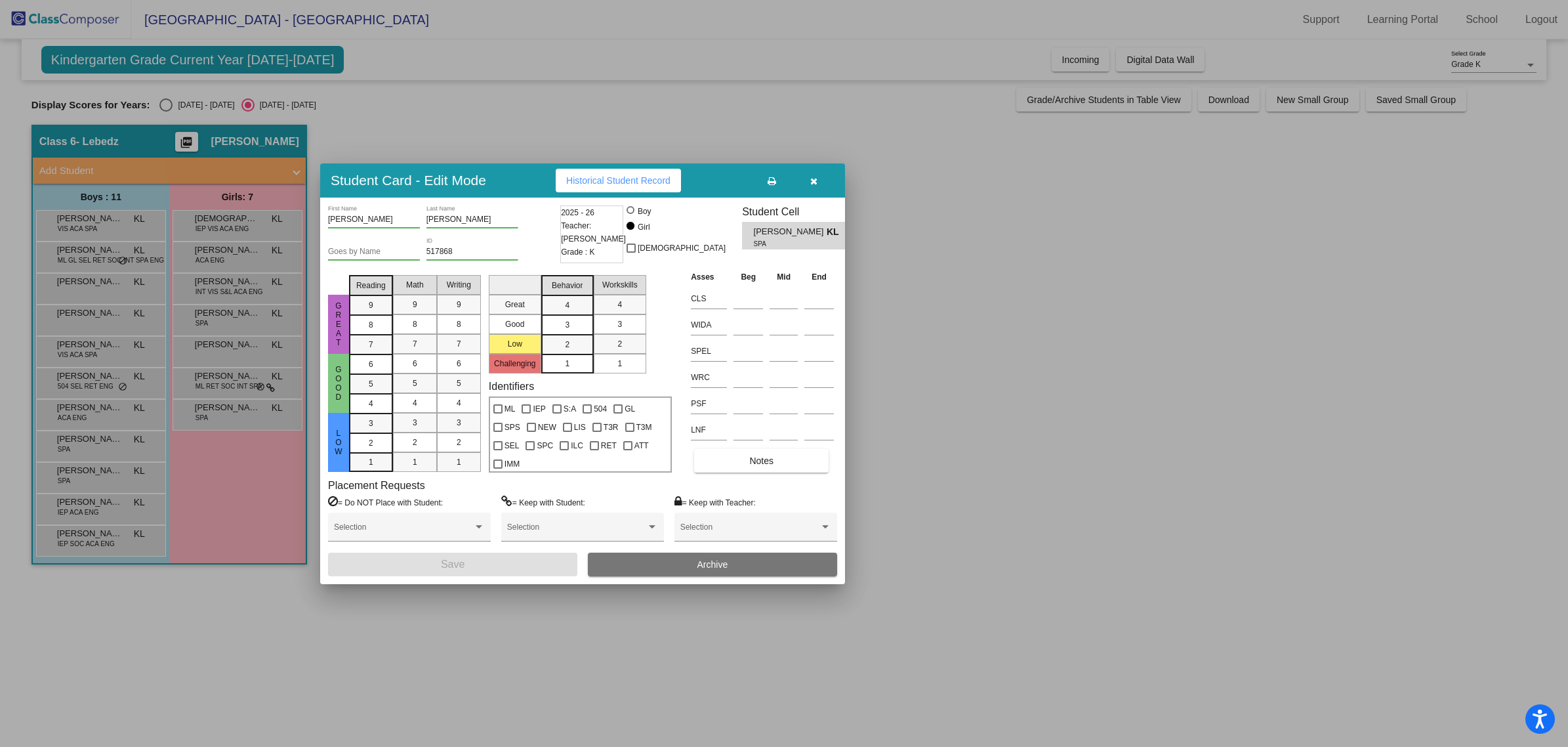
click at [816, 185] on icon "button" at bounding box center [814, 181] width 7 height 9
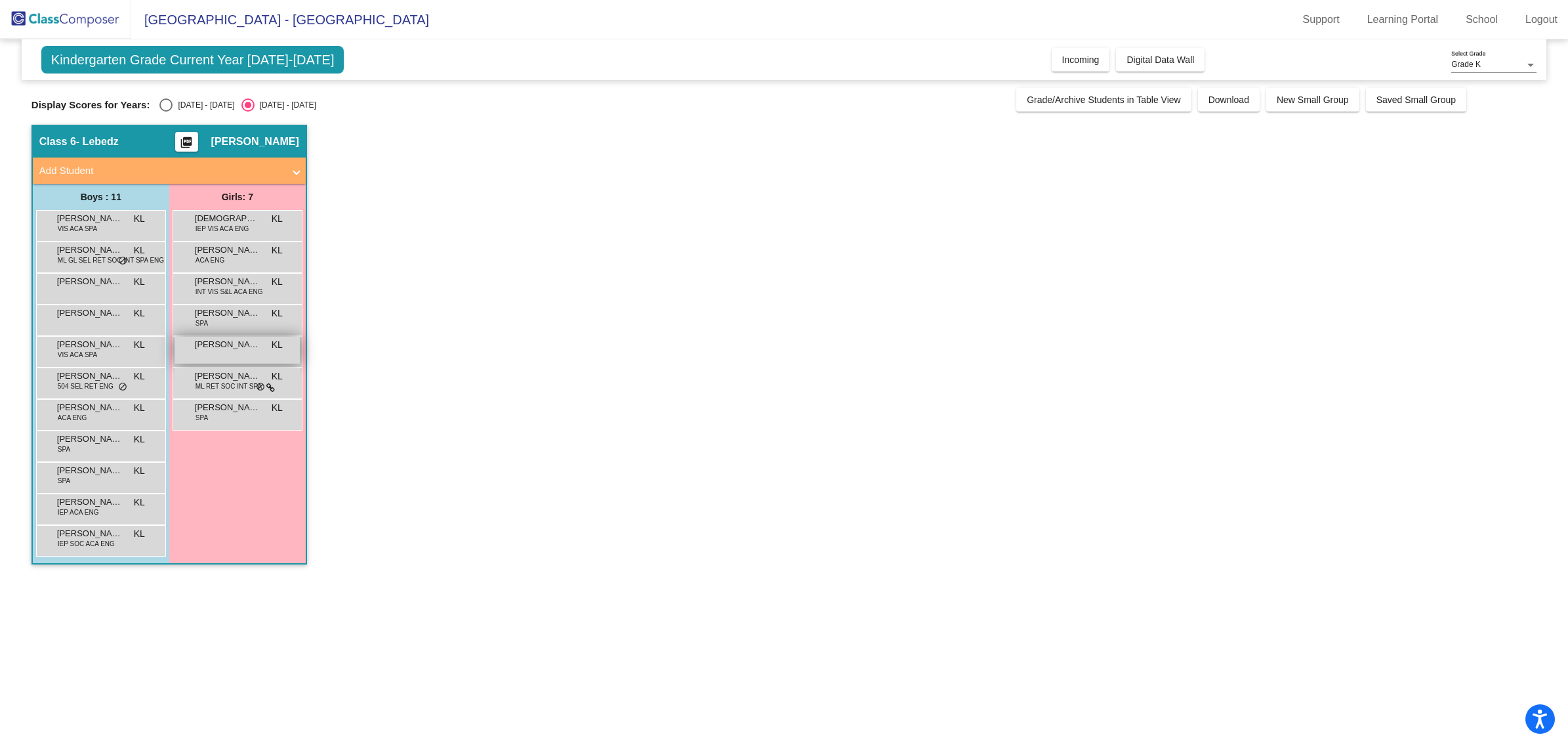
click at [227, 352] on div "Madisyn [PERSON_NAME] lock do_not_disturb_alt" at bounding box center [237, 350] width 125 height 27
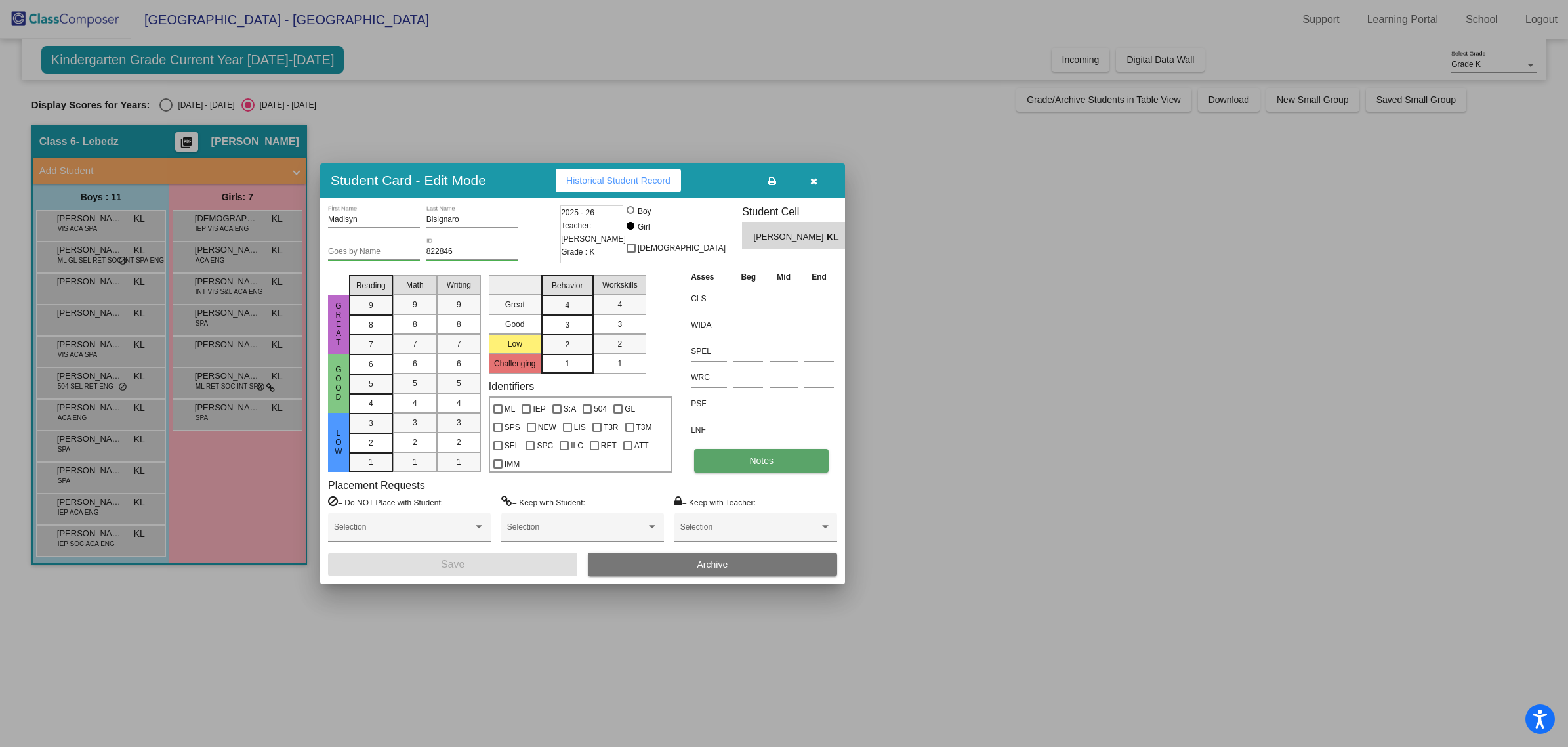
click at [770, 468] on button "Notes" at bounding box center [761, 461] width 134 height 24
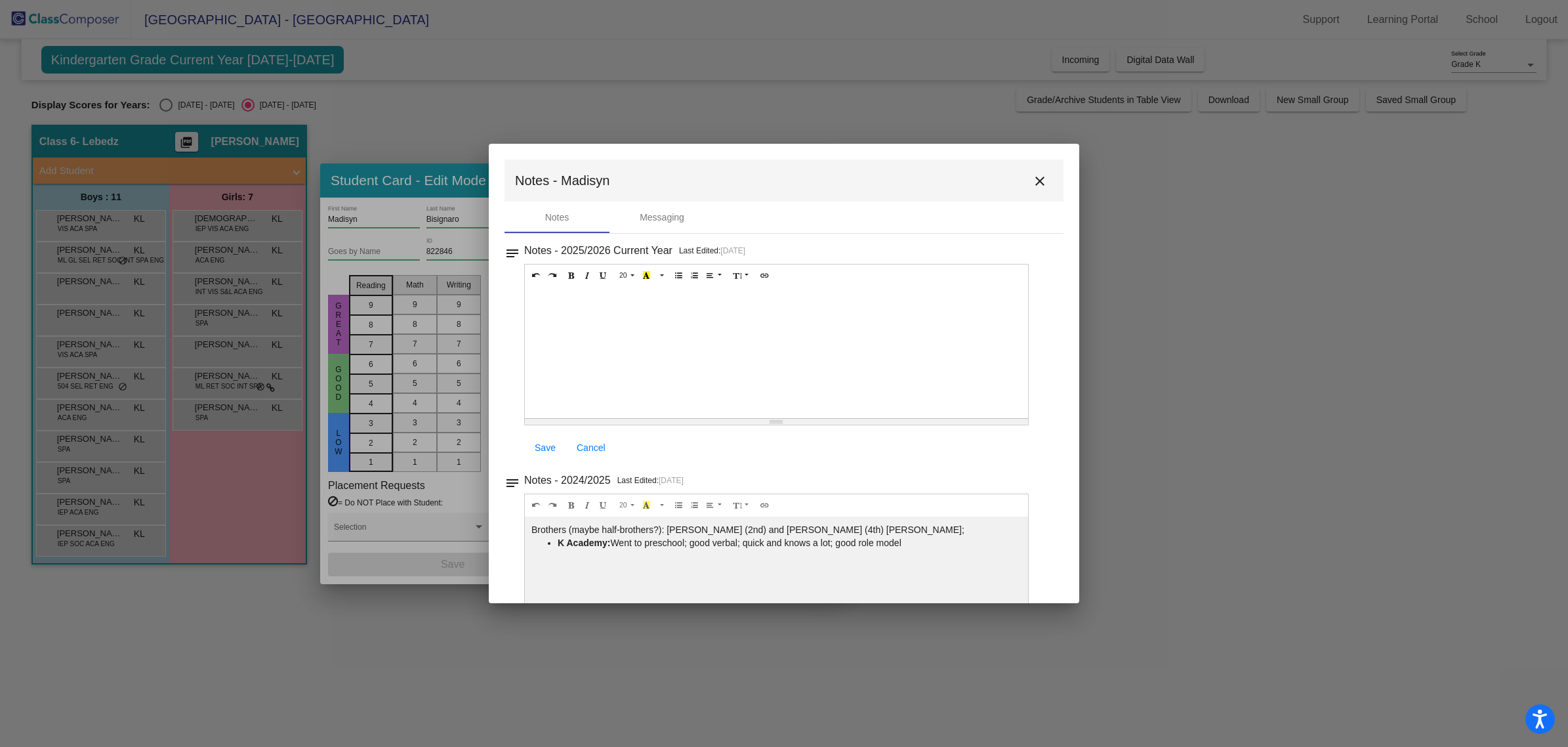
click at [1032, 184] on mat-icon "close" at bounding box center [1040, 181] width 16 height 16
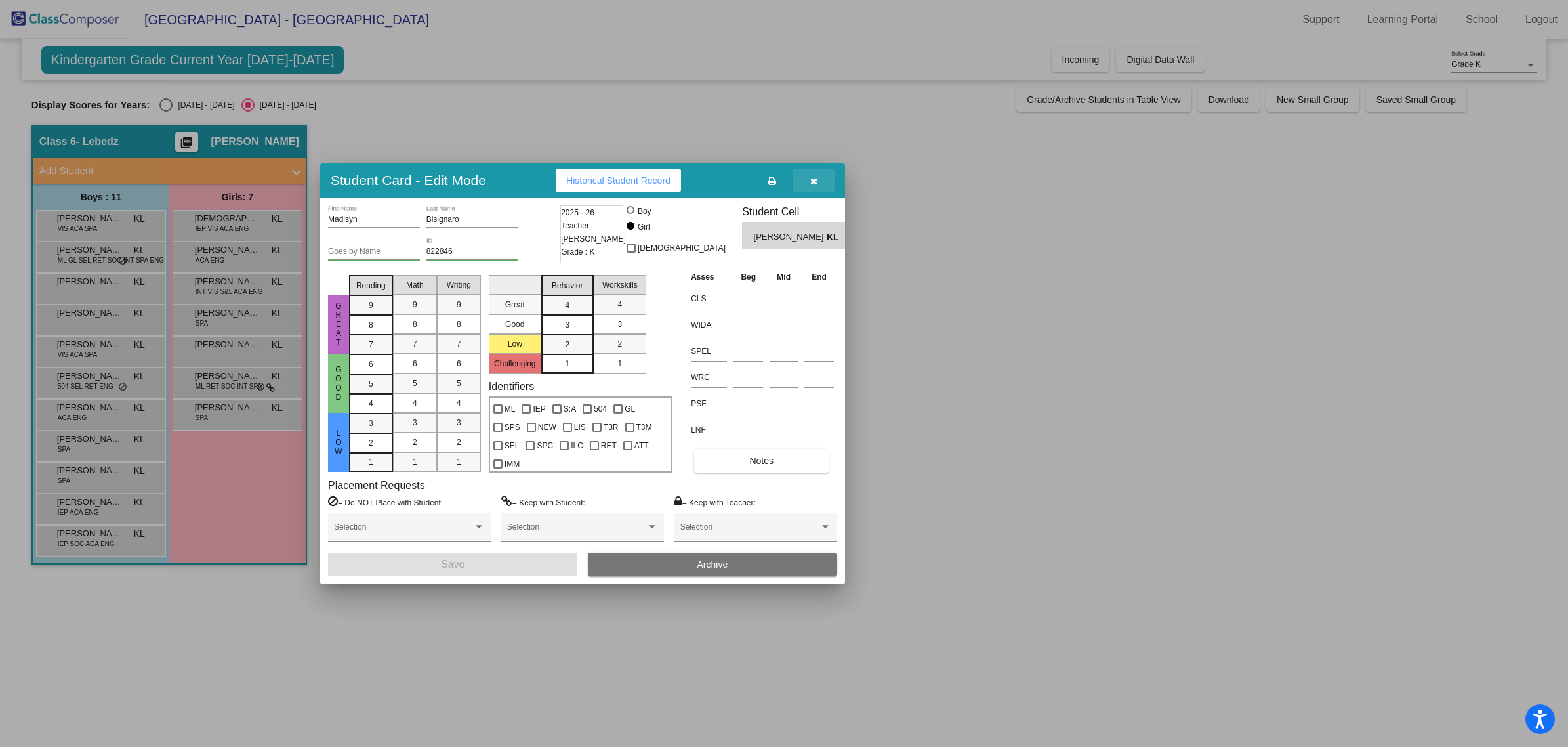
click at [812, 179] on icon "button" at bounding box center [814, 181] width 7 height 9
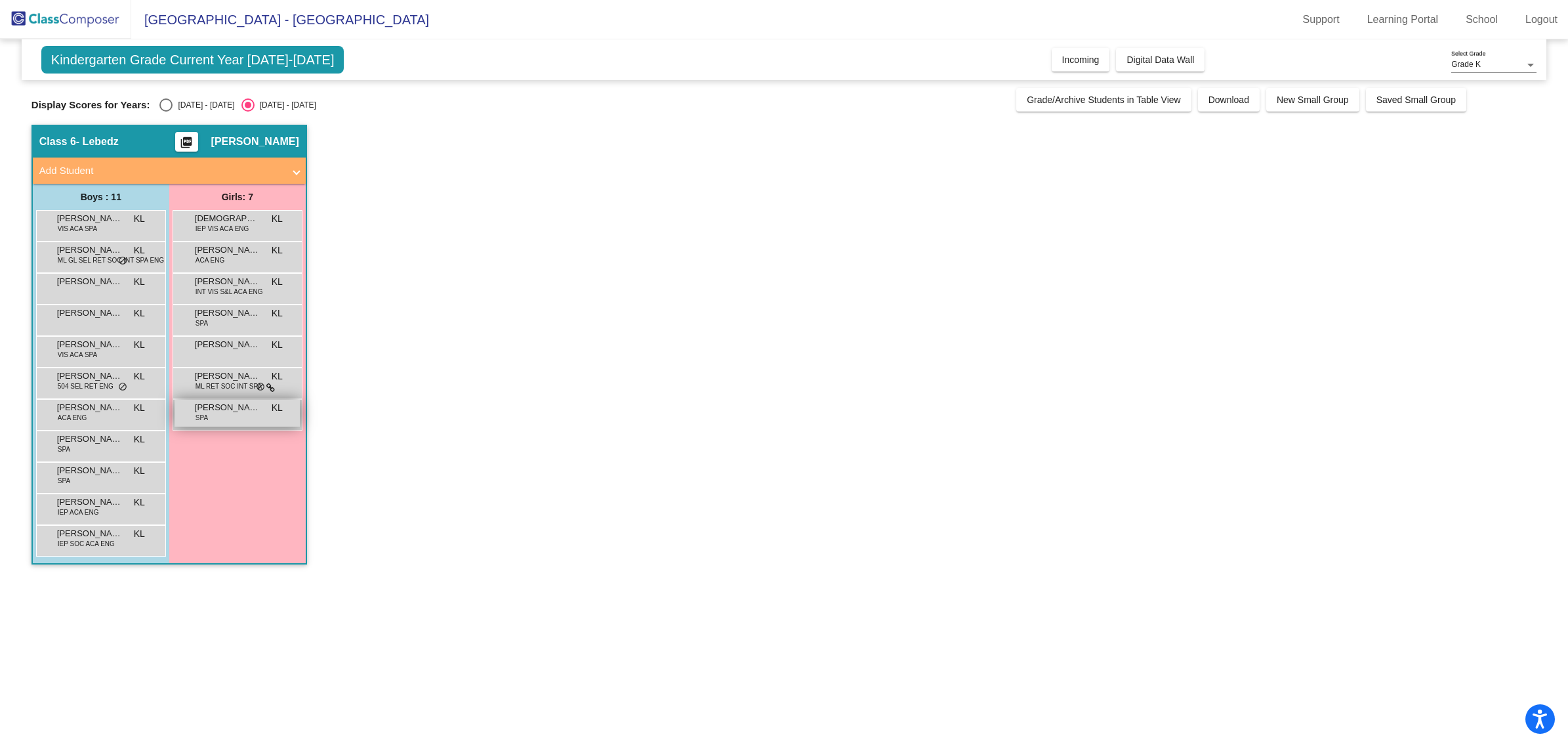
click at [223, 415] on div "[PERSON_NAME] SPA KL lock do_not_disturb_alt" at bounding box center [237, 413] width 125 height 27
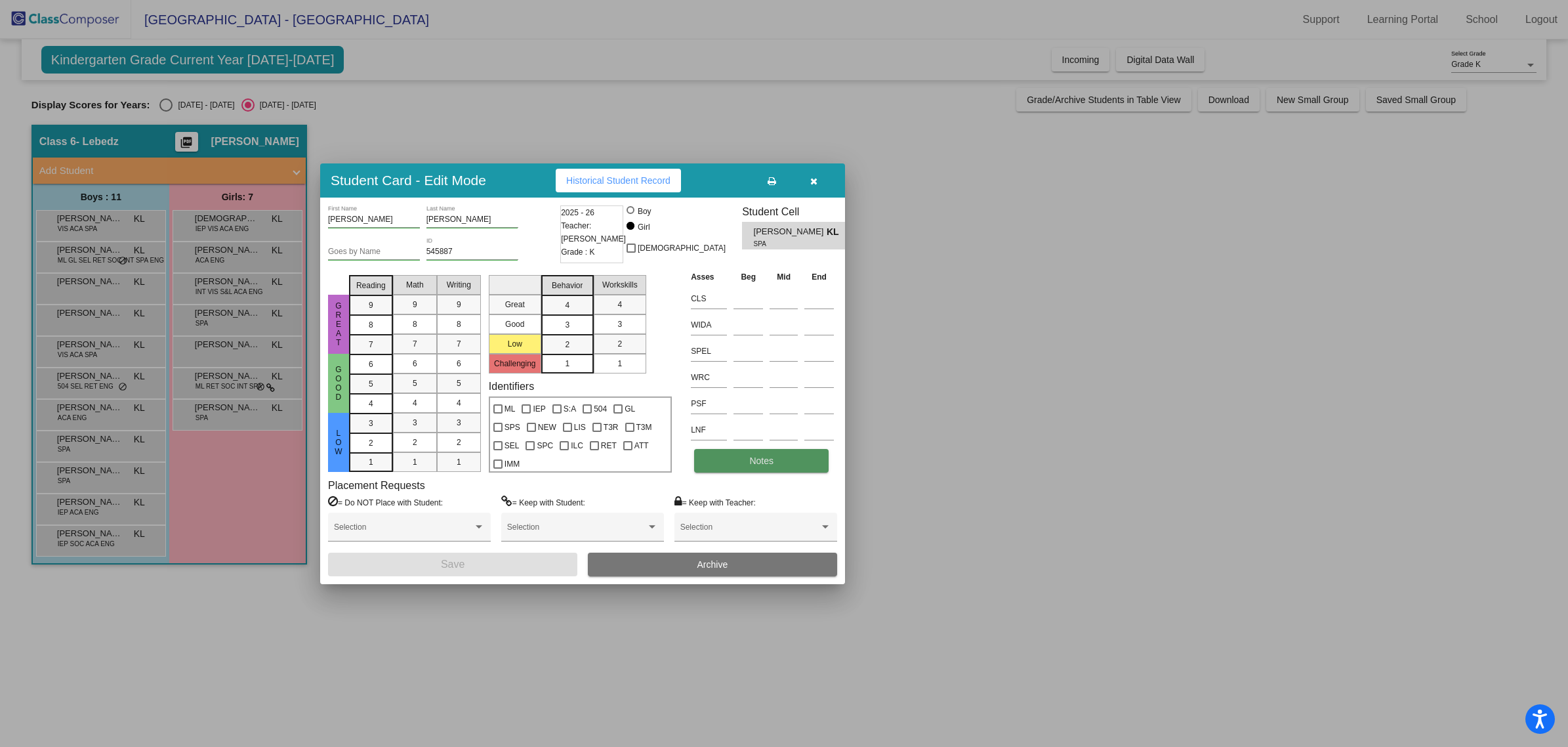
click at [730, 470] on button "Notes" at bounding box center [761, 461] width 134 height 24
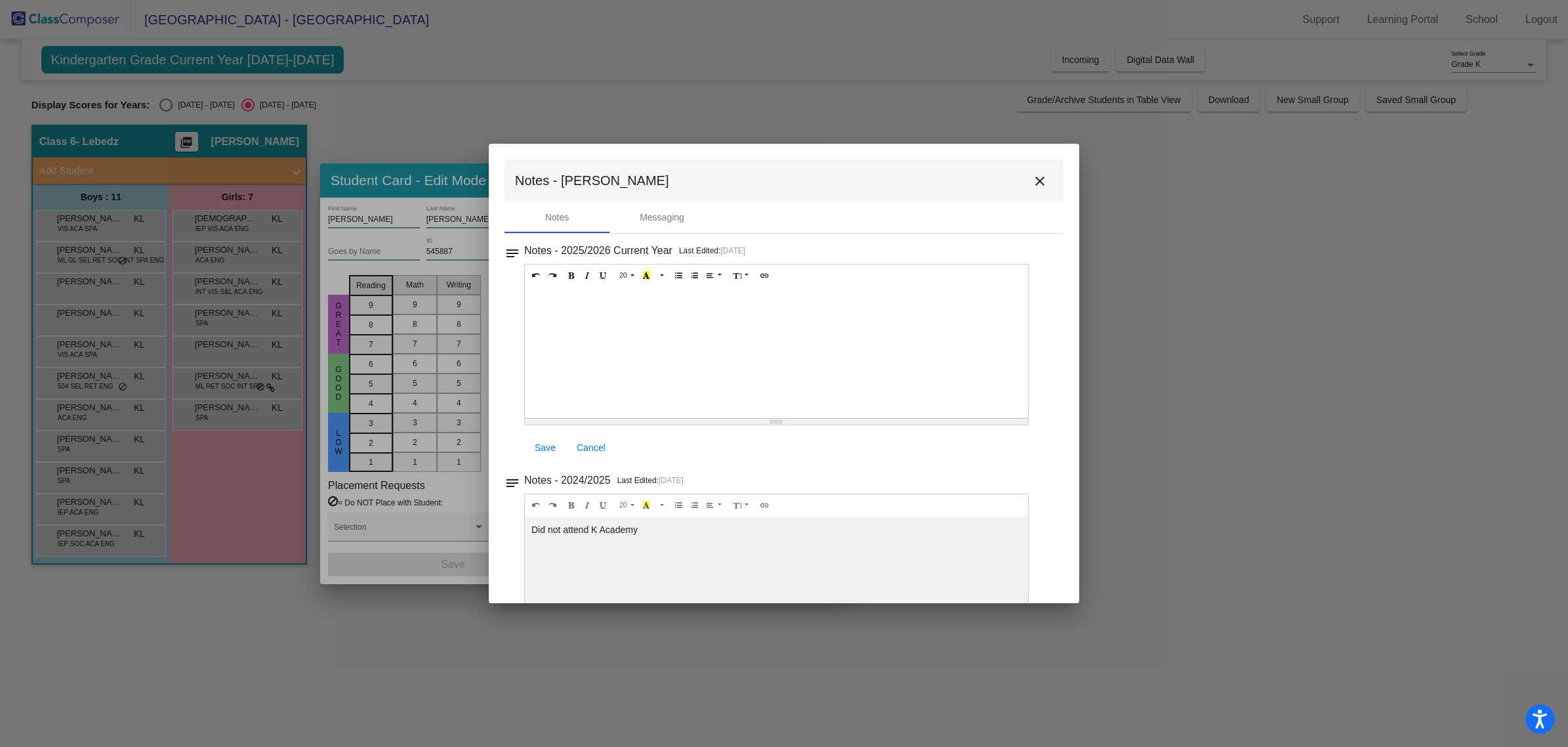
click at [1037, 187] on mat-icon "close" at bounding box center [1040, 181] width 16 height 16
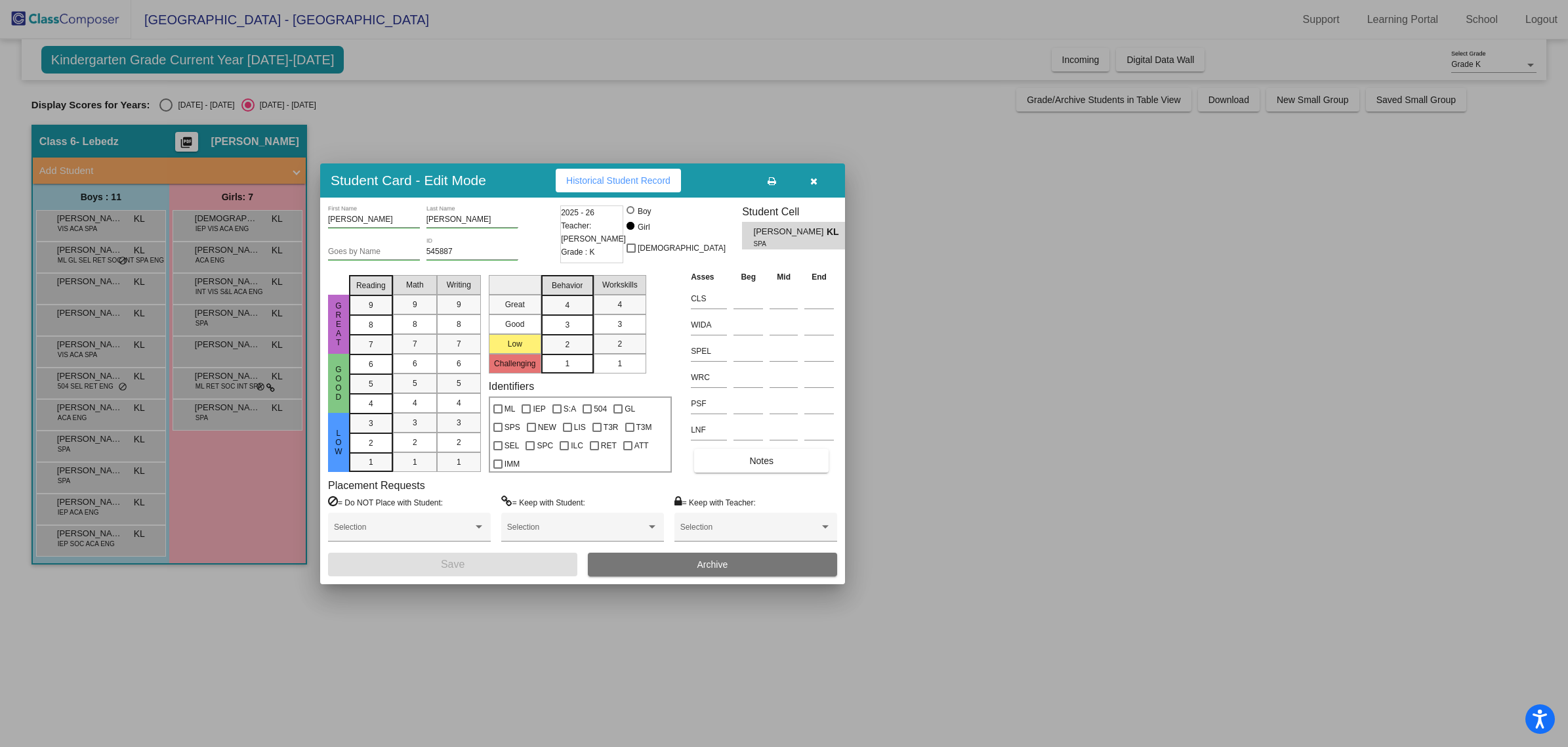
click at [828, 179] on button "button" at bounding box center [813, 181] width 42 height 24
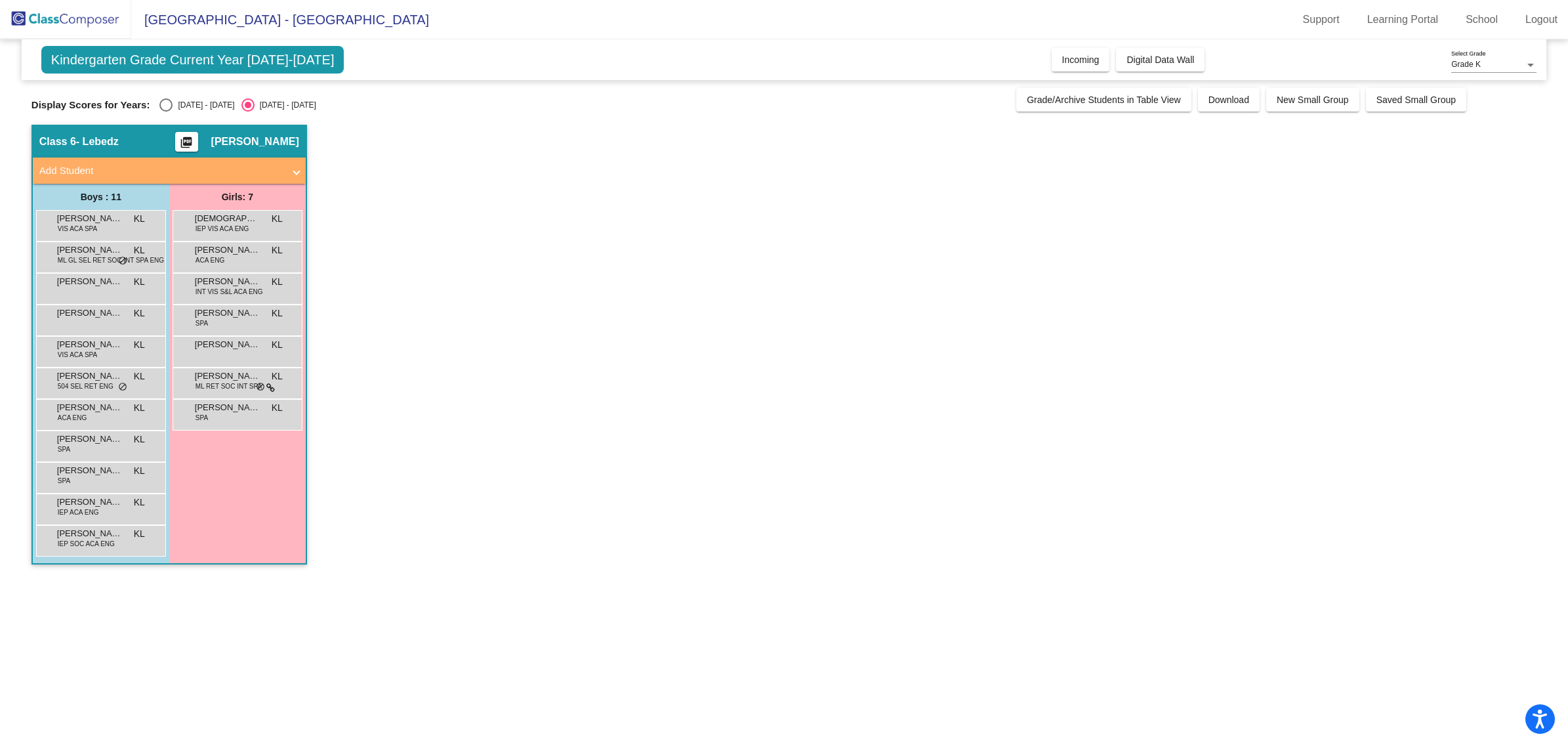
click at [930, 378] on app-classroom "Class 6 - Lebedz picture_as_pdf [PERSON_NAME] Add Student First Name Last Name …" at bounding box center [784, 351] width 1505 height 453
